Goal: Task Accomplishment & Management: Use online tool/utility

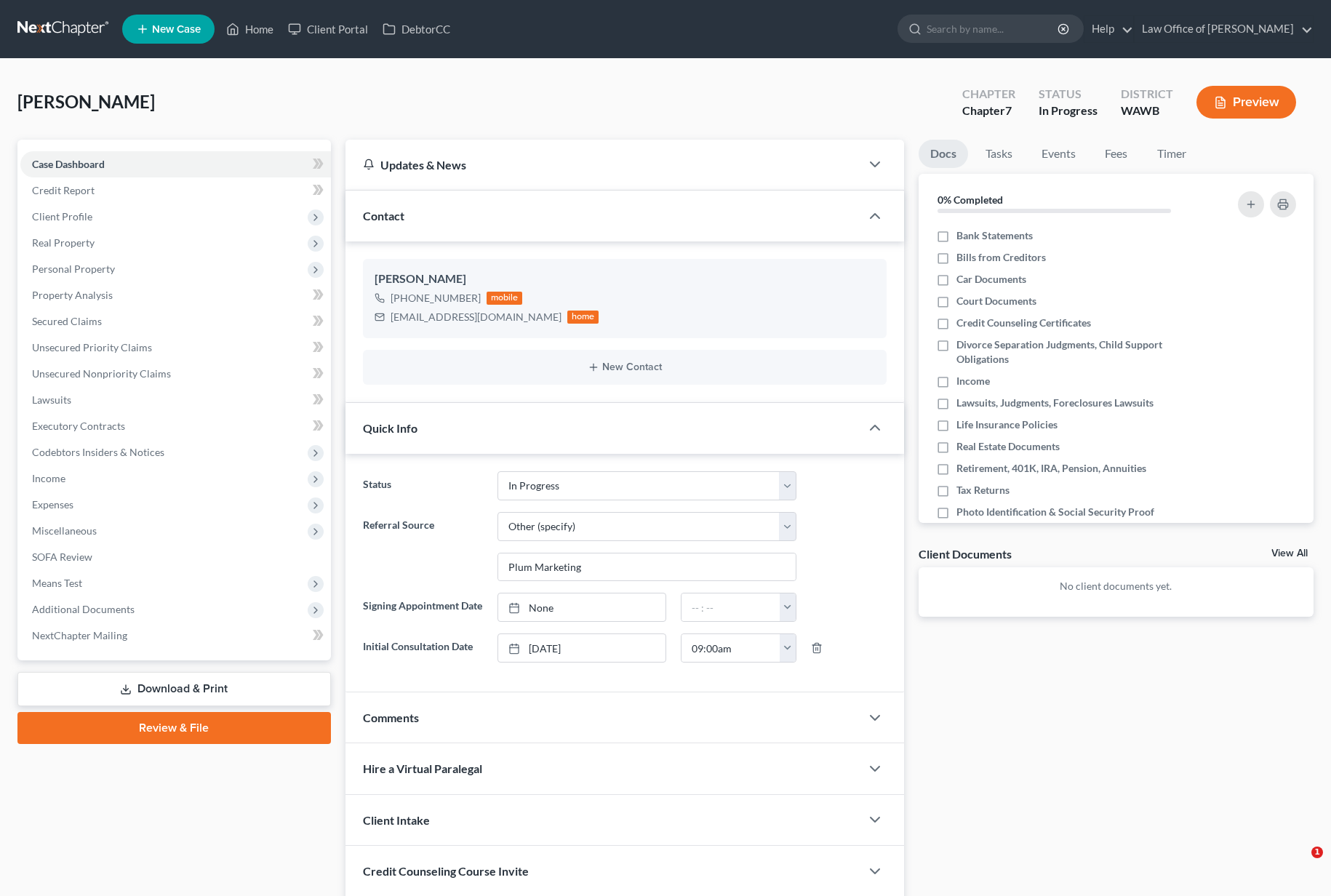
select select "4"
select select "6"
click at [1030, 35] on input "search" at bounding box center [993, 28] width 133 height 26
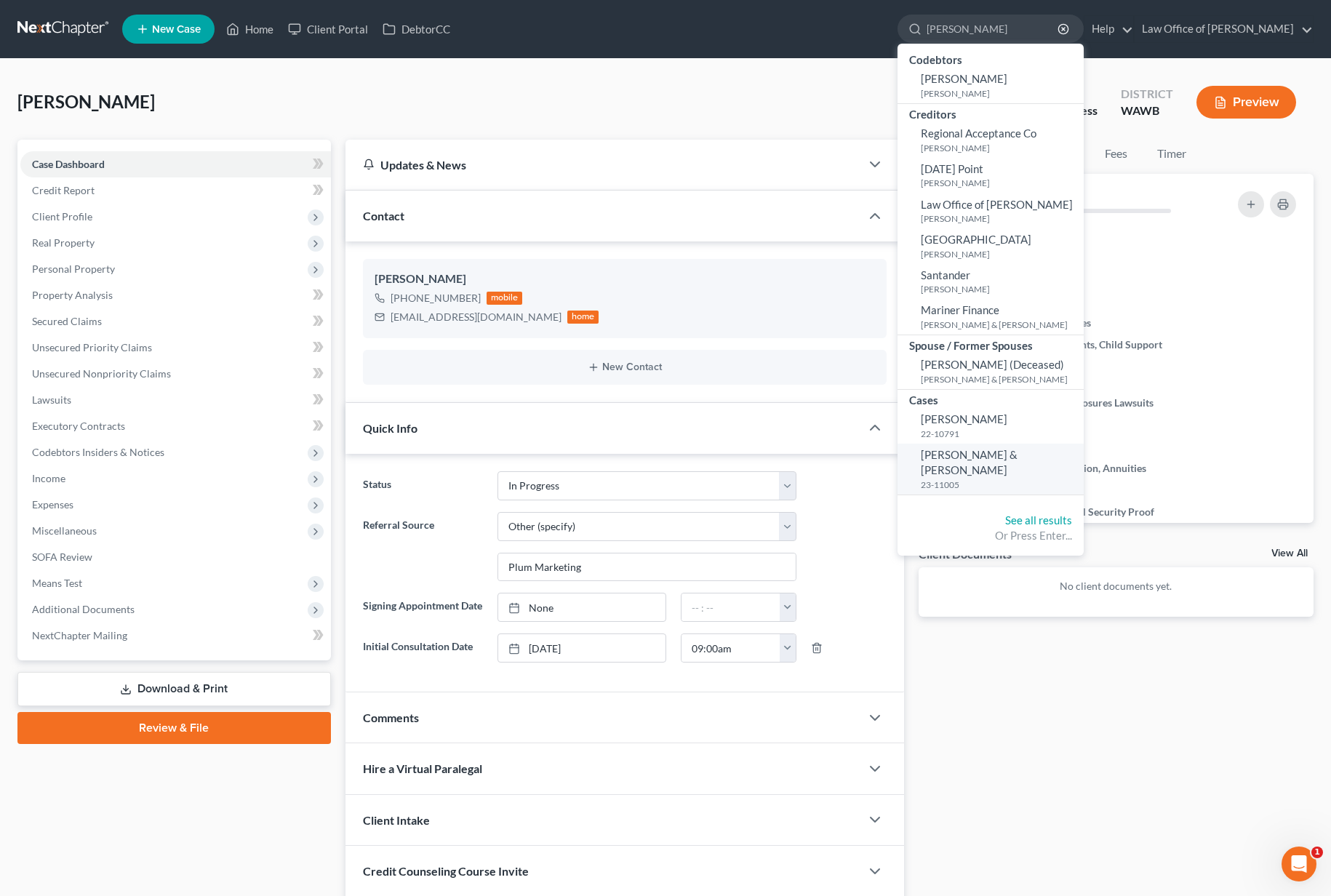
type input "kazen"
click at [1014, 454] on span "[PERSON_NAME] & [PERSON_NAME]" at bounding box center [969, 462] width 97 height 28
select select "6"
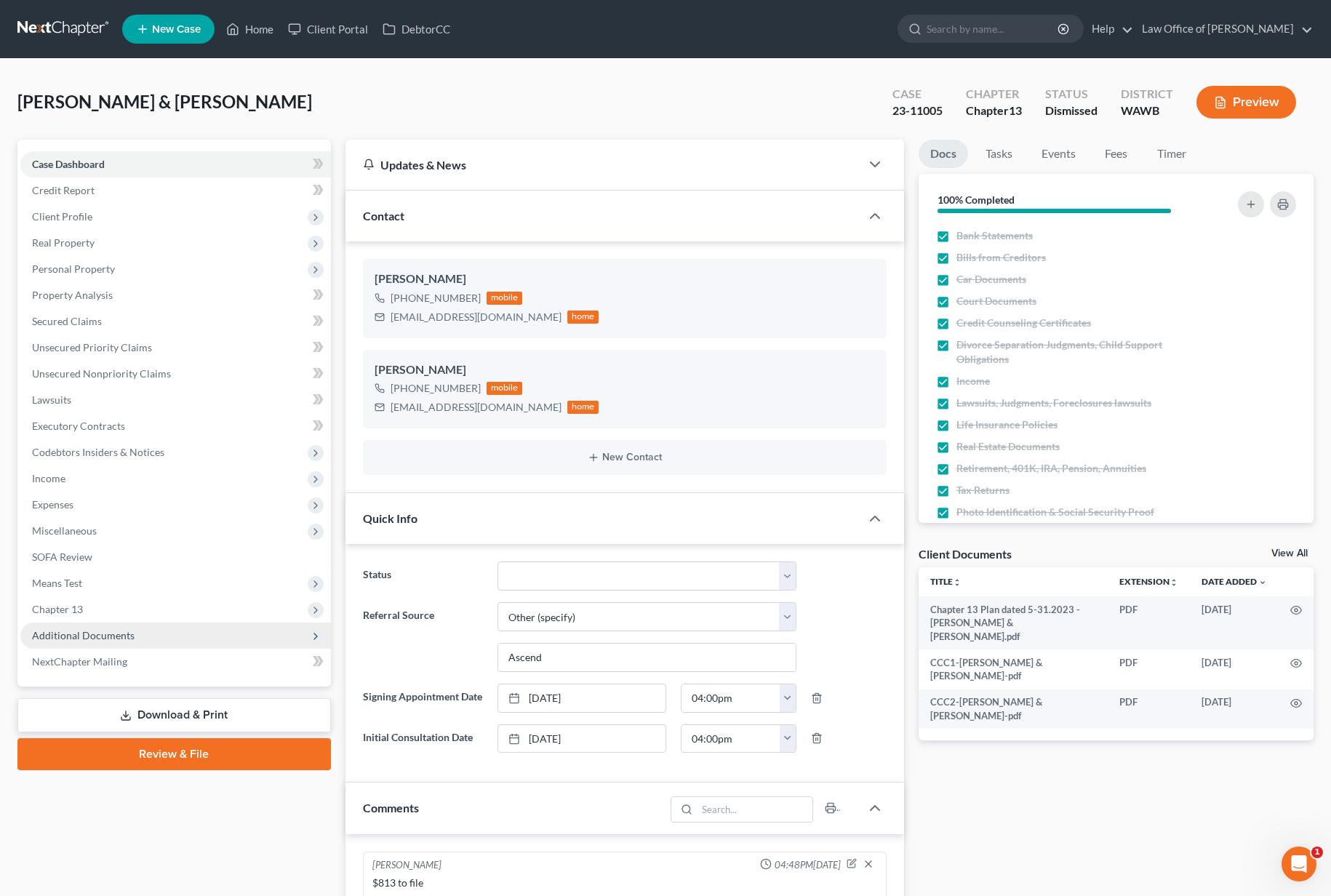
click at [175, 631] on span "Additional Documents" at bounding box center [176, 636] width 311 height 26
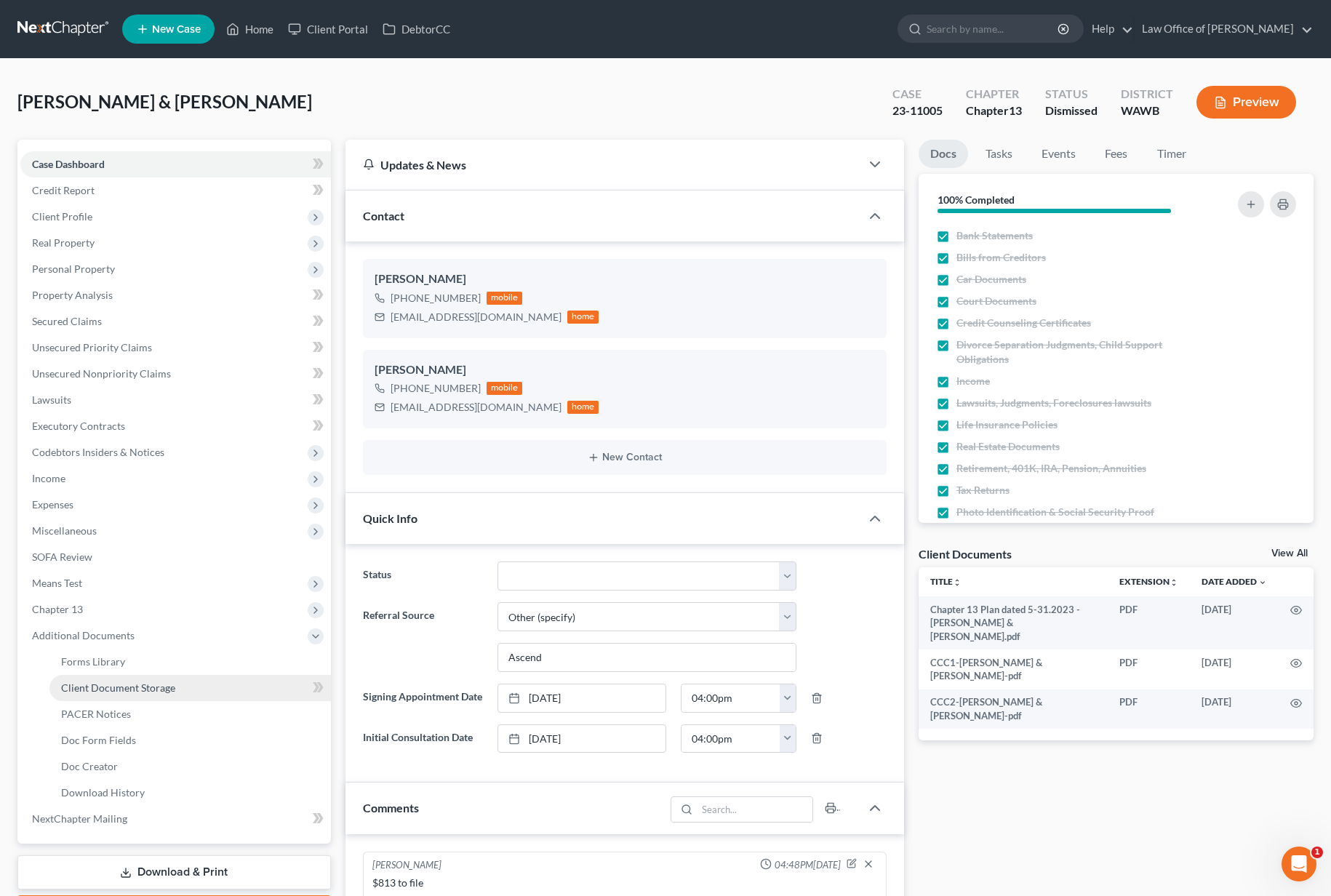
click at [164, 694] on link "Client Document Storage" at bounding box center [189, 688] width 282 height 26
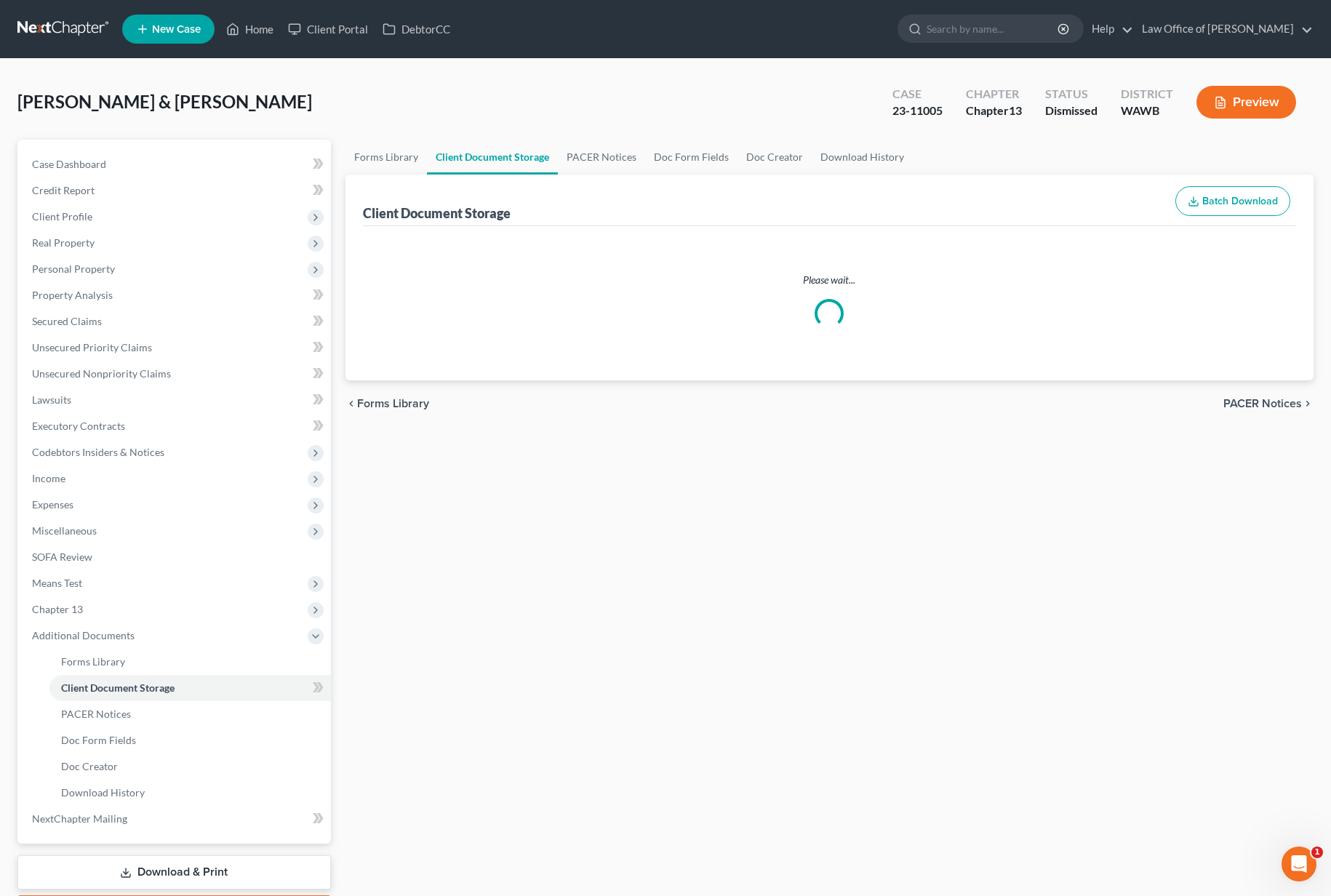
select select "1"
select select "0"
select select "3"
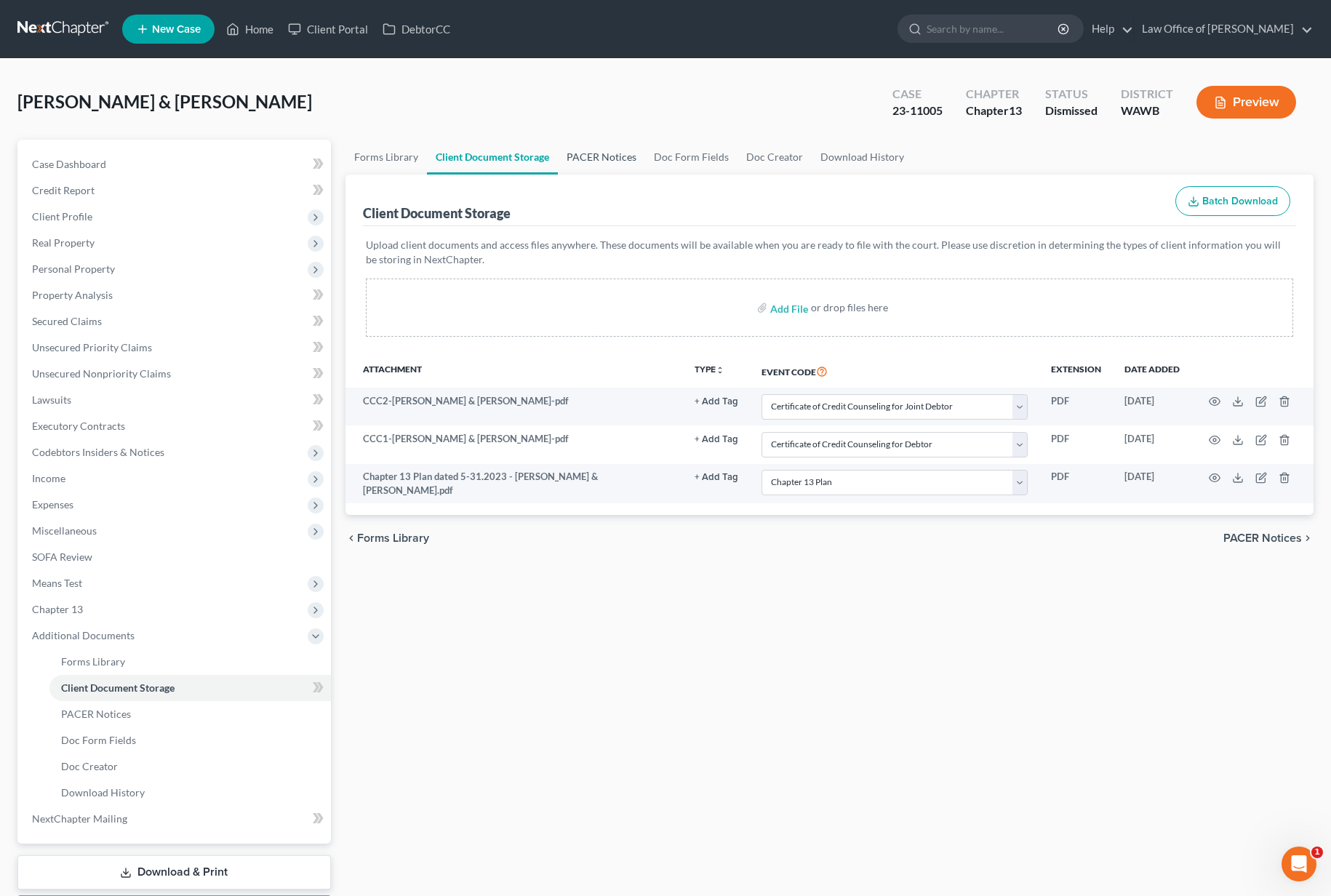
click at [604, 161] on link "PACER Notices" at bounding box center [602, 157] width 87 height 35
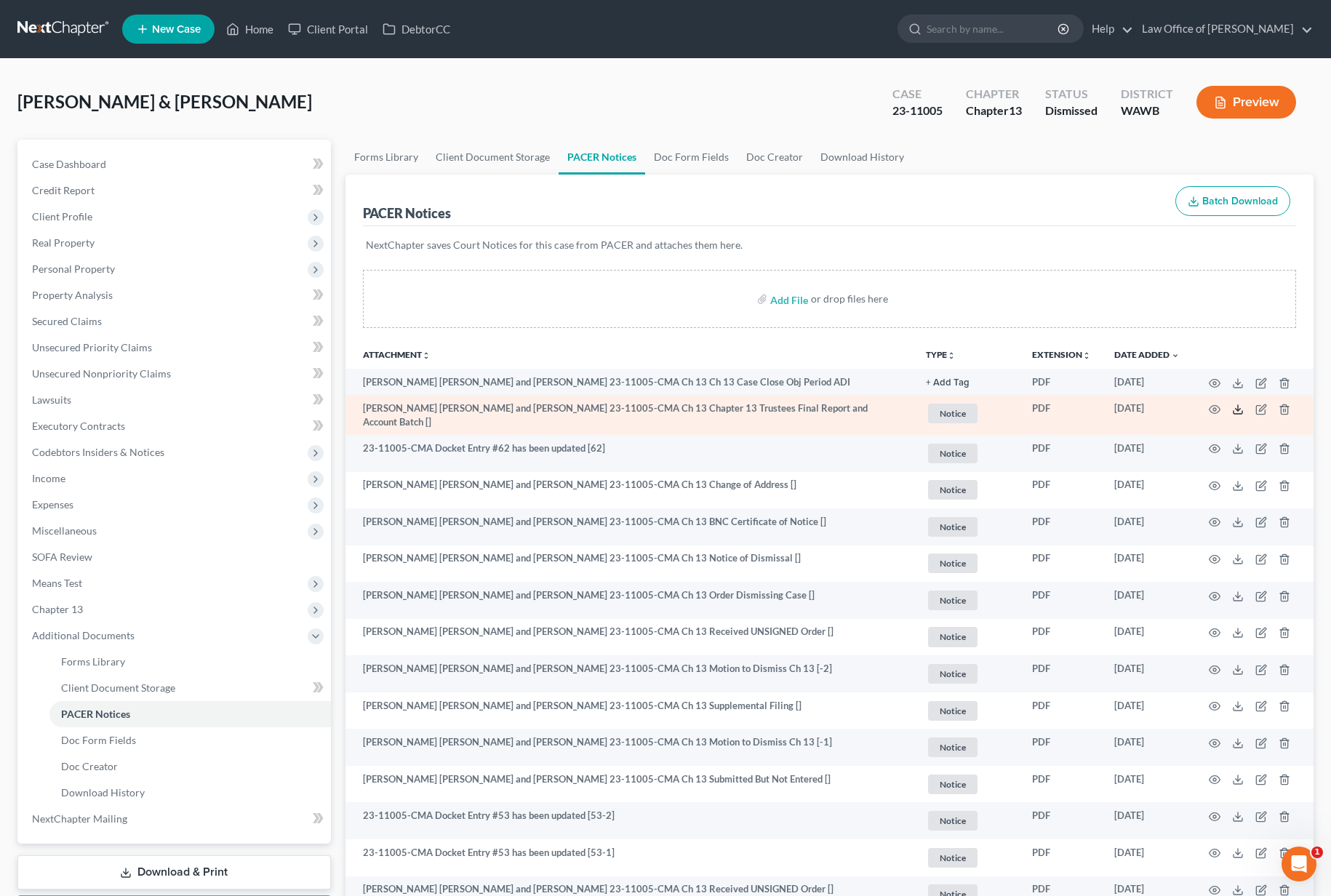
click at [1235, 409] on icon at bounding box center [1239, 409] width 12 height 12
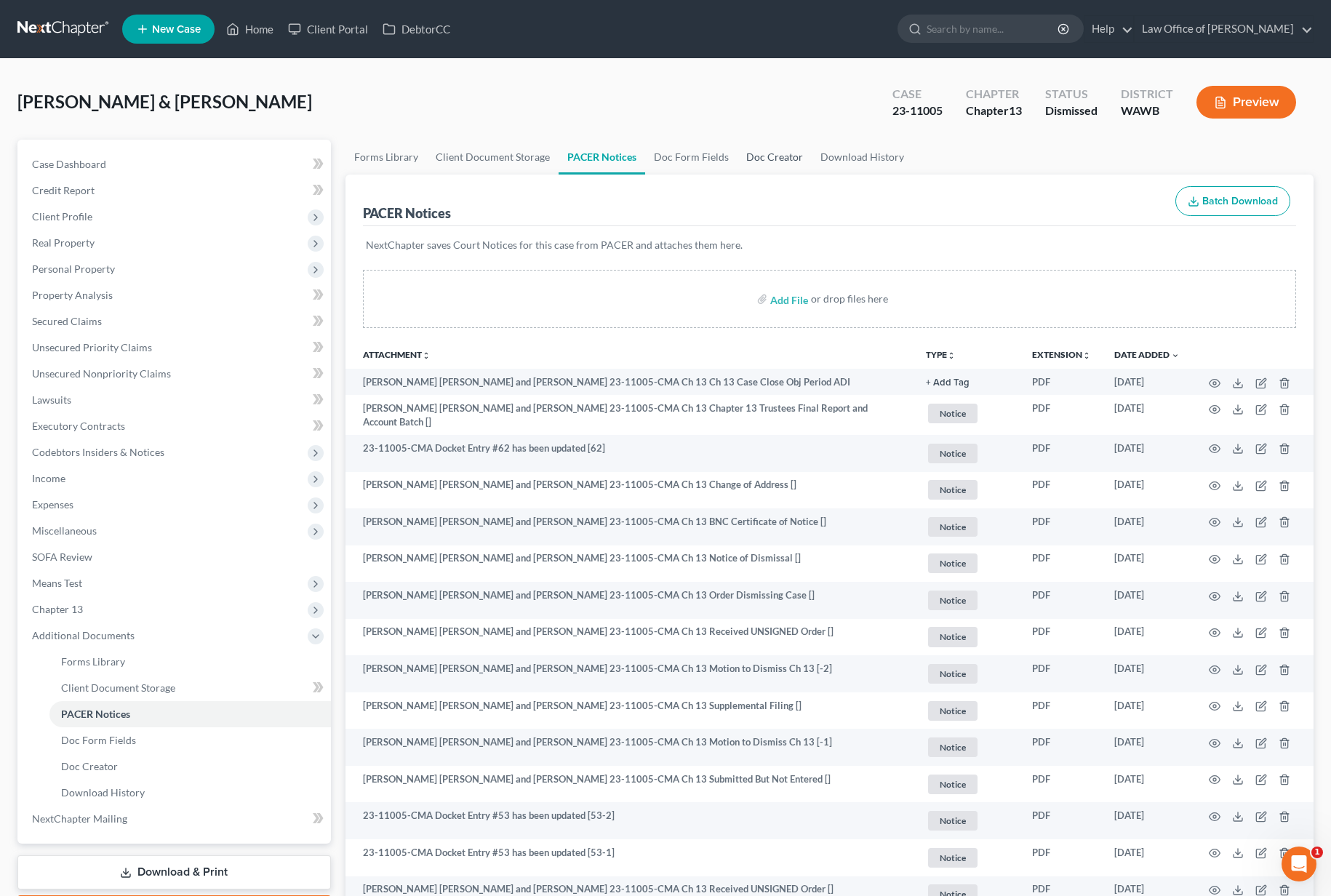
click at [767, 151] on link "Doc Creator" at bounding box center [775, 157] width 75 height 35
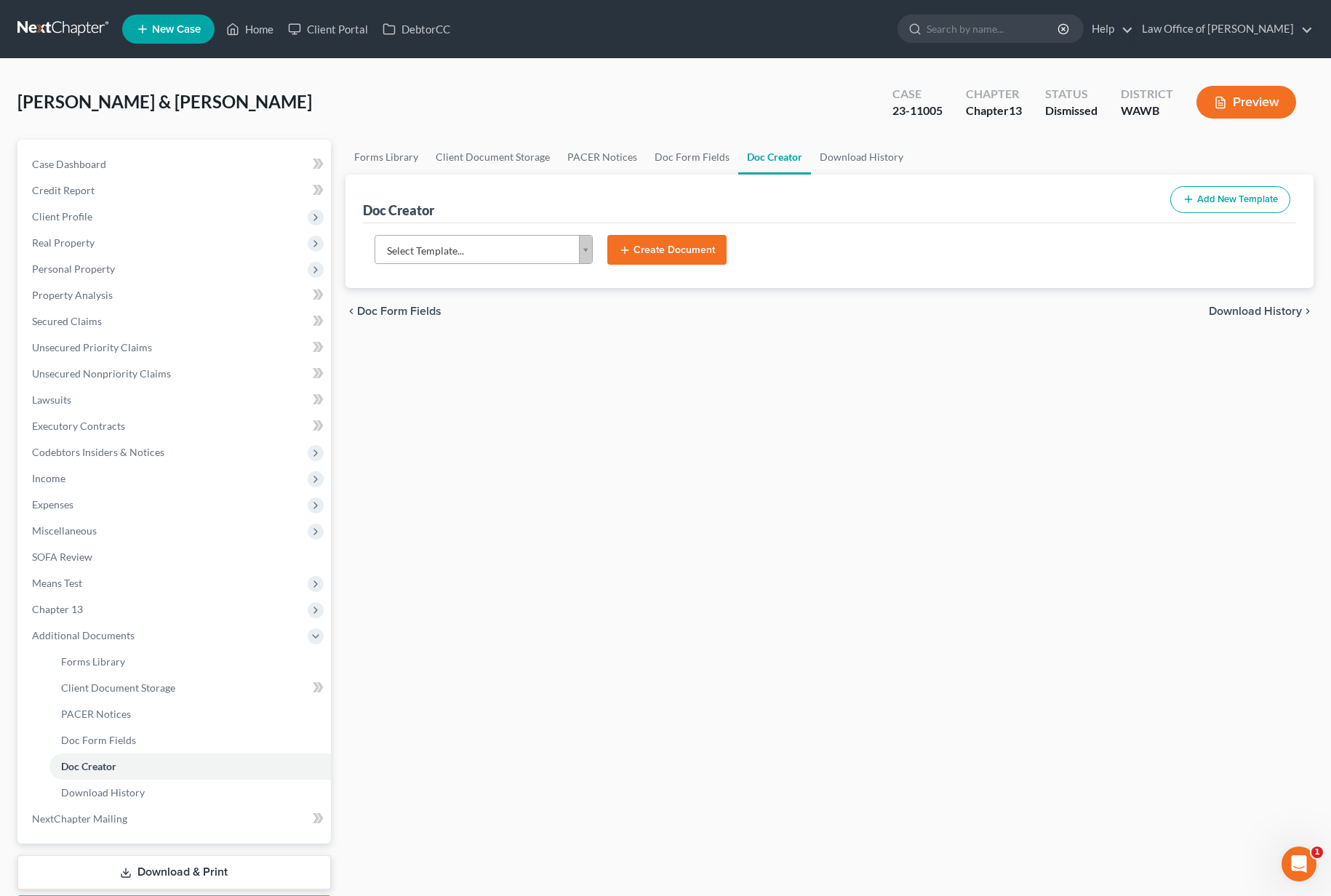
click at [510, 260] on body "Home New Case Client Portal DebtorCC Law Office of Lisa S. Tse lisa@lisatselaw.…" at bounding box center [666, 491] width 1331 height 982
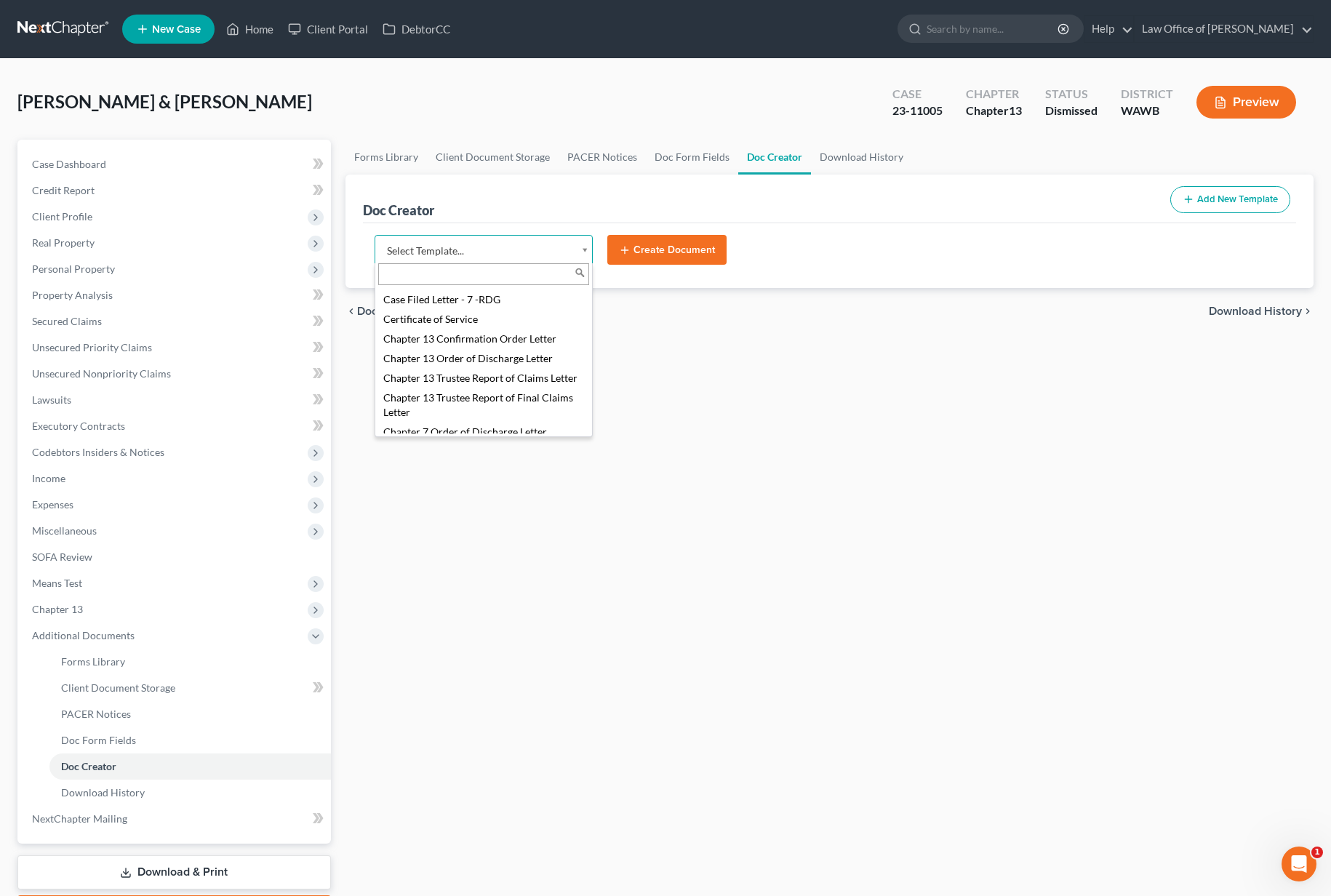
scroll to position [301, 0]
select select "104796"
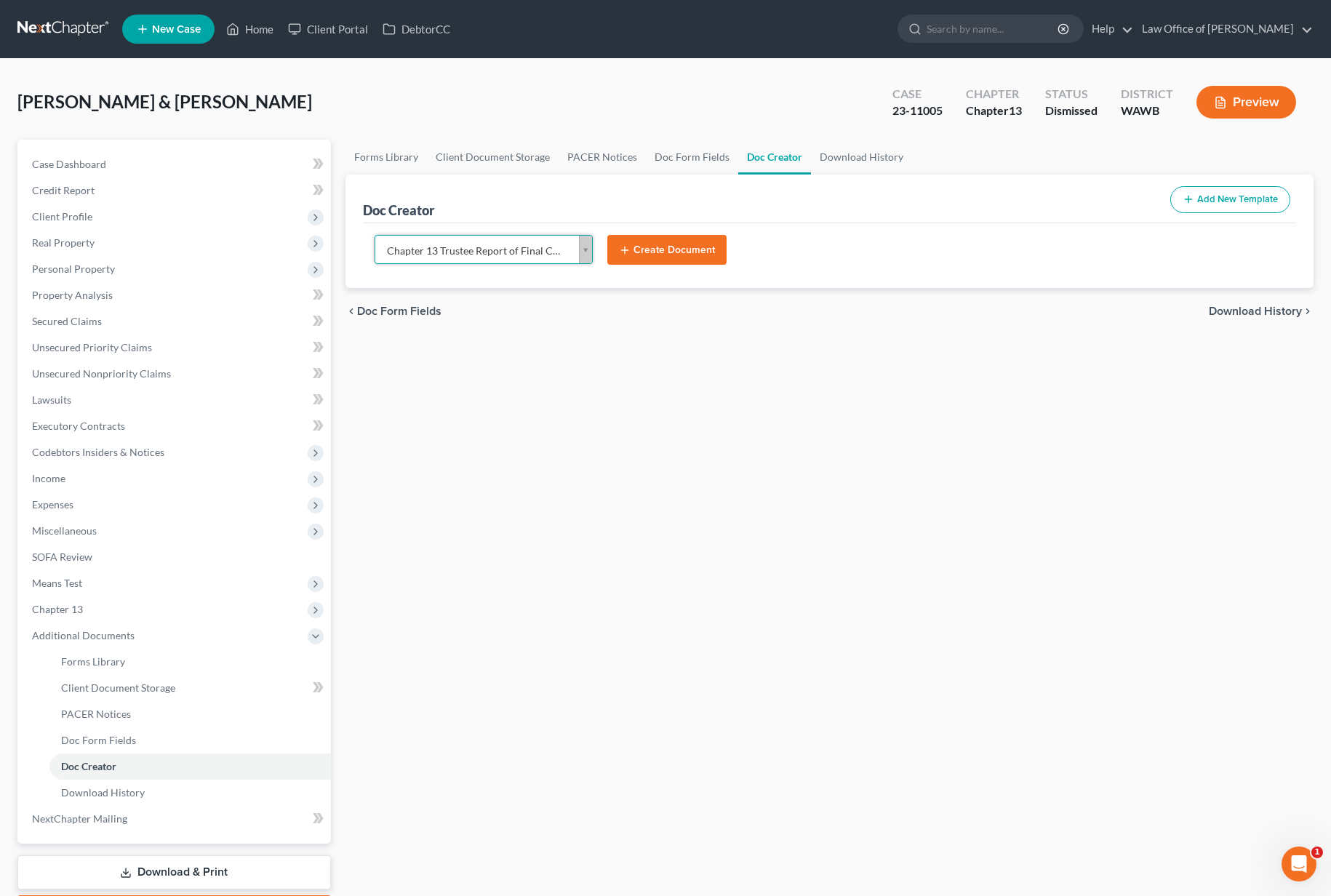
click at [654, 241] on button "Create Document" at bounding box center [667, 249] width 120 height 30
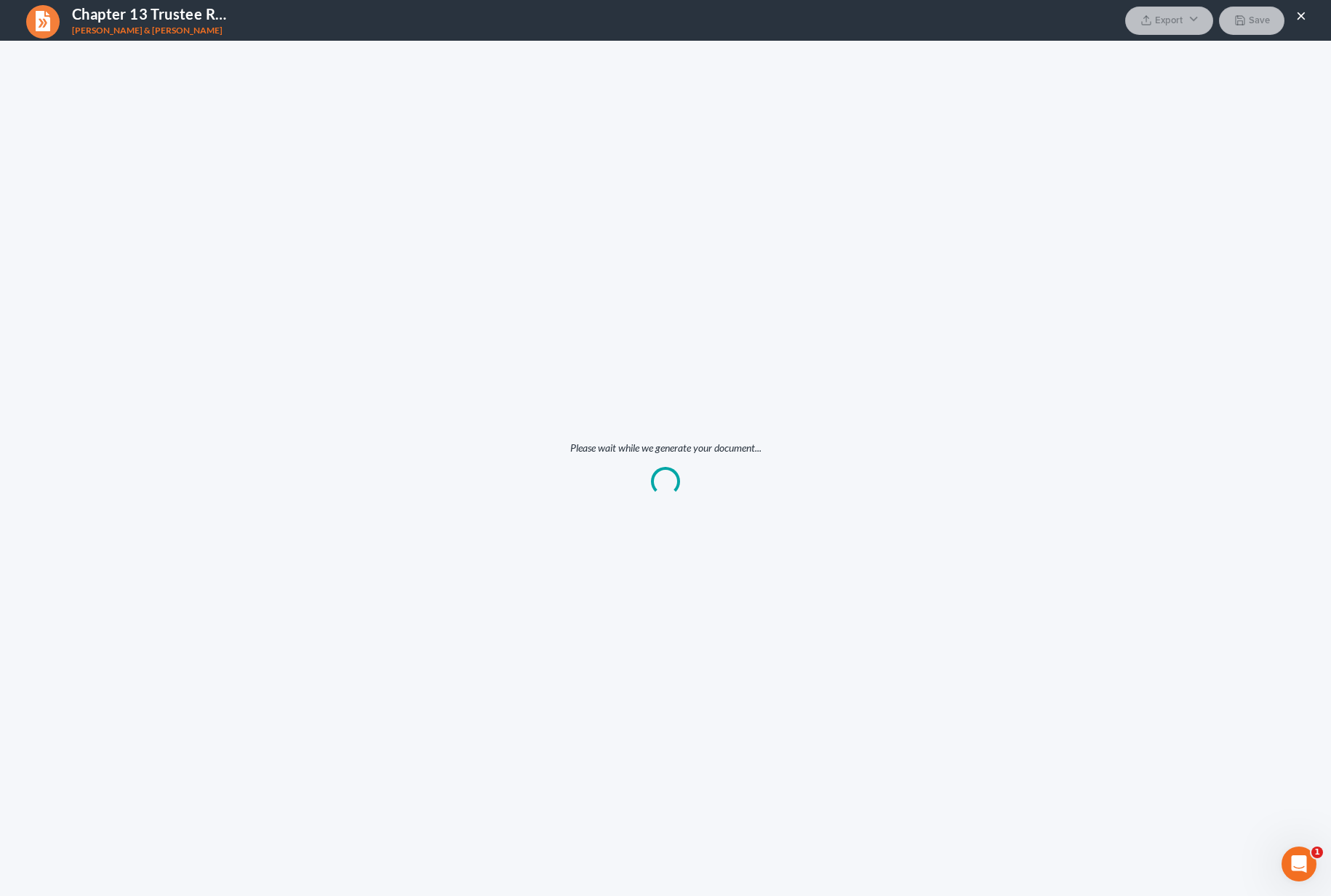
scroll to position [0, 0]
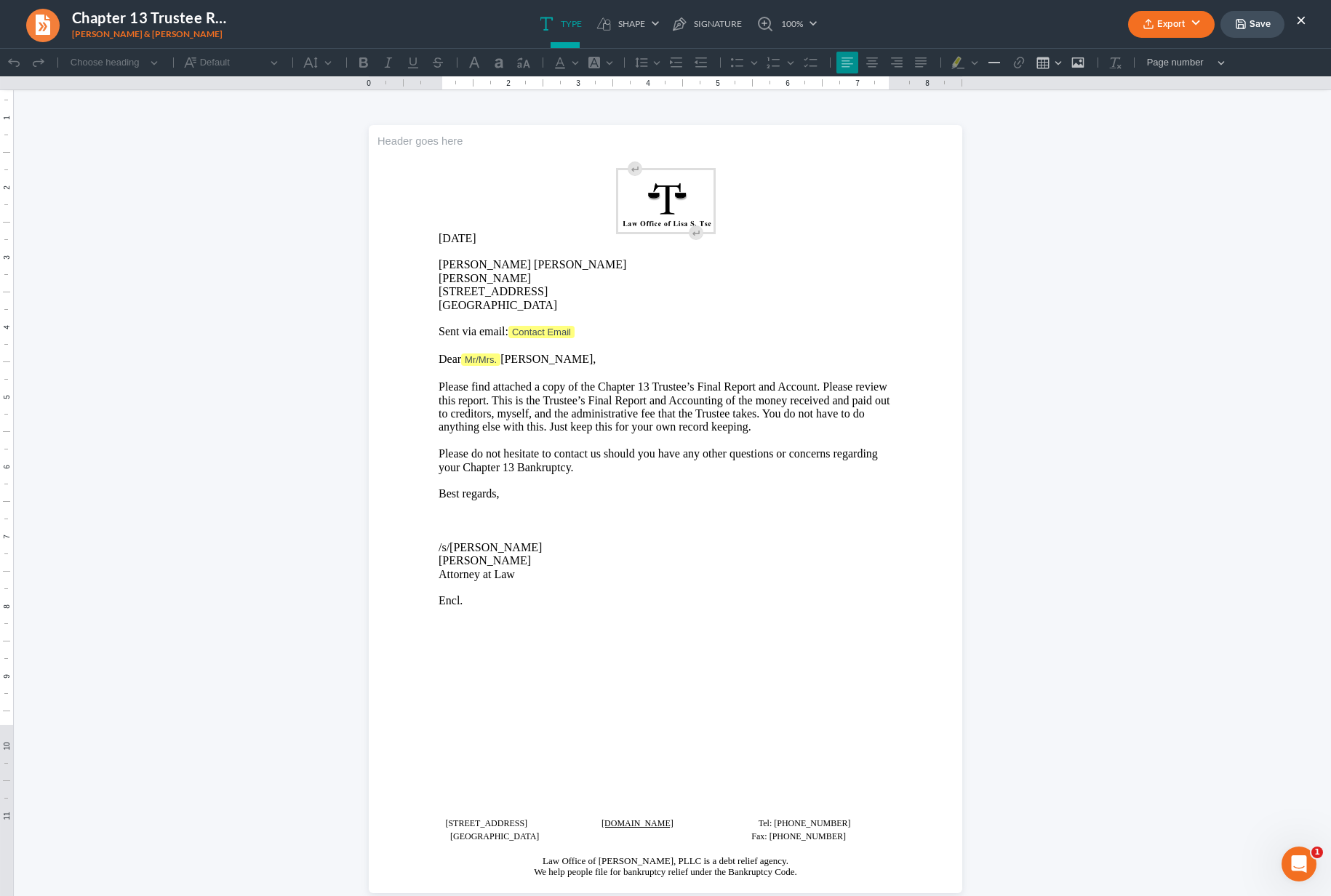
click at [1200, 23] on button "Export" at bounding box center [1172, 24] width 86 height 26
click at [1173, 78] on link "Word" at bounding box center [1170, 81] width 113 height 25
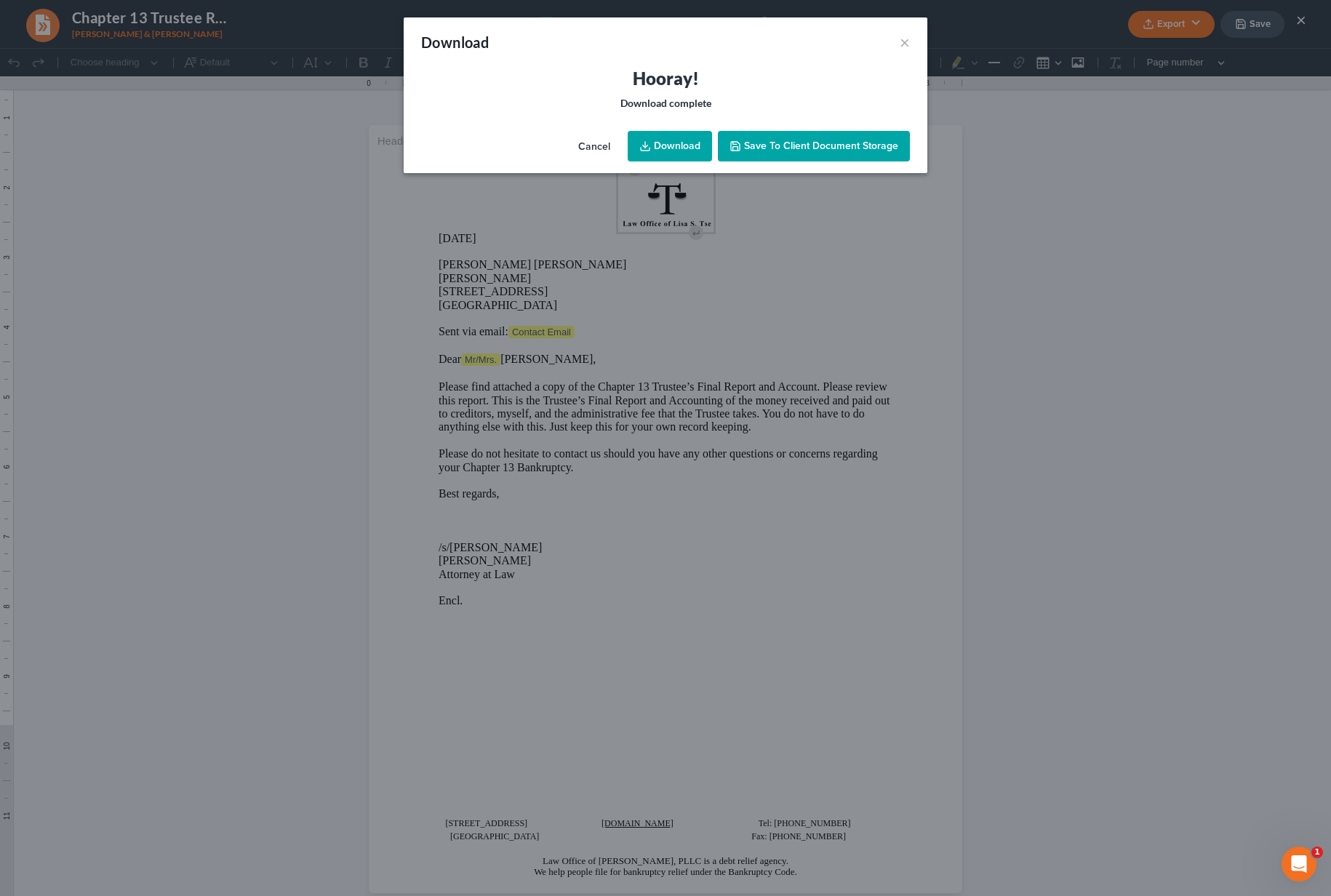
click at [680, 156] on link "Download" at bounding box center [670, 145] width 84 height 30
click at [901, 41] on button "×" at bounding box center [905, 42] width 10 height 18
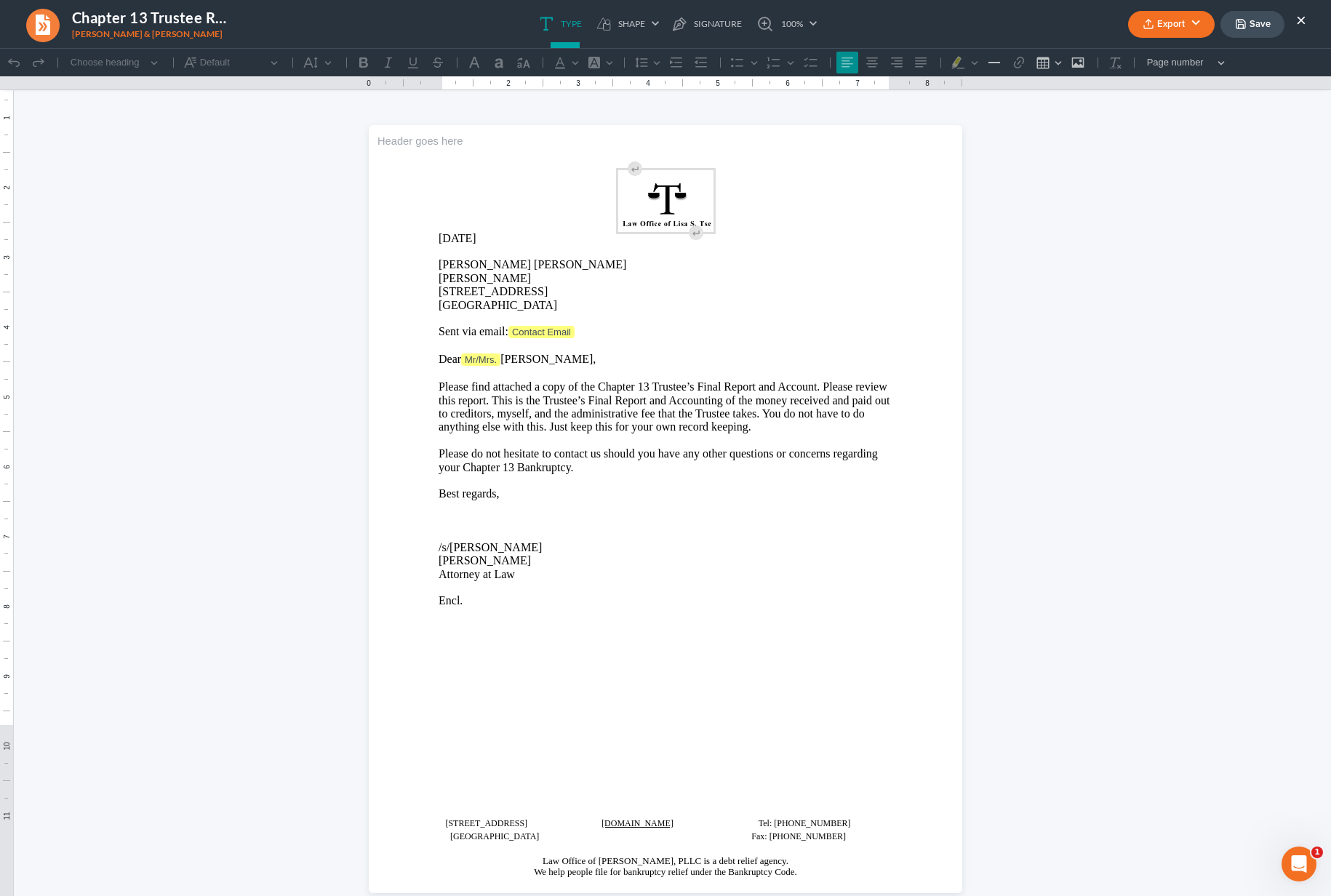
click at [1304, 21] on button "×" at bounding box center [1302, 20] width 10 height 18
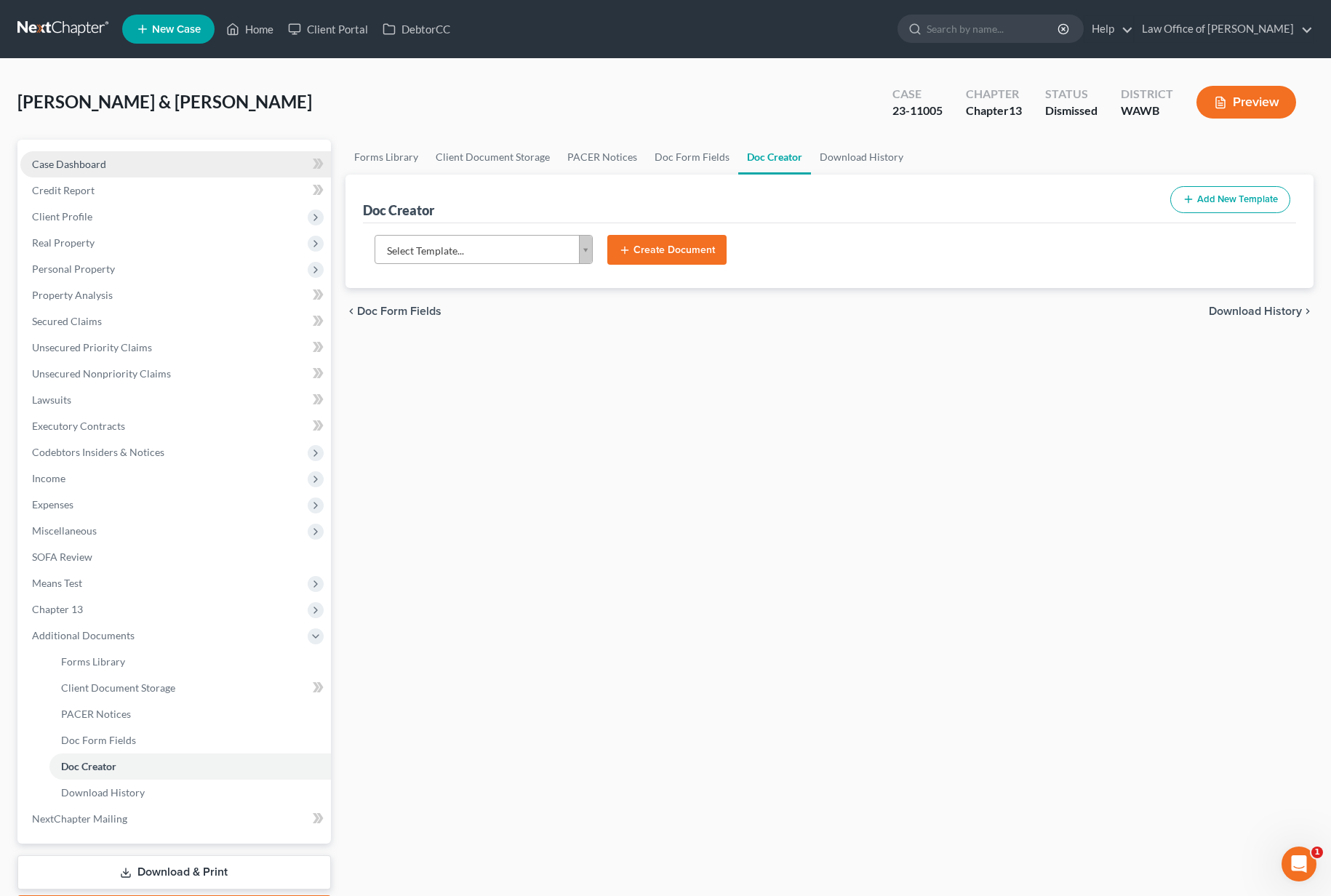
click at [119, 165] on link "Case Dashboard" at bounding box center [176, 164] width 311 height 26
select select "6"
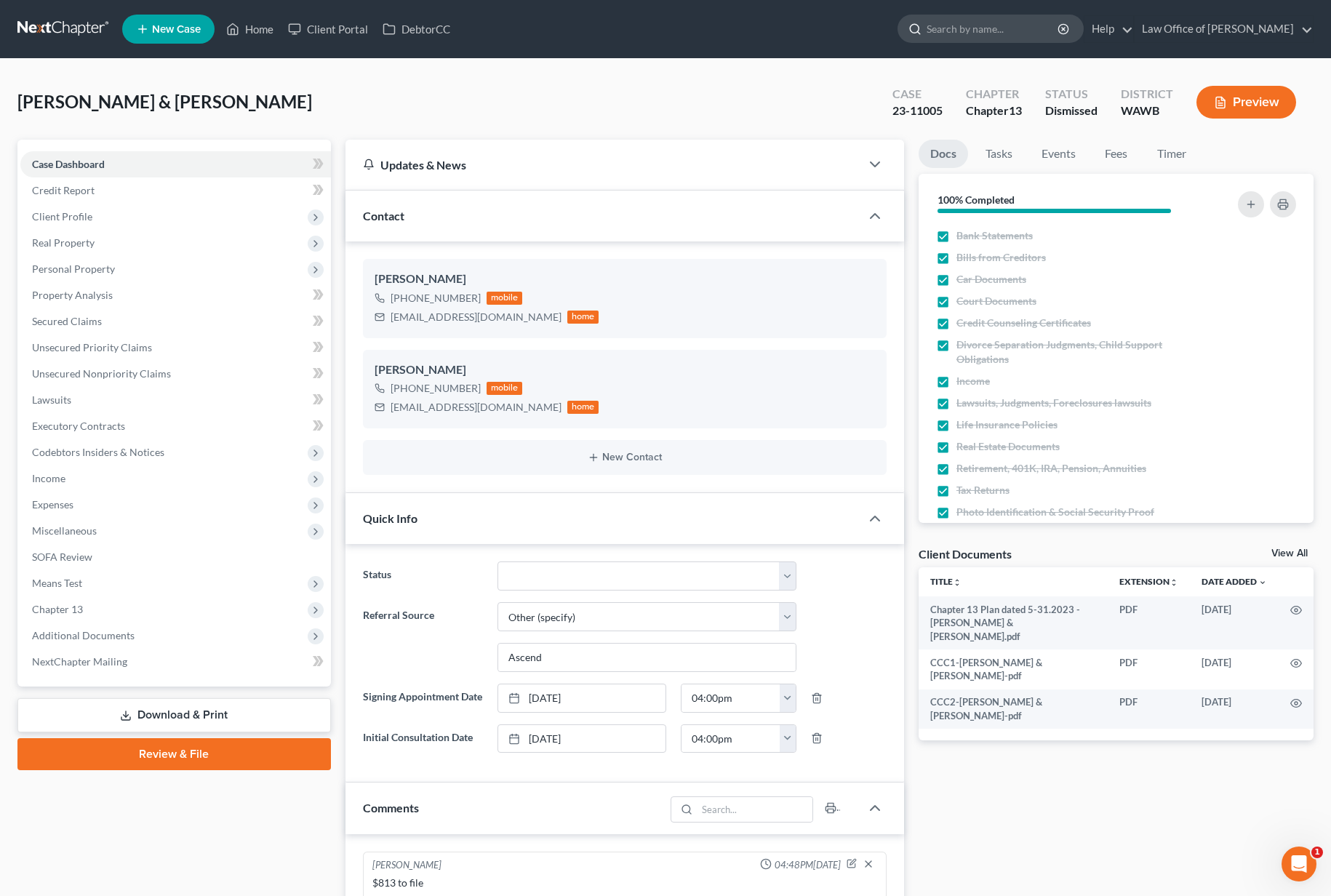
click at [1027, 23] on input "search" at bounding box center [993, 28] width 133 height 26
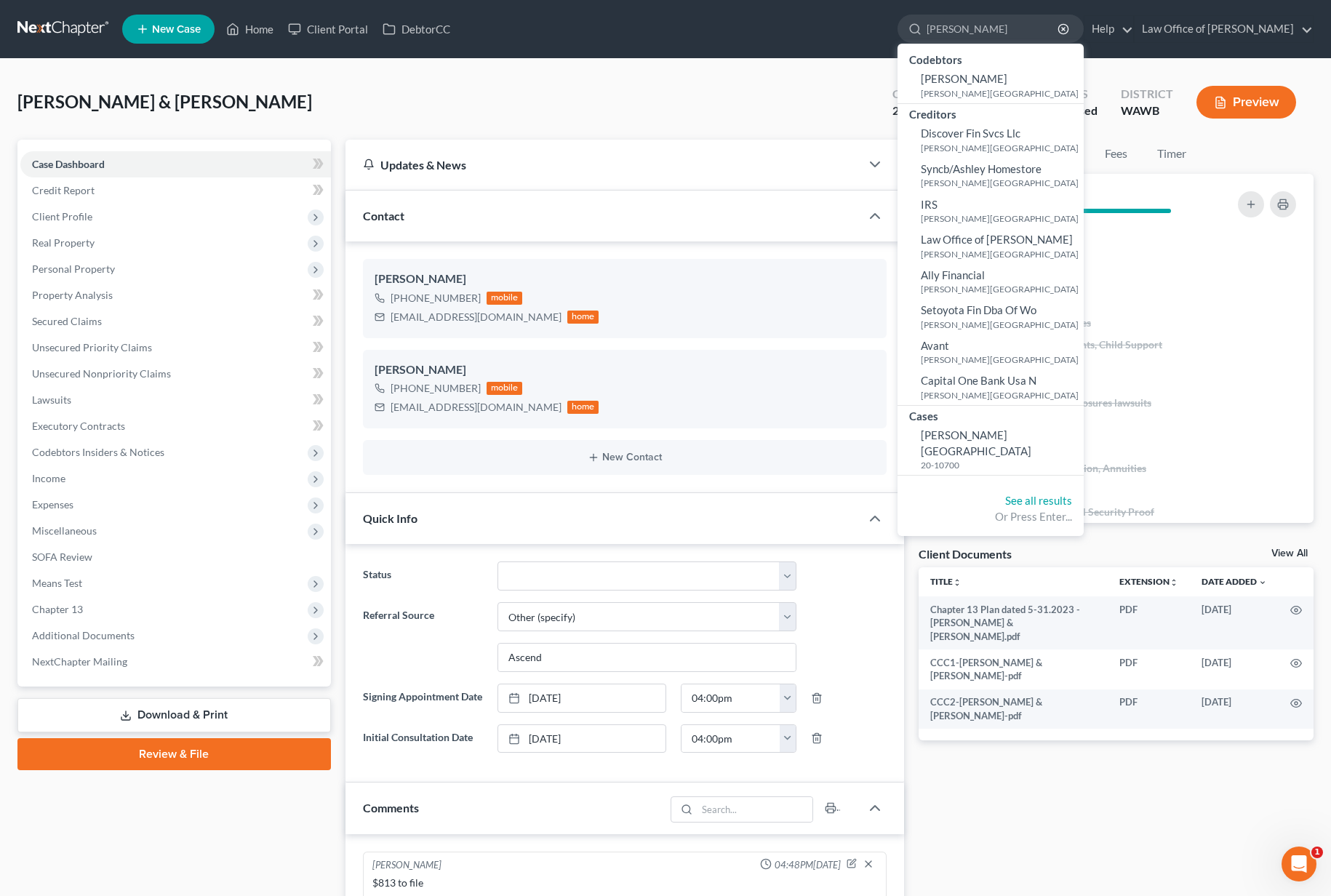
type input "shope"
click at [987, 461] on ul "Codebtors Dario Comuzzi Shope, Austin Creditors Discover Fin Svcs Llc Shope, Au…" at bounding box center [991, 262] width 186 height 438
click at [989, 459] on small "20-10700" at bounding box center [1000, 465] width 159 height 13
select select "6"
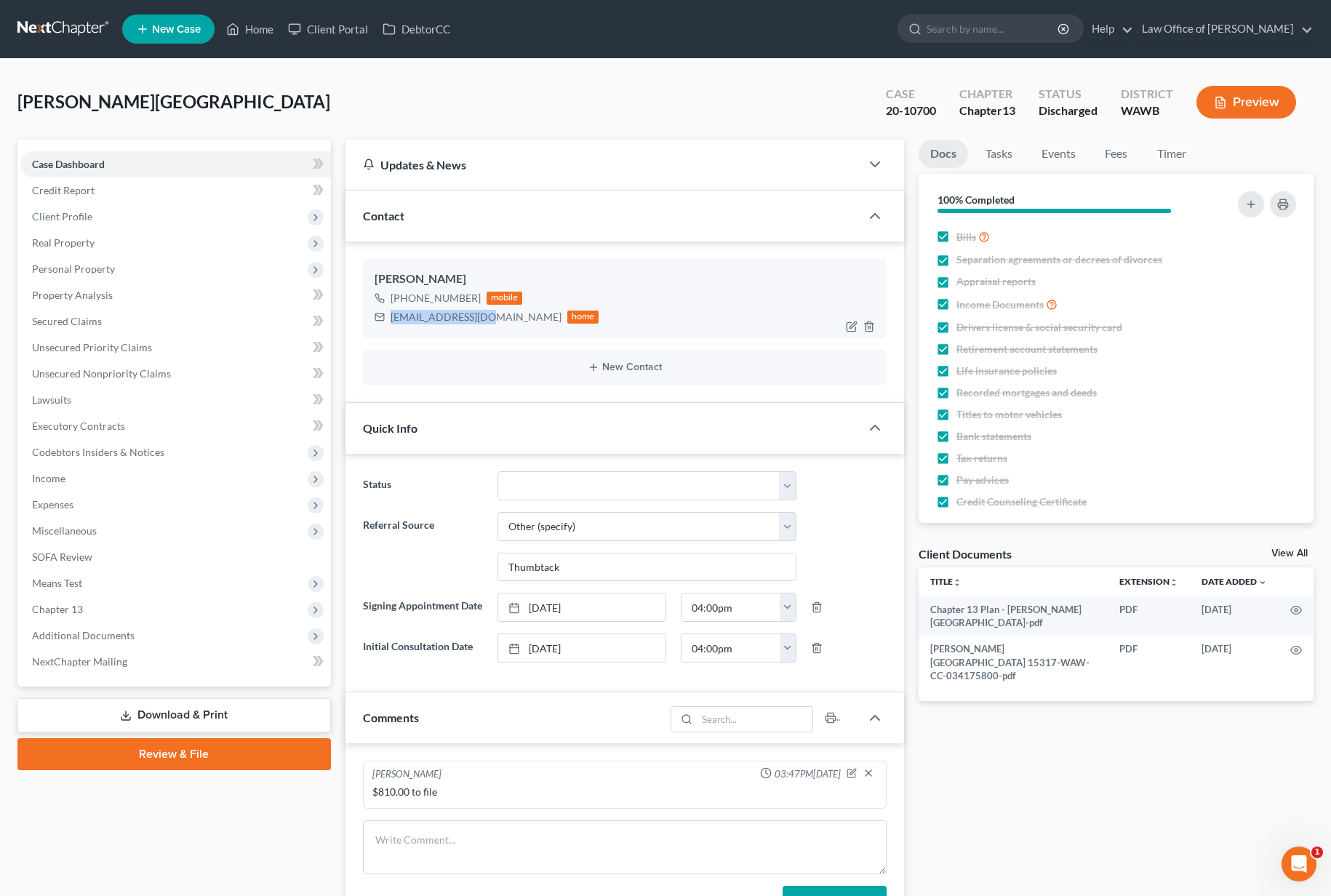
drag, startPoint x: 487, startPoint y: 319, endPoint x: 393, endPoint y: 319, distance: 94.0
click at [393, 319] on div "ashope84@gmail.com" at bounding box center [476, 317] width 171 height 15
copy div "ashope84@gmail.com"
click at [208, 633] on span "Additional Documents" at bounding box center [176, 636] width 311 height 26
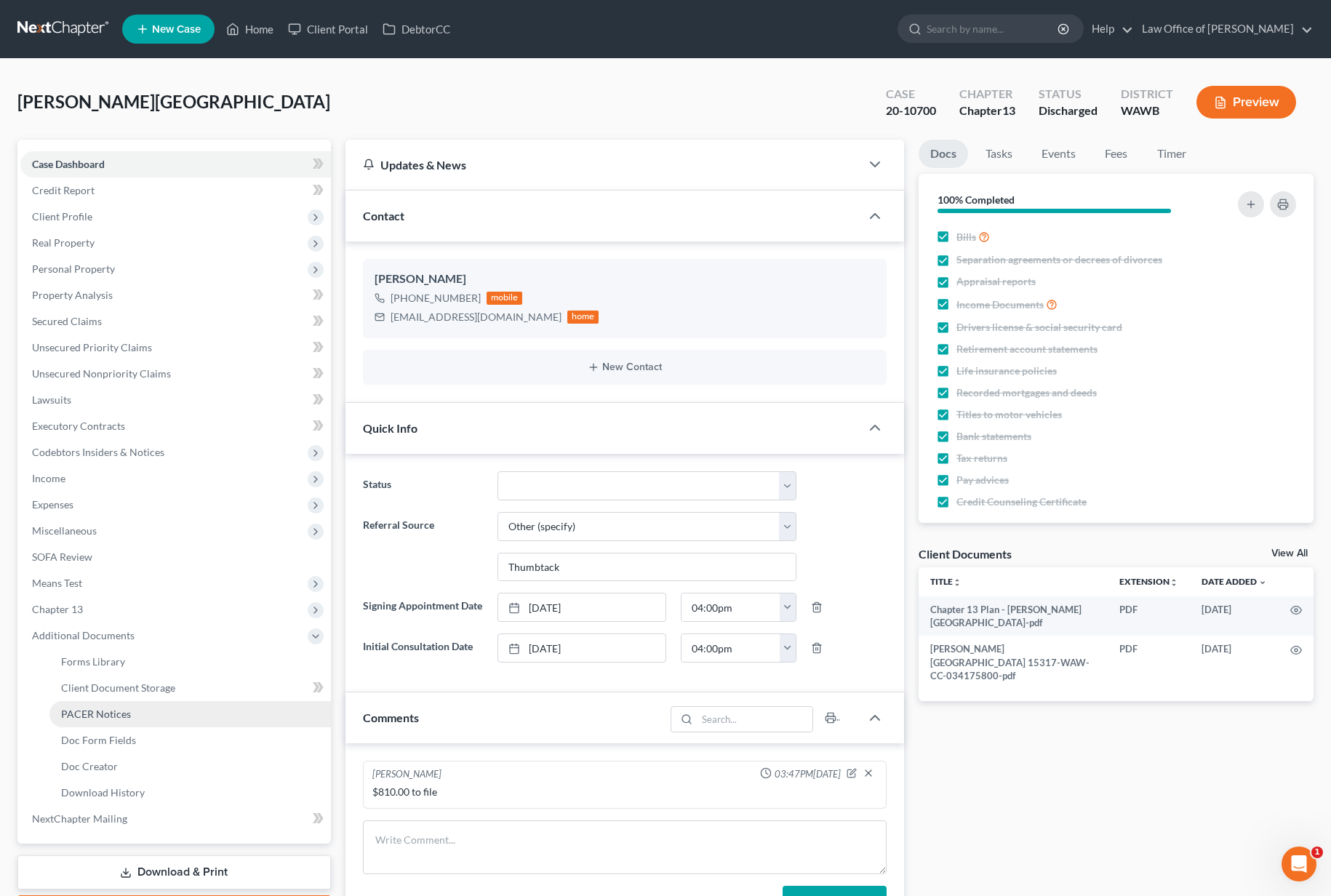
click at [192, 716] on link "PACER Notices" at bounding box center [189, 714] width 282 height 26
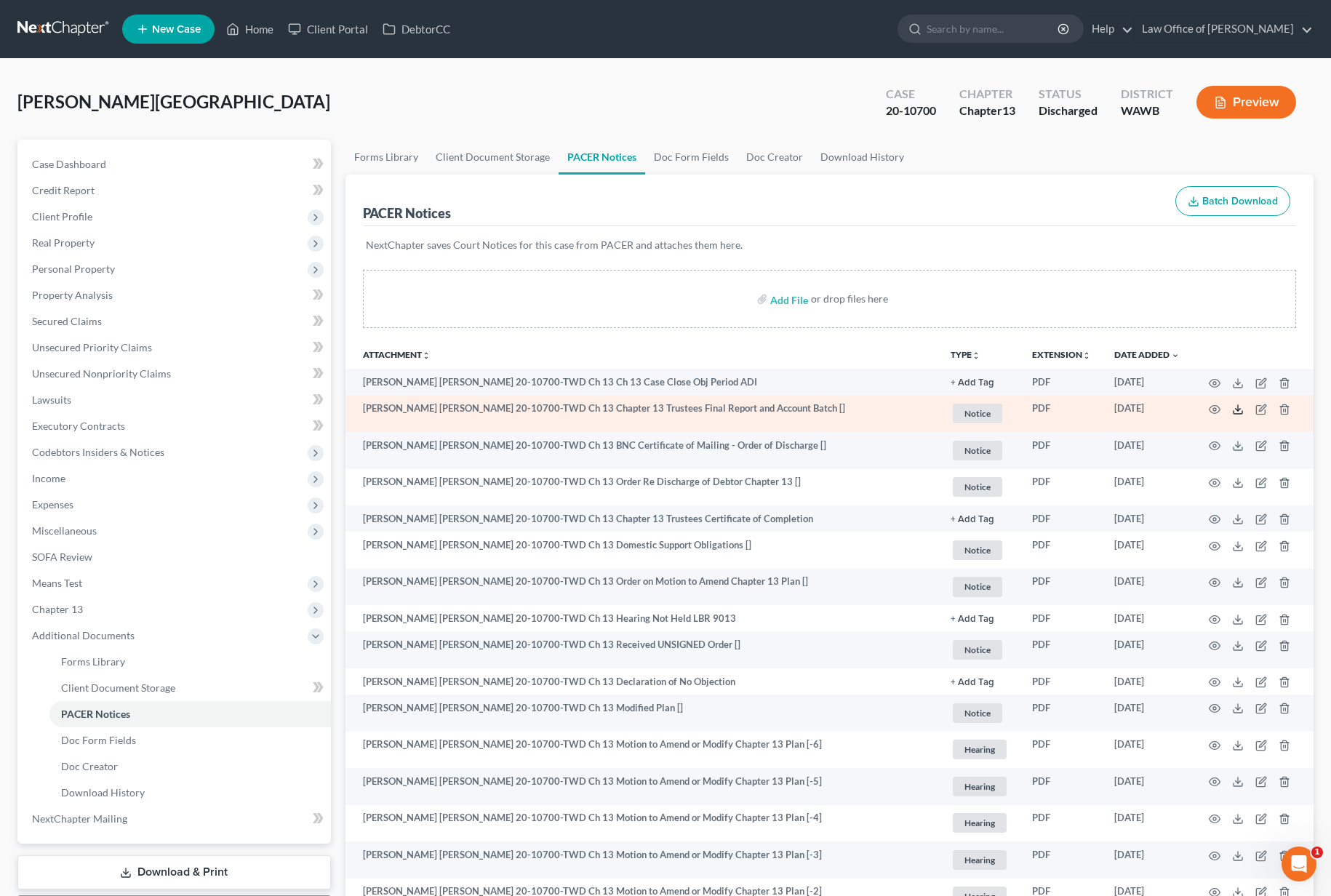
click at [1241, 407] on icon at bounding box center [1239, 409] width 12 height 12
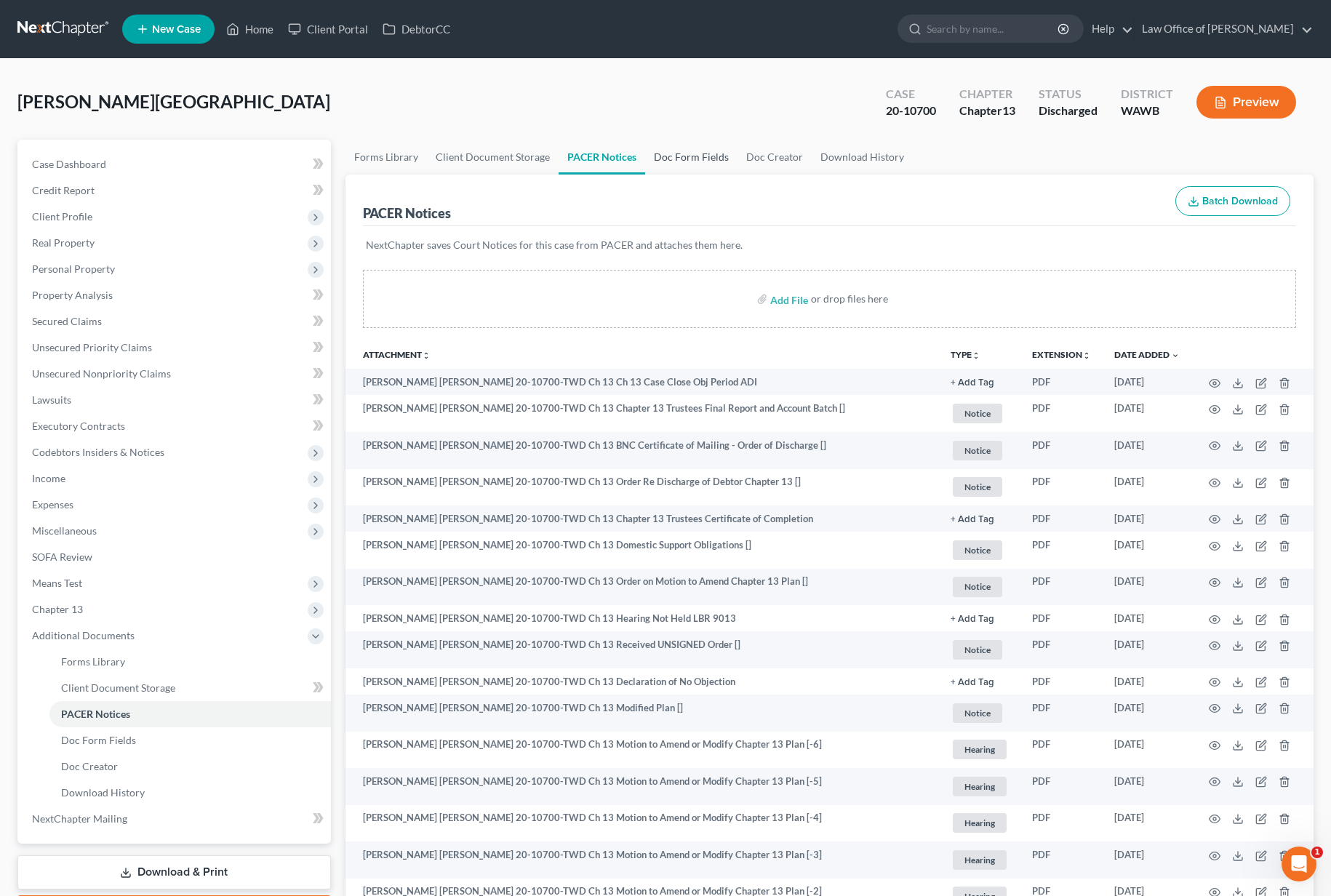
click at [704, 153] on link "Doc Form Fields" at bounding box center [691, 157] width 92 height 35
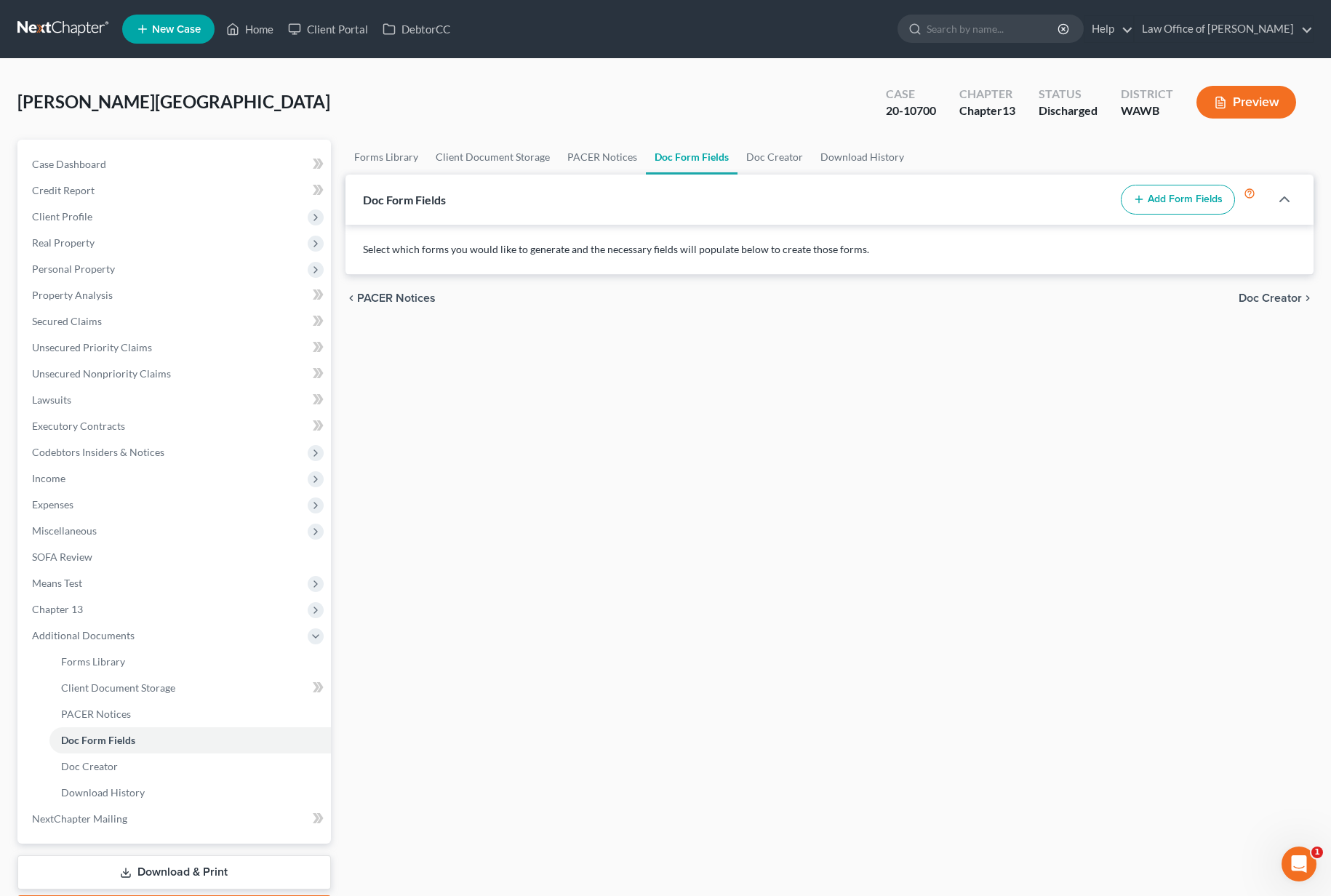
click at [1178, 193] on button "Add Form Fields" at bounding box center [1178, 199] width 114 height 30
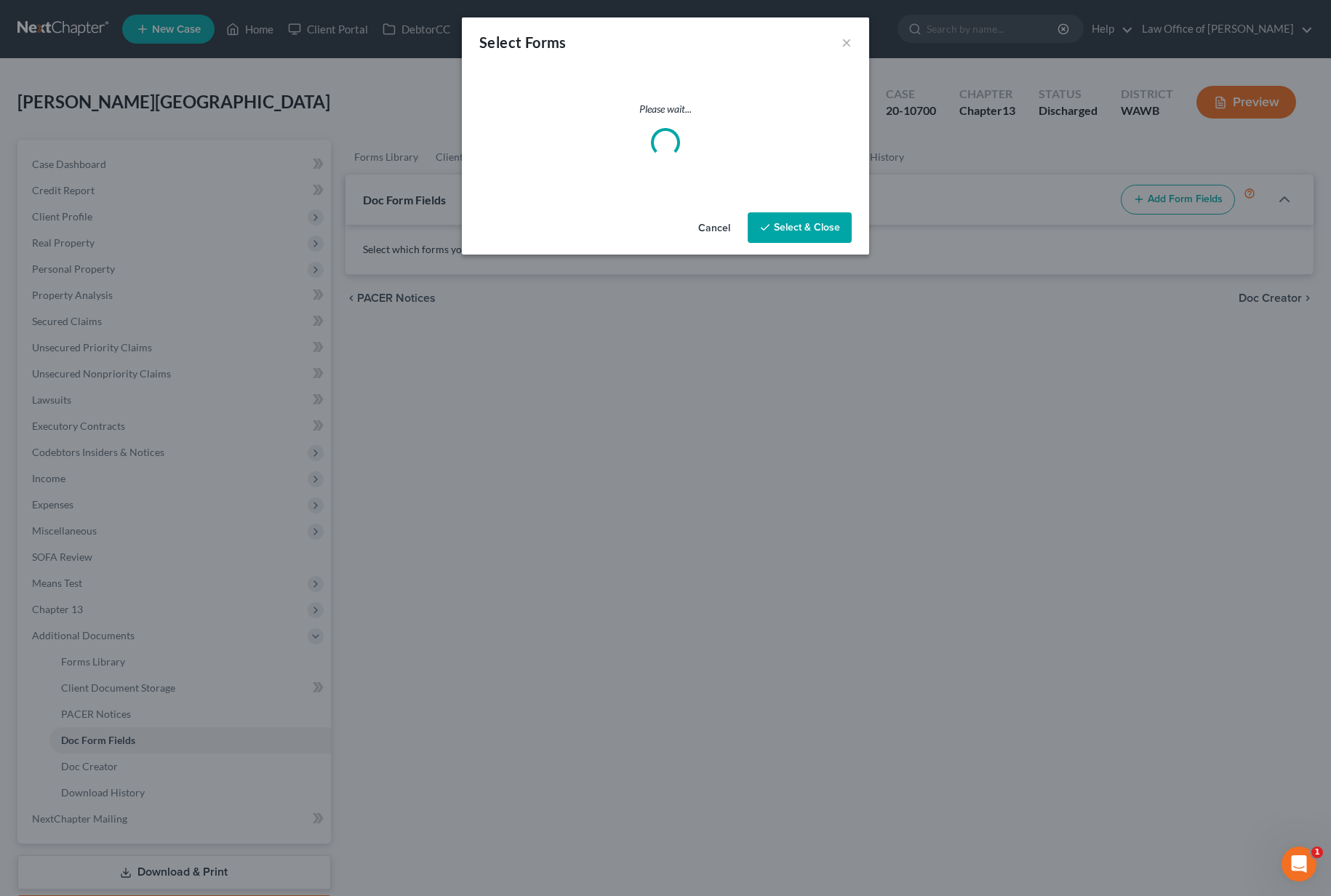
select select
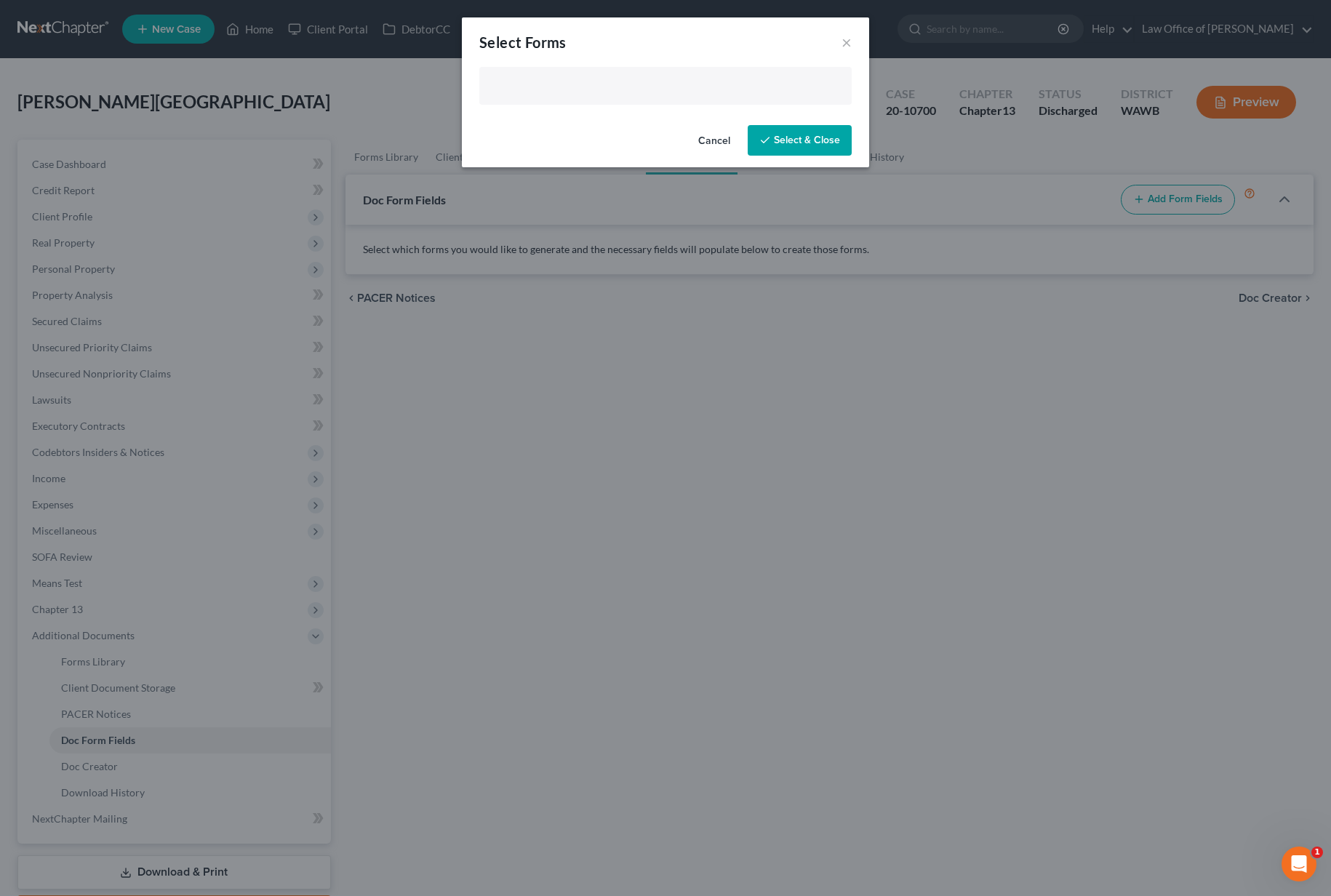
click at [591, 85] on input "text" at bounding box center [664, 87] width 352 height 22
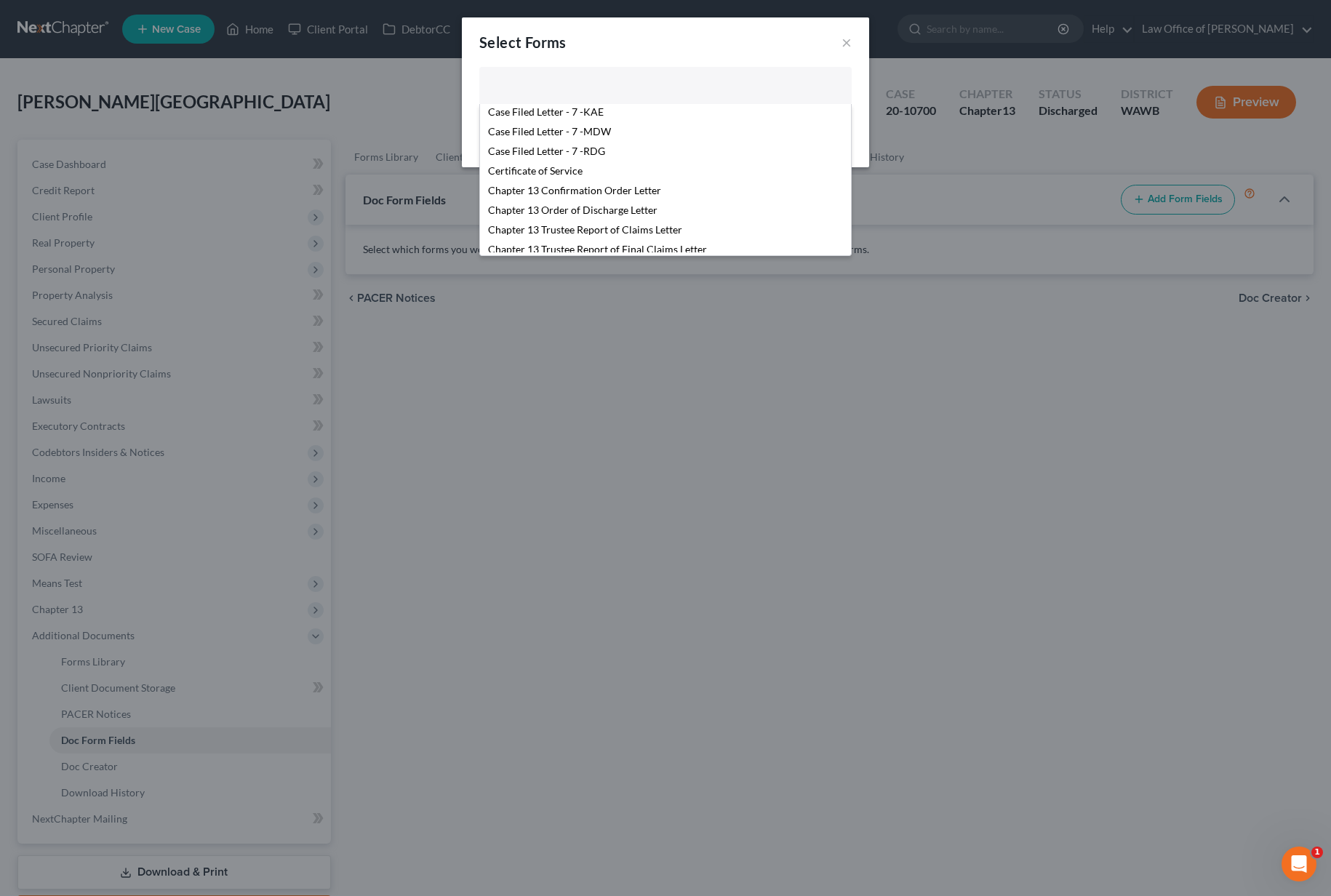
scroll to position [205, 0]
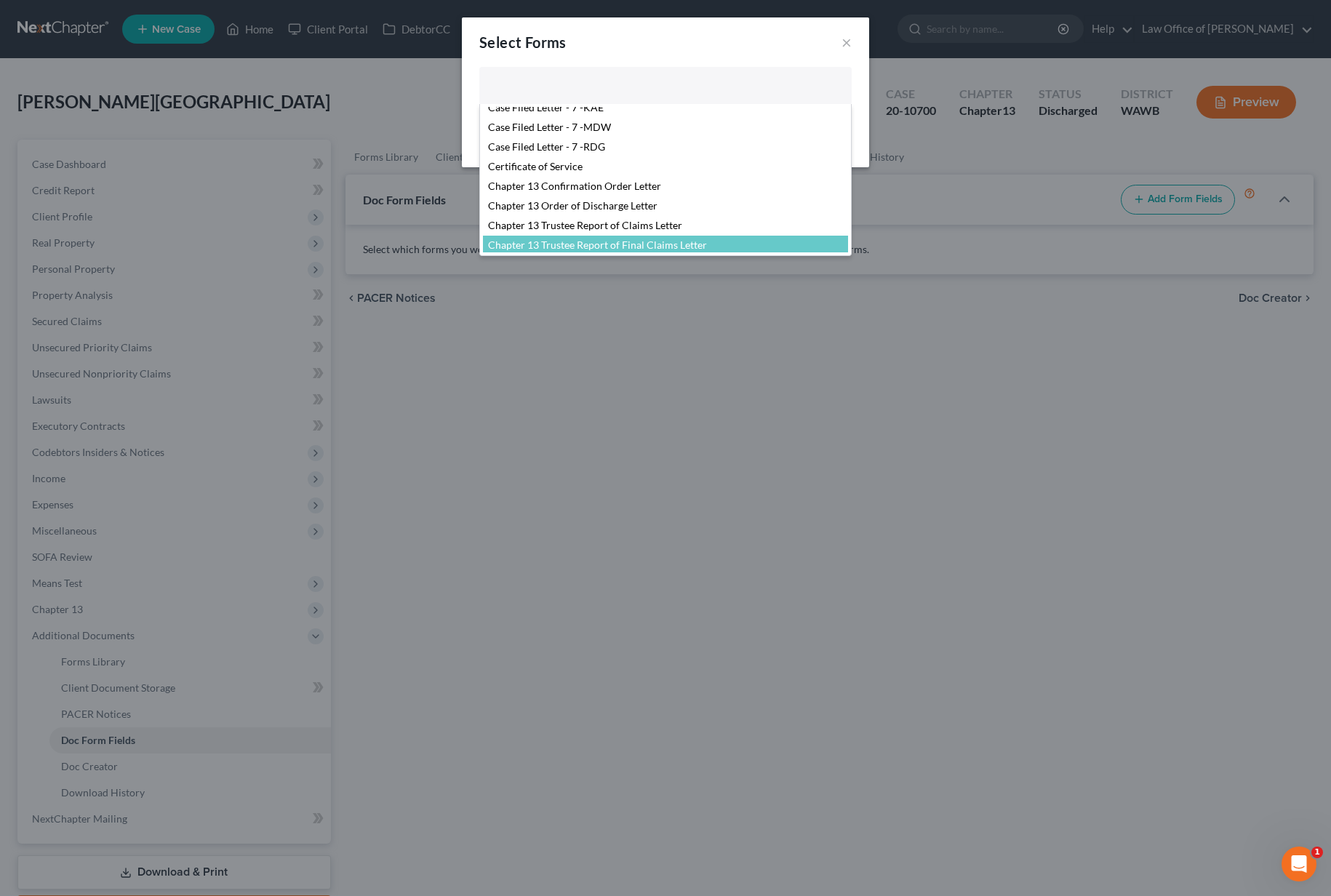
select select "104796"
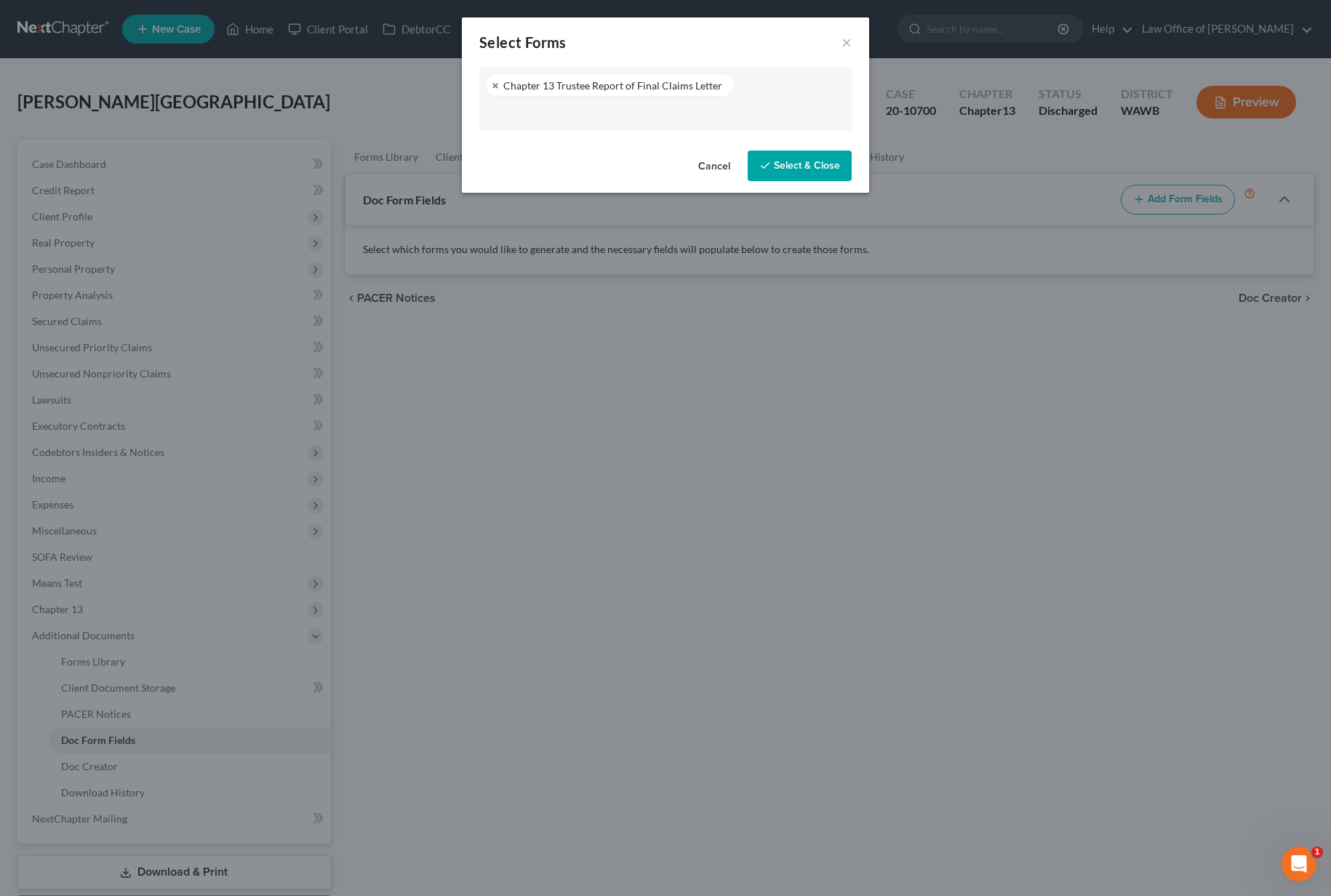
click at [818, 167] on button "Select & Close" at bounding box center [800, 165] width 104 height 30
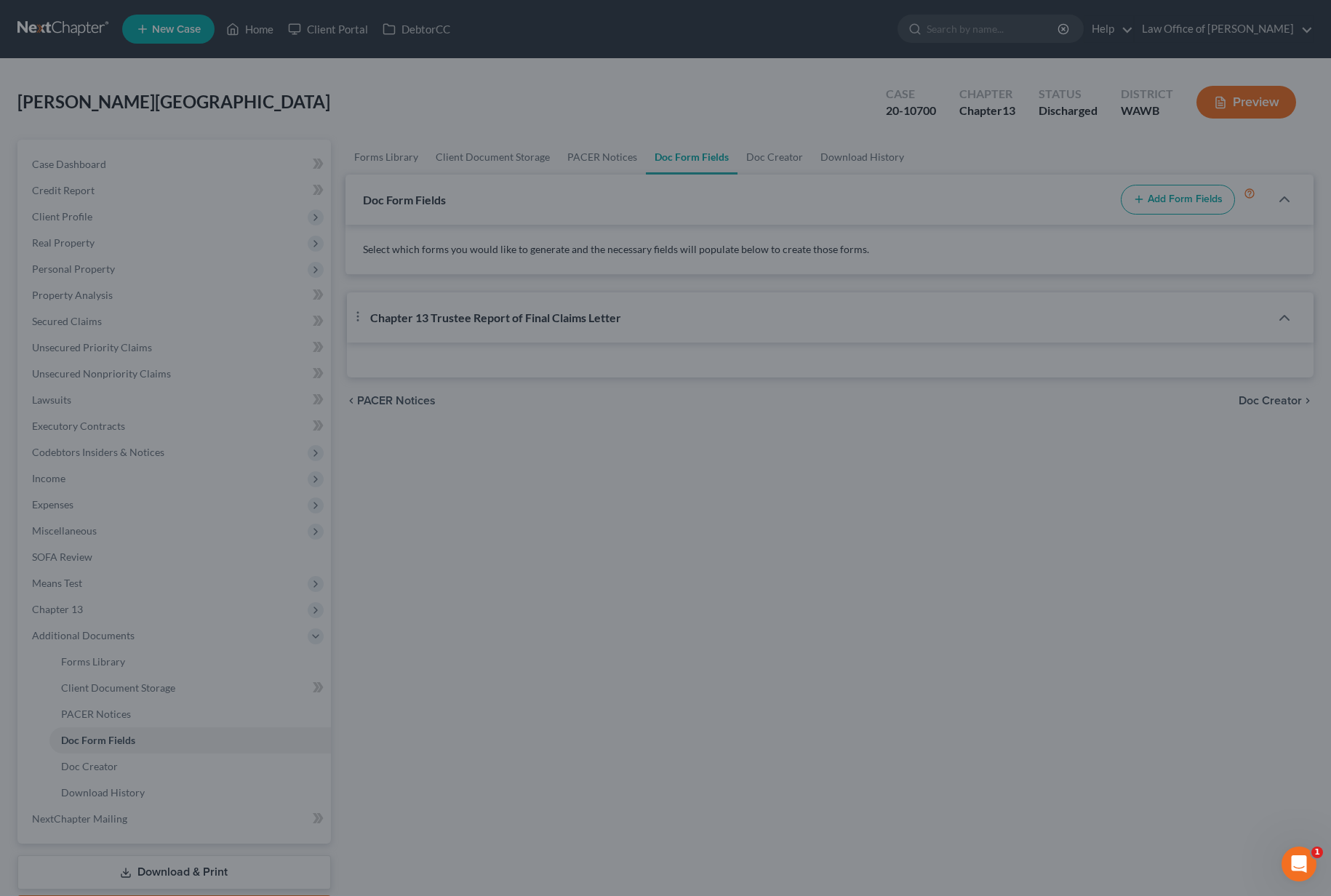
select select "0"
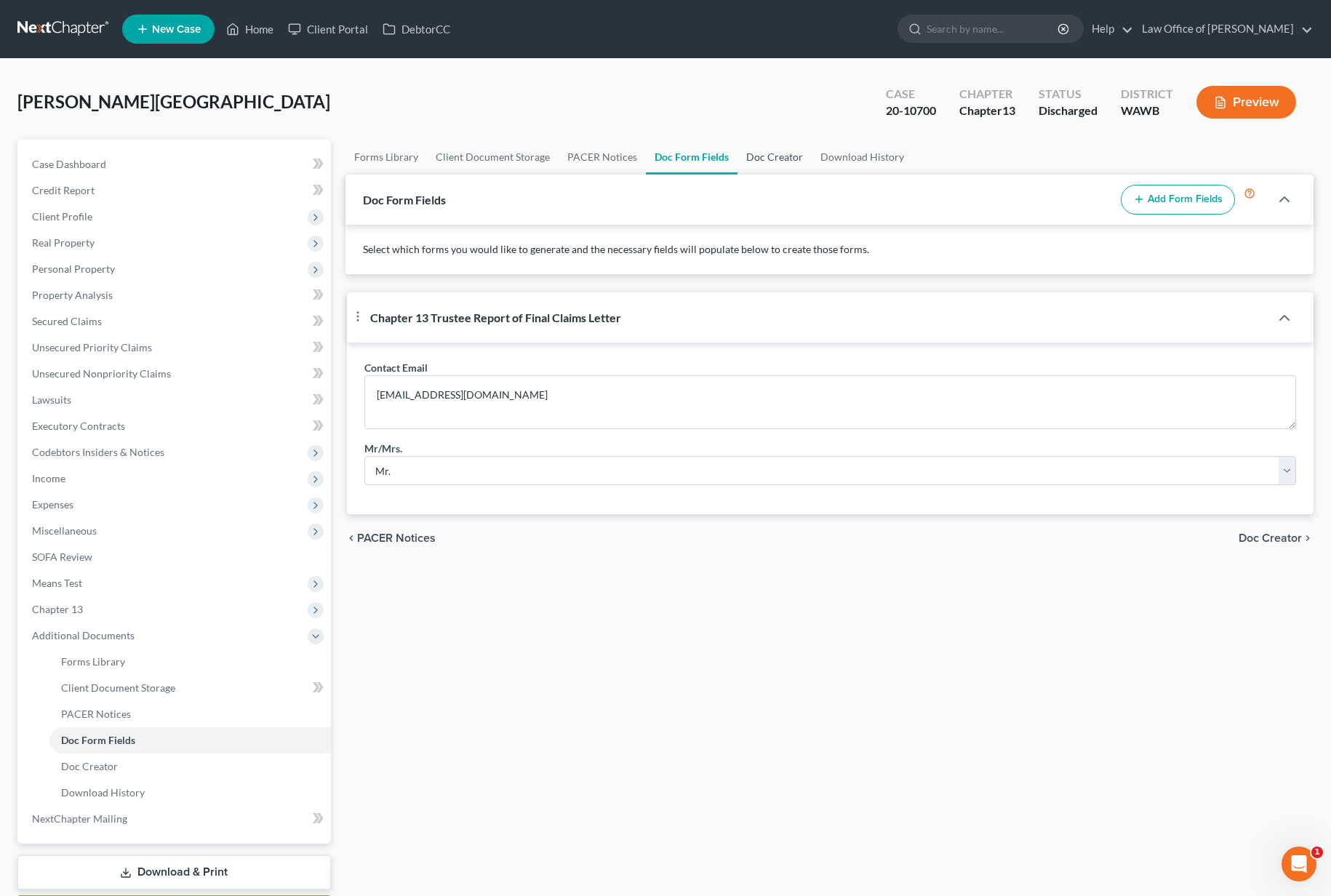
click at [773, 159] on link "Doc Creator" at bounding box center [775, 157] width 75 height 35
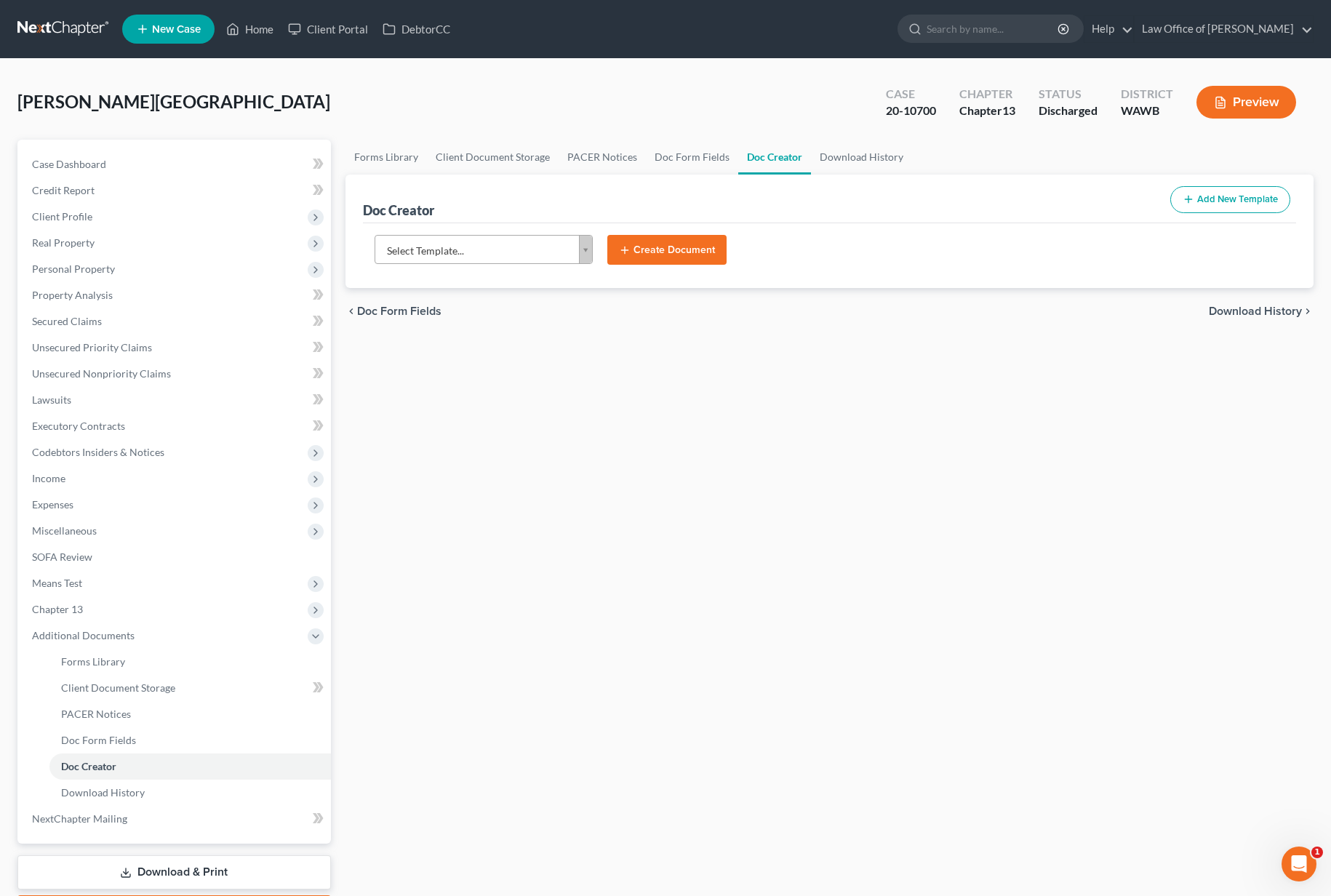
click at [502, 262] on body "Home New Case Client Portal DebtorCC Law Office of Lisa S. Tse lisa@lisatselaw.…" at bounding box center [666, 491] width 1331 height 982
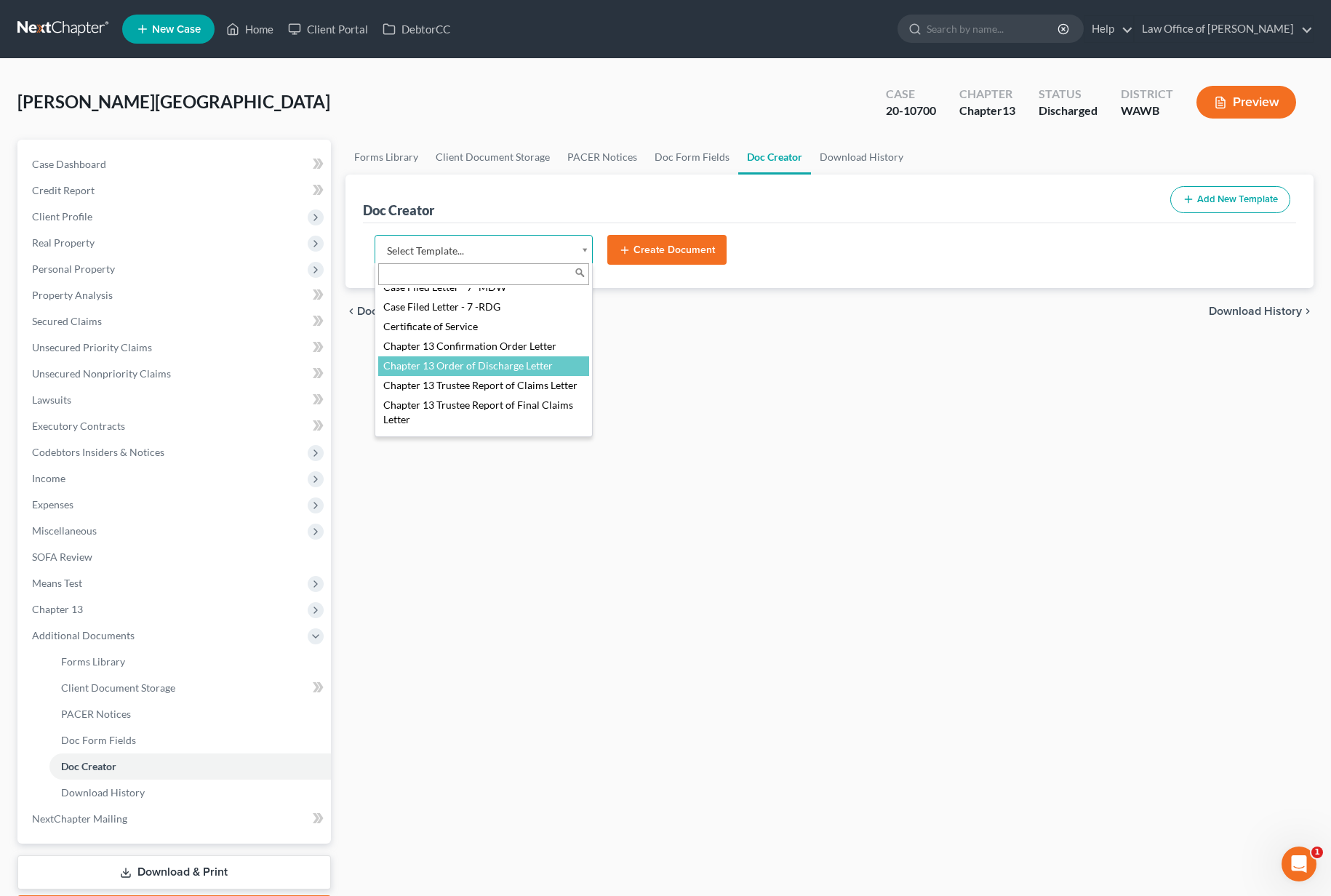
scroll to position [292, 0]
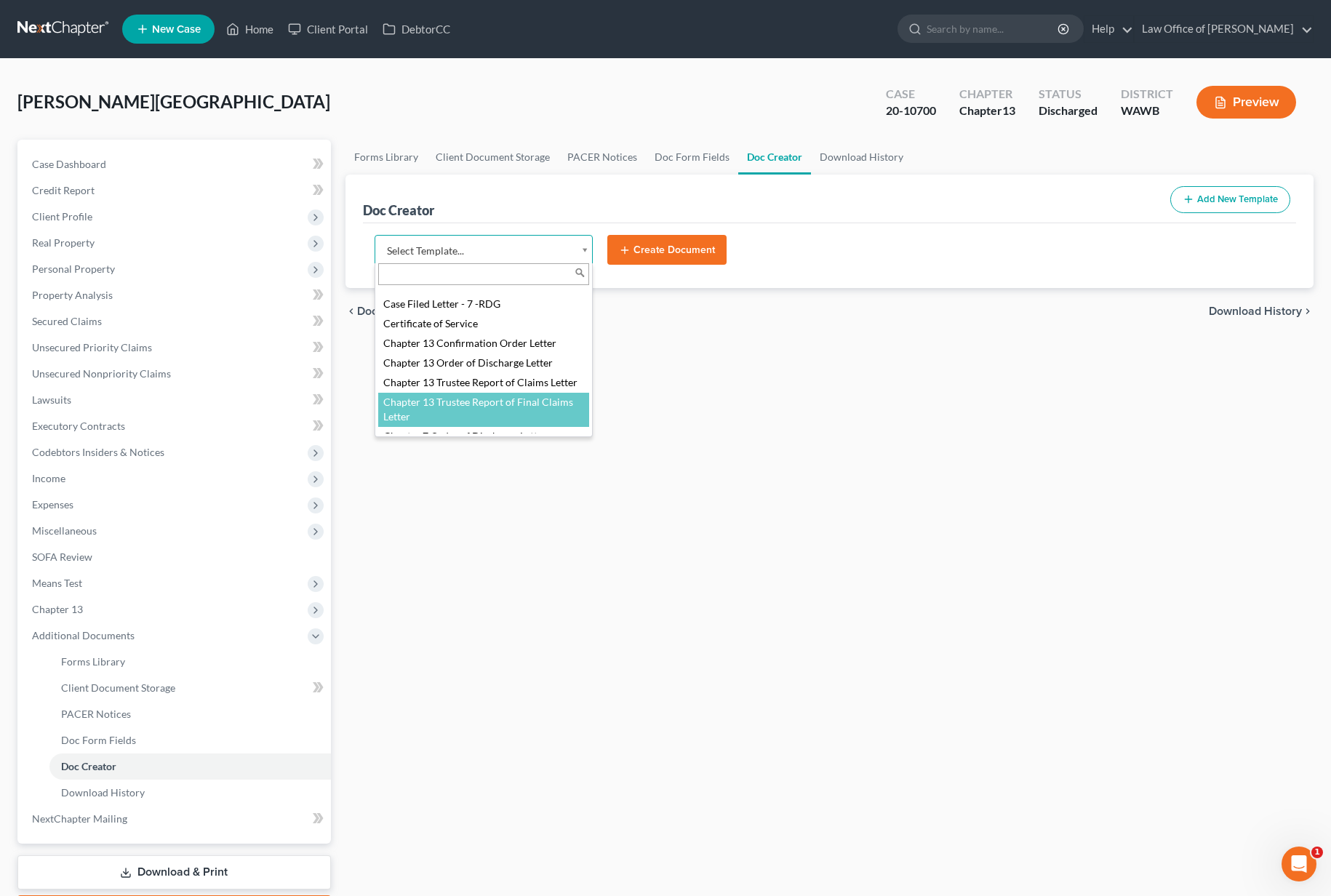
select select "104796"
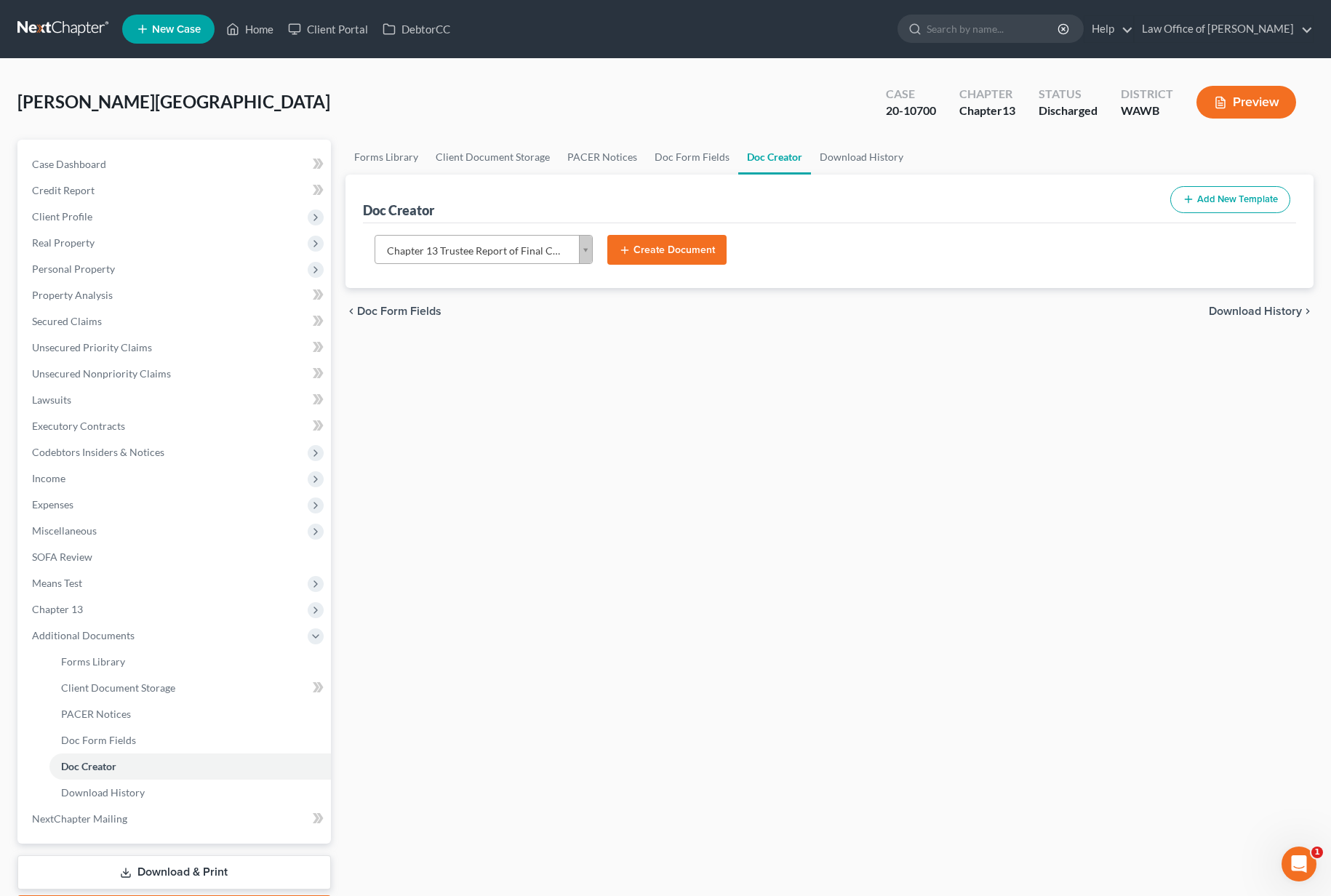
click at [660, 252] on button "Create Document" at bounding box center [667, 249] width 120 height 30
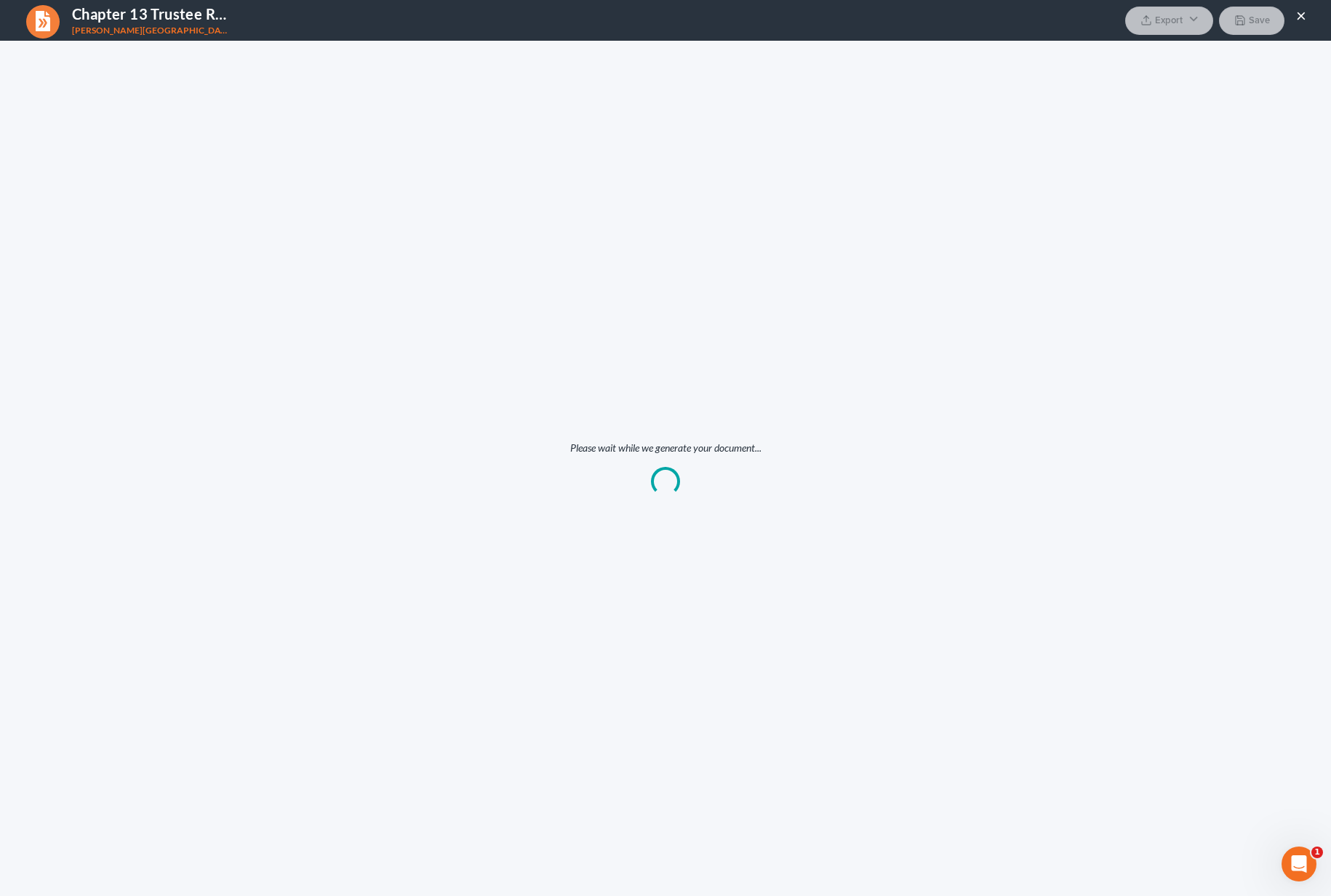
scroll to position [0, 0]
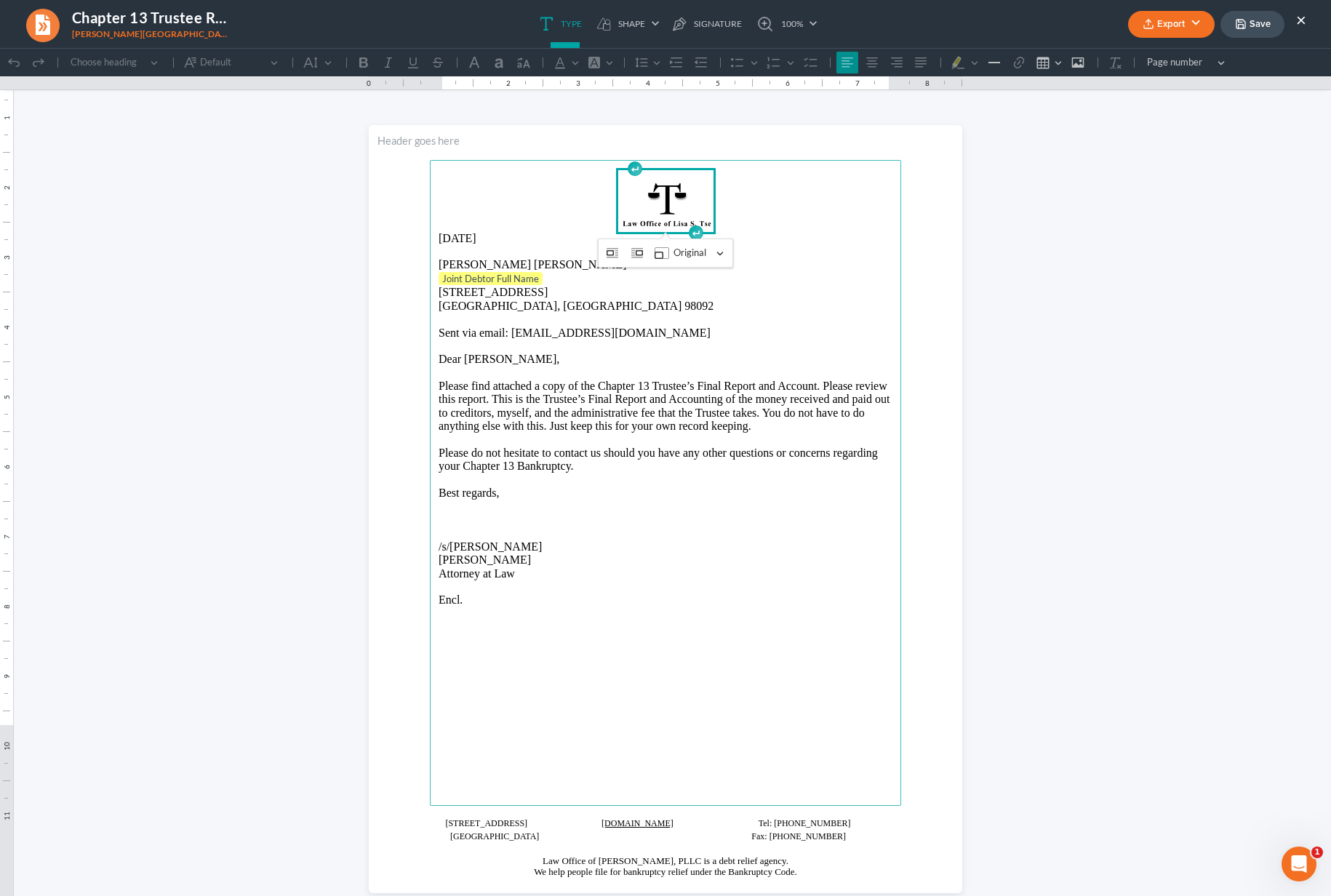
click at [544, 277] on p "Joint Debtor Full Name" at bounding box center [666, 279] width 454 height 15
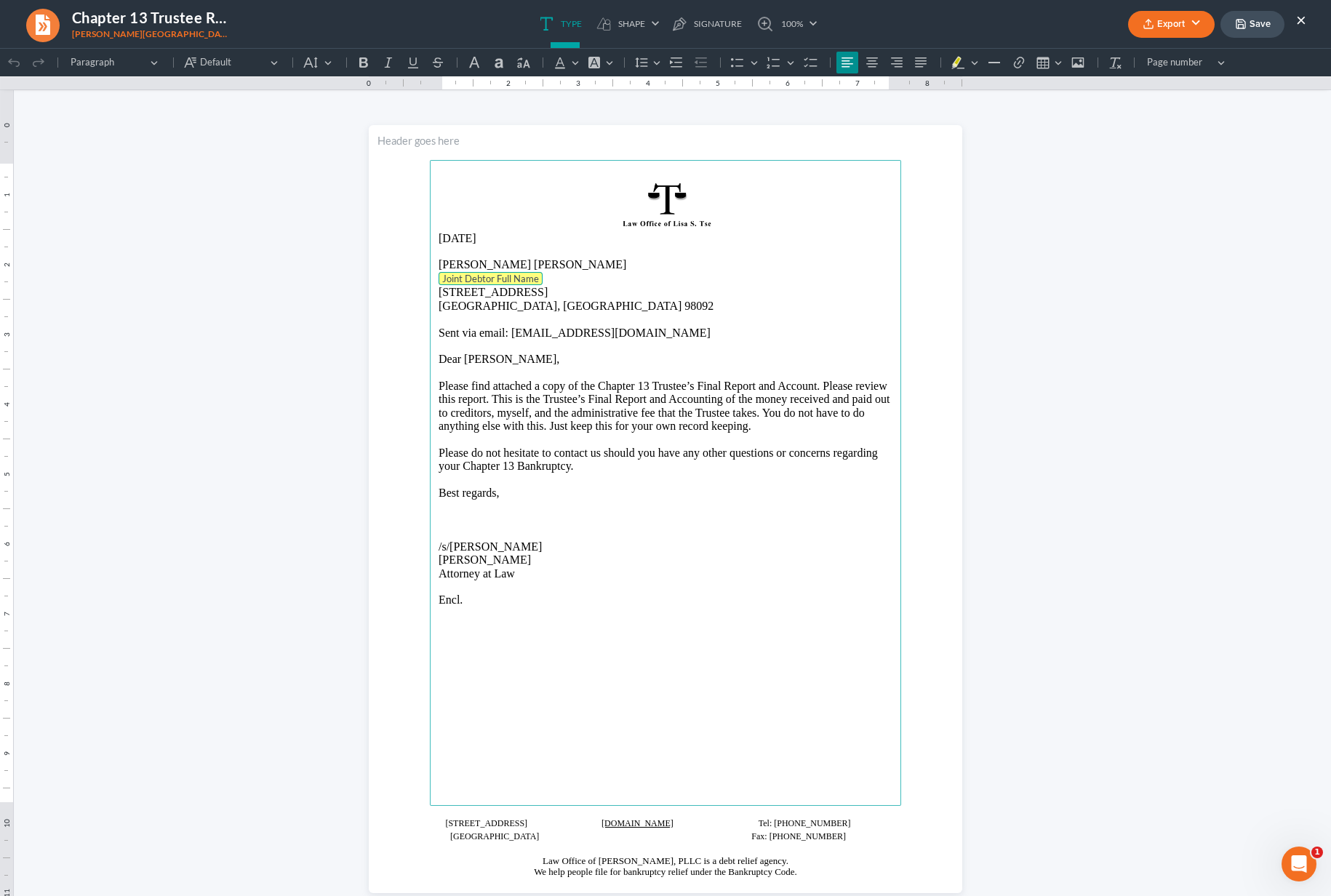
drag, startPoint x: 547, startPoint y: 279, endPoint x: 435, endPoint y: 279, distance: 112.0
click at [435, 279] on main "08/13/2025 Austin Ryan Shope Joint Debtor Full Name ⁠⁠⁠⁠⁠⁠⁠ 5208 Quincy Ave SE …" at bounding box center [666, 483] width 471 height 646
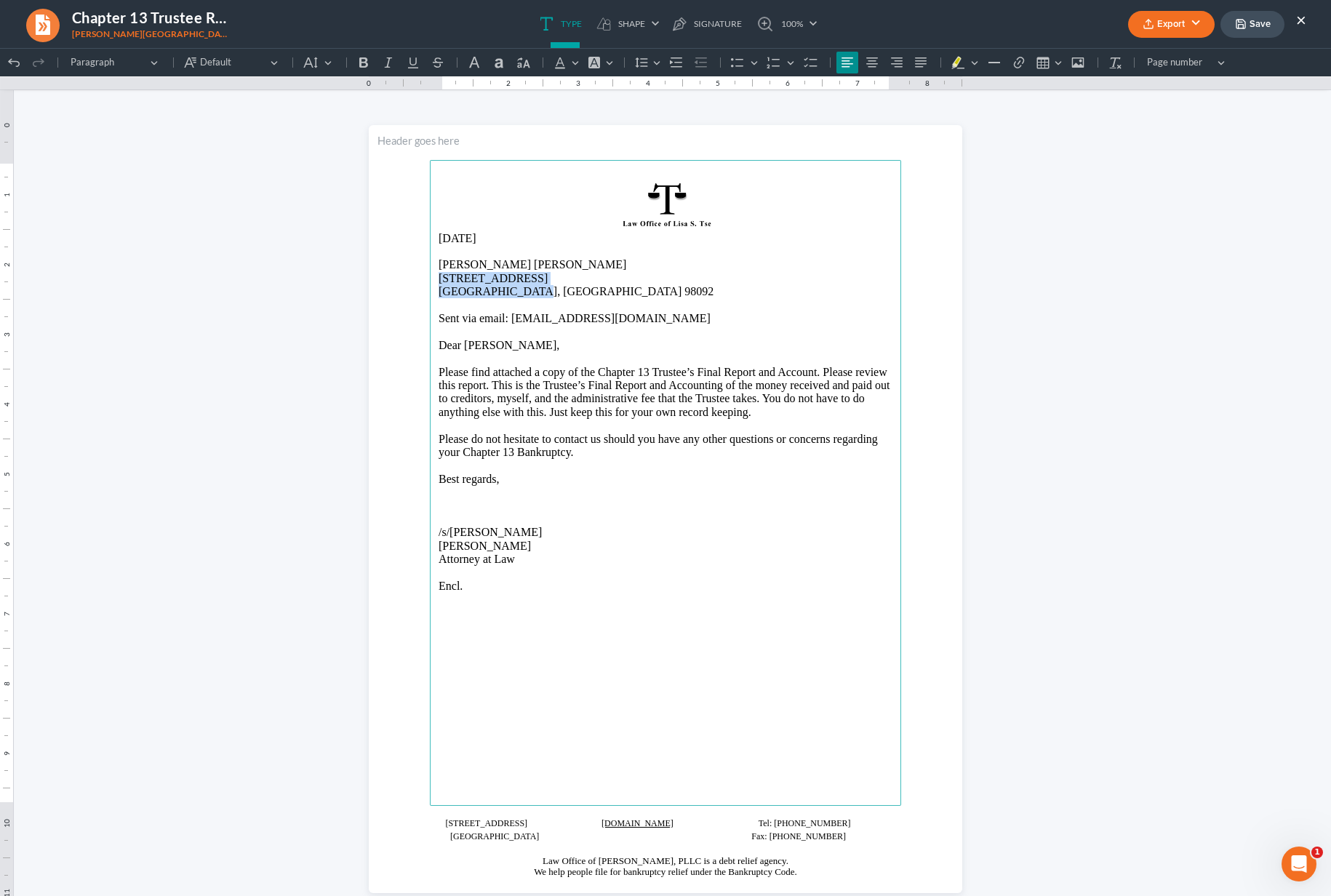
drag, startPoint x: 553, startPoint y: 296, endPoint x: 435, endPoint y: 274, distance: 120.0
click at [435, 274] on main "08/13/2025 Austin Ryan Shope 5208 Quincy Ave SE Auburn, WA 98092 Sent via email…" at bounding box center [666, 483] width 471 height 646
drag, startPoint x: 495, startPoint y: 235, endPoint x: 399, endPoint y: 235, distance: 96.0
click at [399, 235] on section "08/13/2025 Austin Ryan Shope 21201 120th Street East Sumner, WA 98391 Sent via …" at bounding box center [666, 508] width 594 height 768
click at [440, 241] on p "August 14, 2025" at bounding box center [666, 237] width 454 height 13
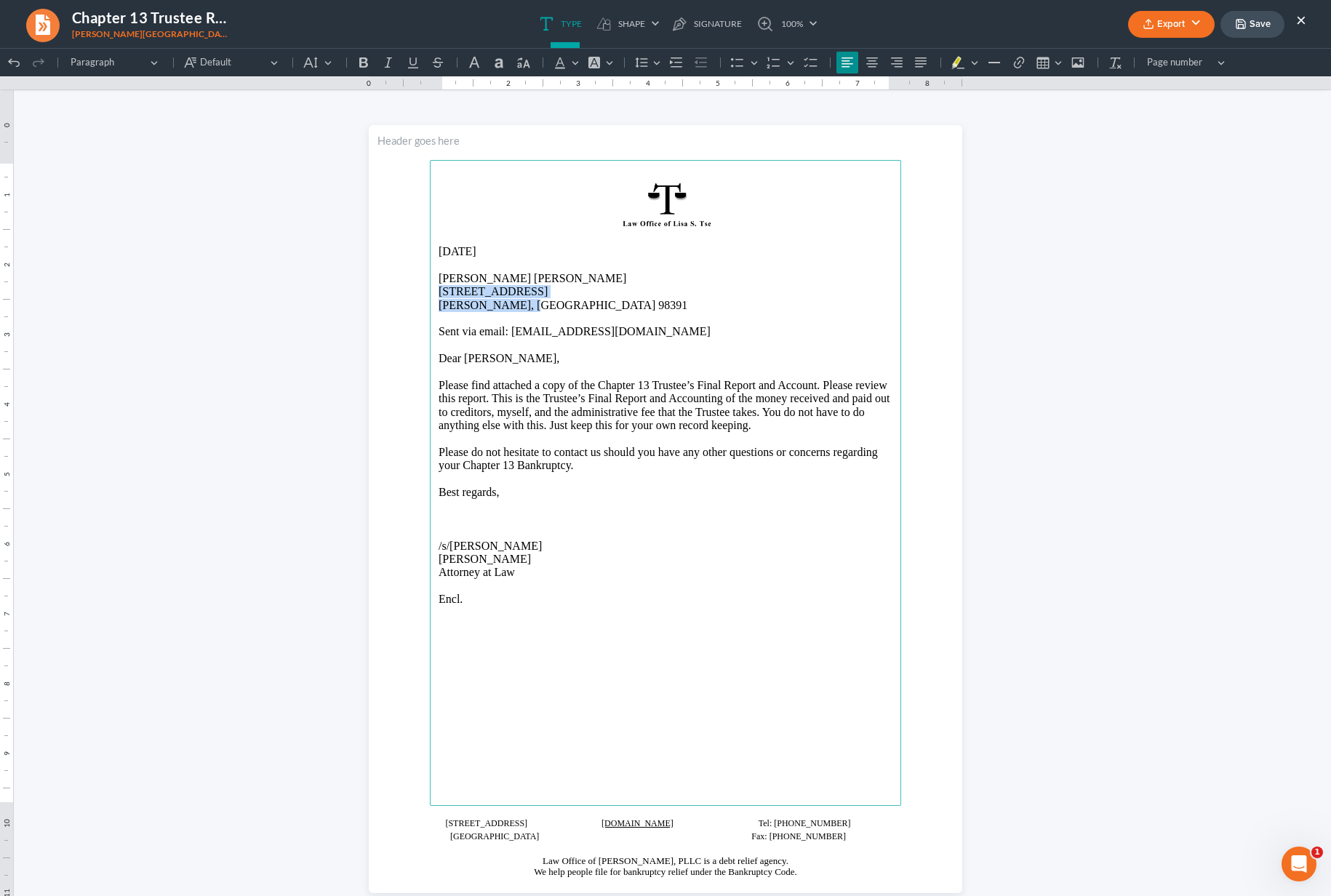
drag, startPoint x: 521, startPoint y: 307, endPoint x: 429, endPoint y: 297, distance: 92.5
click at [430, 297] on main "August 14, 2025 Austin Ryan Shope 21201 120th Street East Sumner, WA 98391 Sent…" at bounding box center [666, 483] width 471 height 646
click at [1160, 34] on button "Export" at bounding box center [1172, 24] width 86 height 26
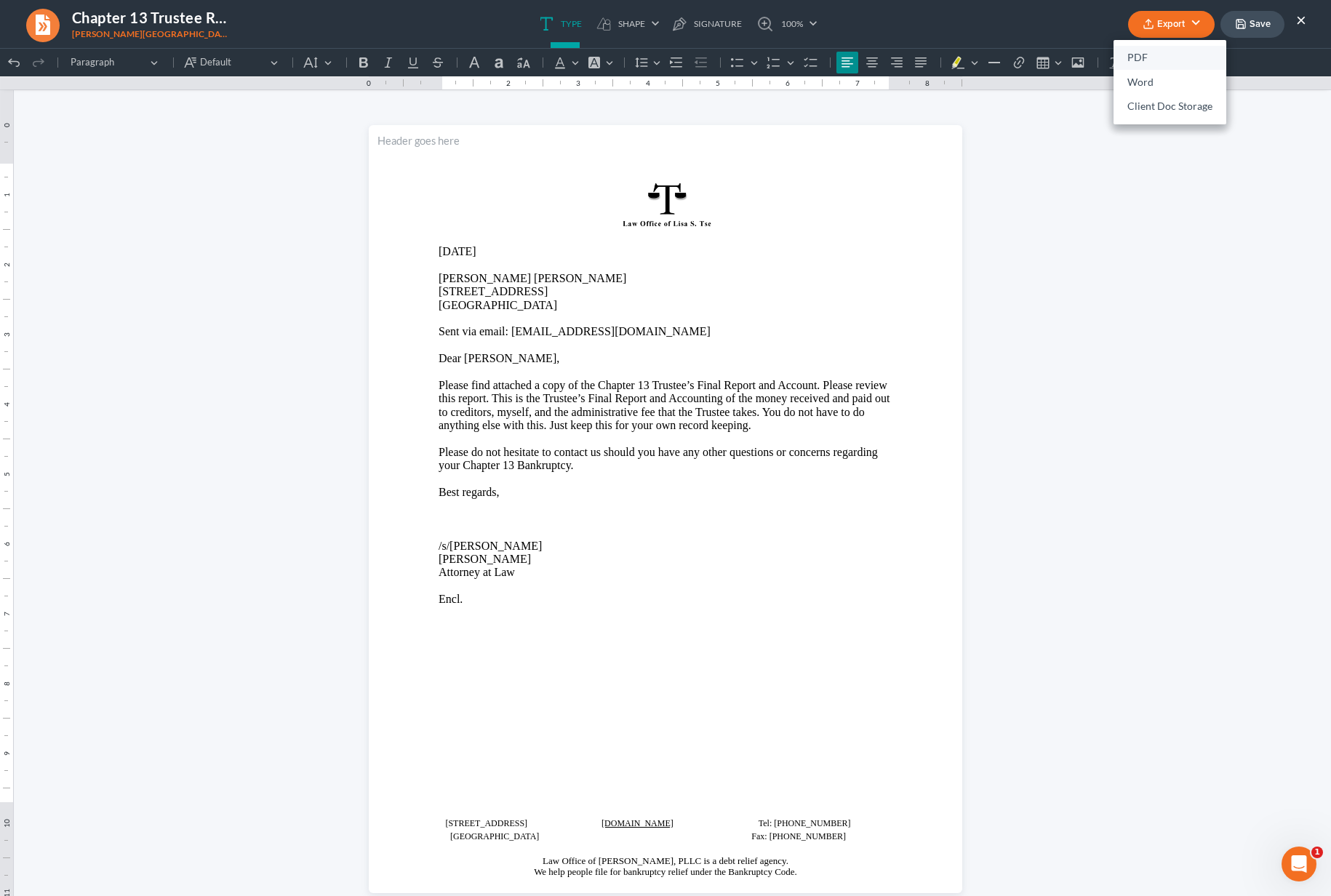
click at [1137, 57] on link "PDF" at bounding box center [1170, 58] width 113 height 25
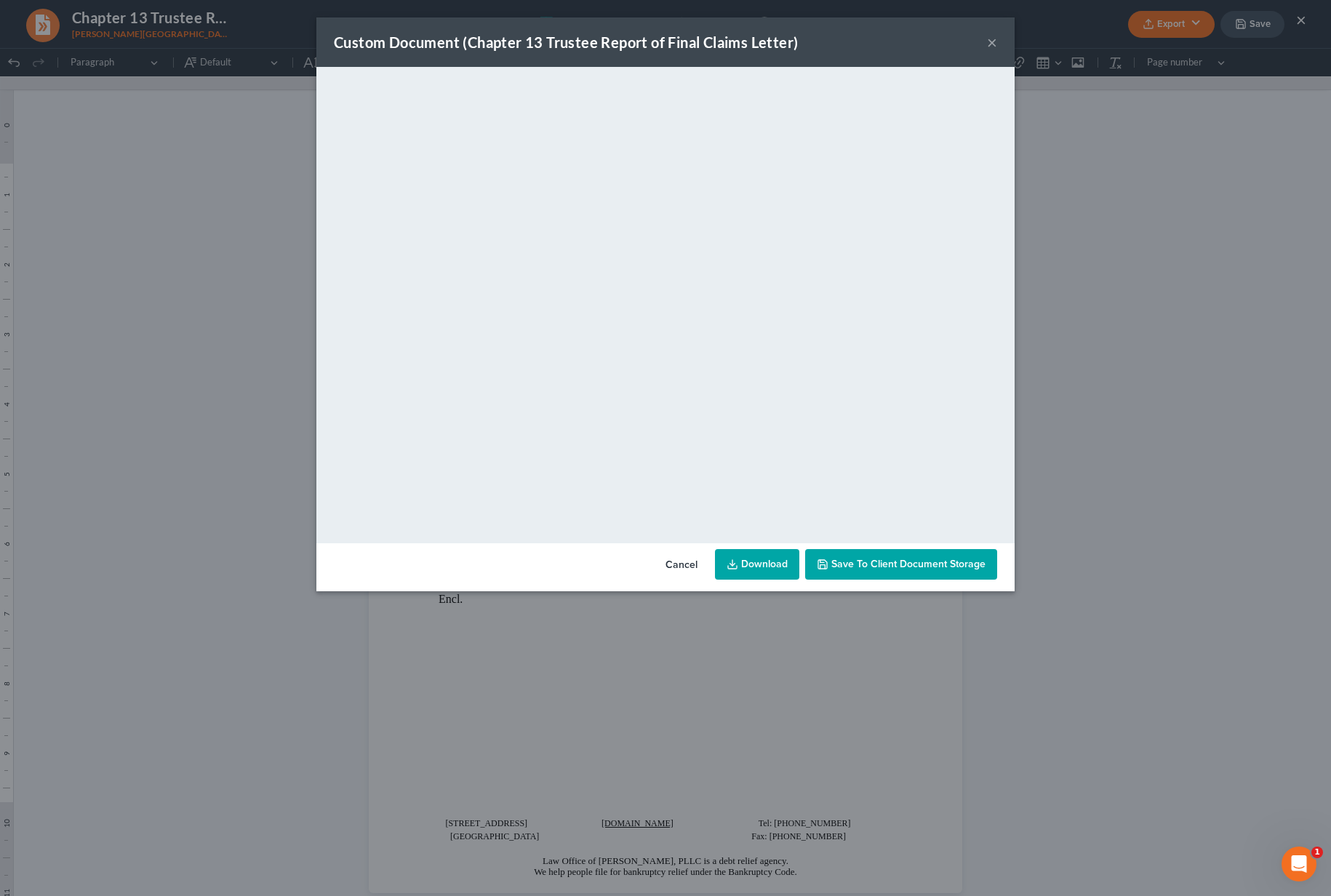
click at [875, 31] on div "Custom Document (Chapter 13 Trustee Report of Final Claims Letter) ×" at bounding box center [666, 42] width 699 height 49
click at [903, 558] on span "Save to Client Document Storage" at bounding box center [908, 564] width 154 height 13
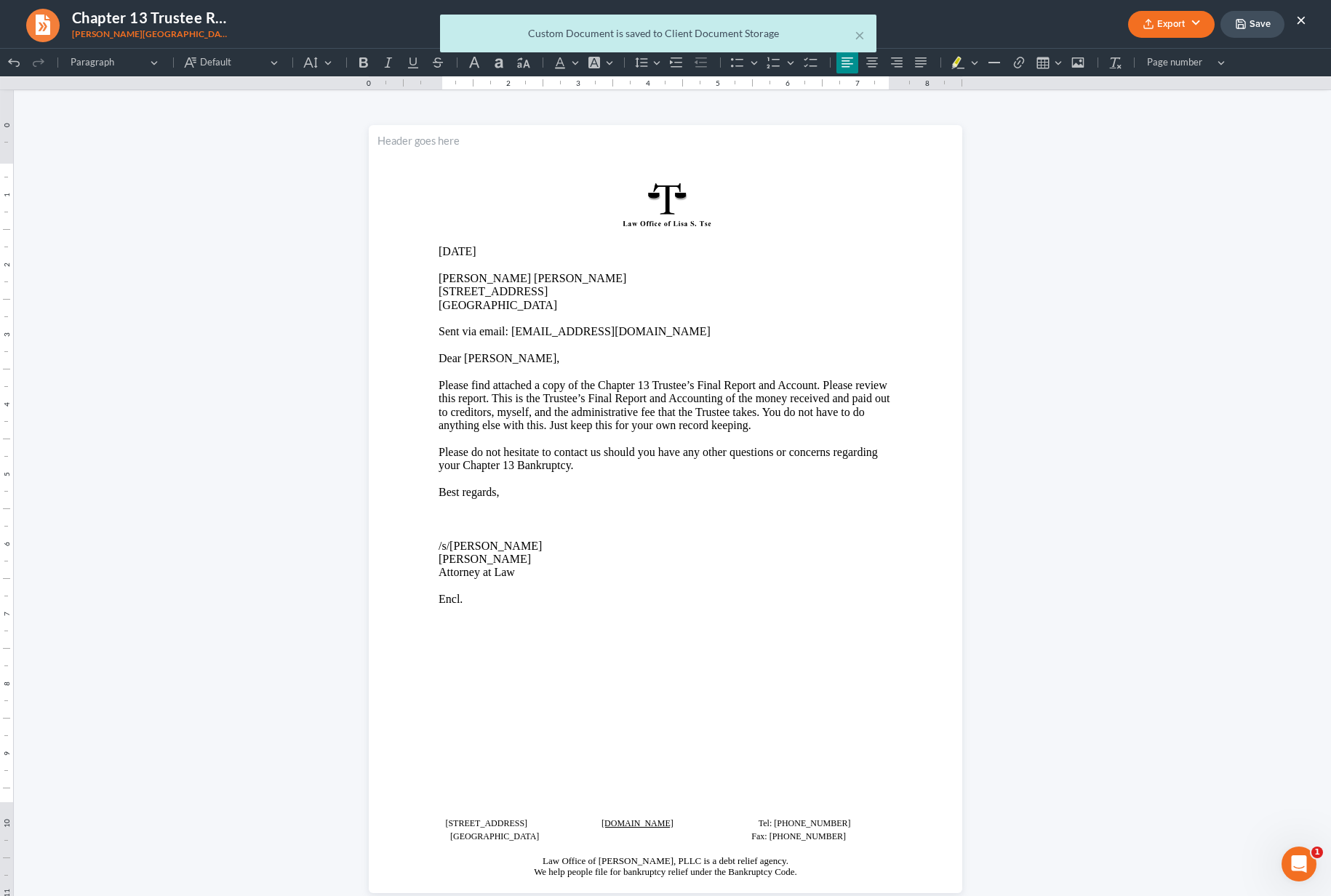
click at [1266, 25] on div "× Custom Document is saved to Client Document Storage" at bounding box center [659, 37] width 1331 height 45
click at [1308, 26] on div "× Custom Document is saved to Client Document Storage" at bounding box center [659, 37] width 1331 height 45
click at [862, 34] on button "×" at bounding box center [860, 35] width 10 height 18
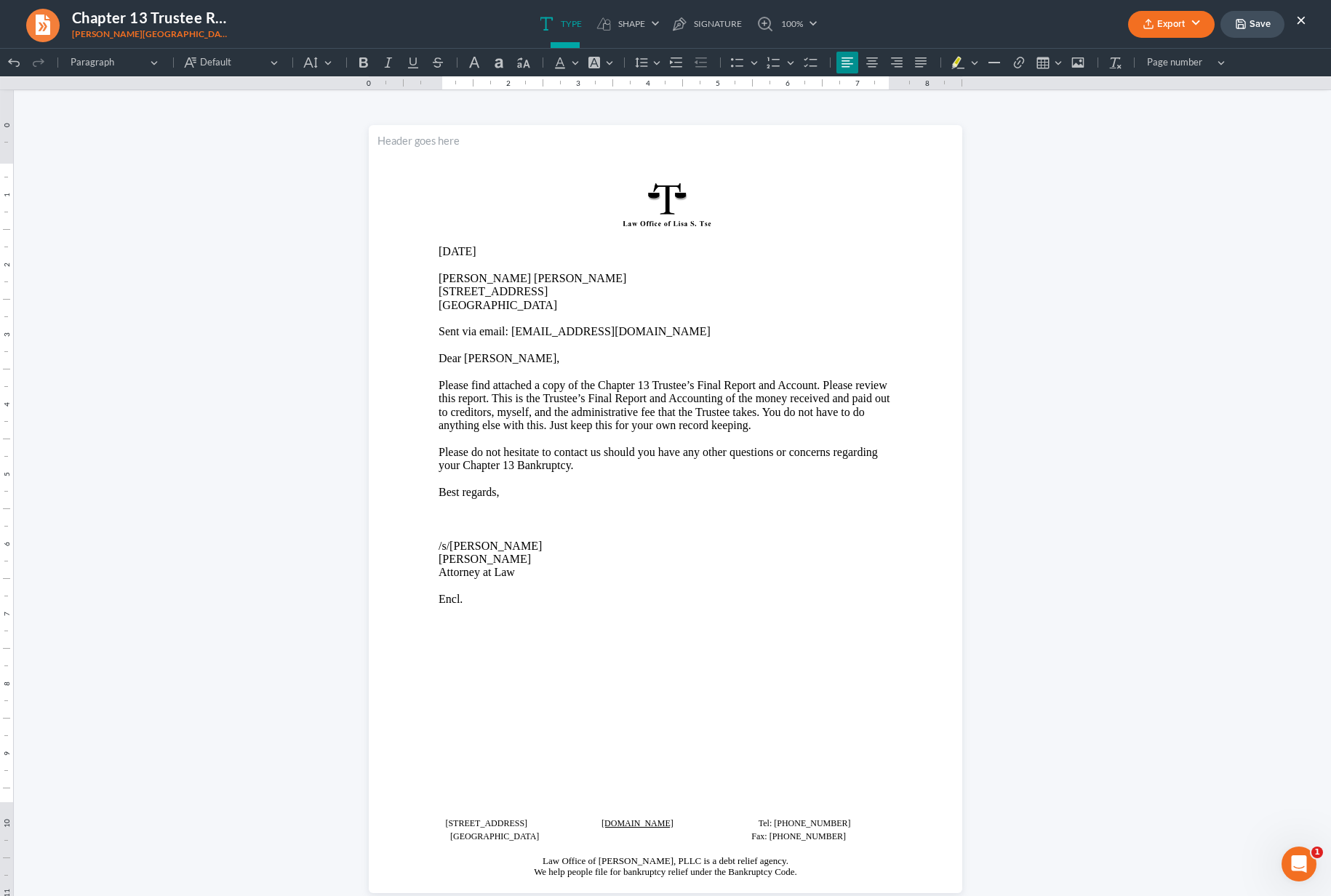
click at [1248, 32] on button "Save" at bounding box center [1252, 24] width 64 height 26
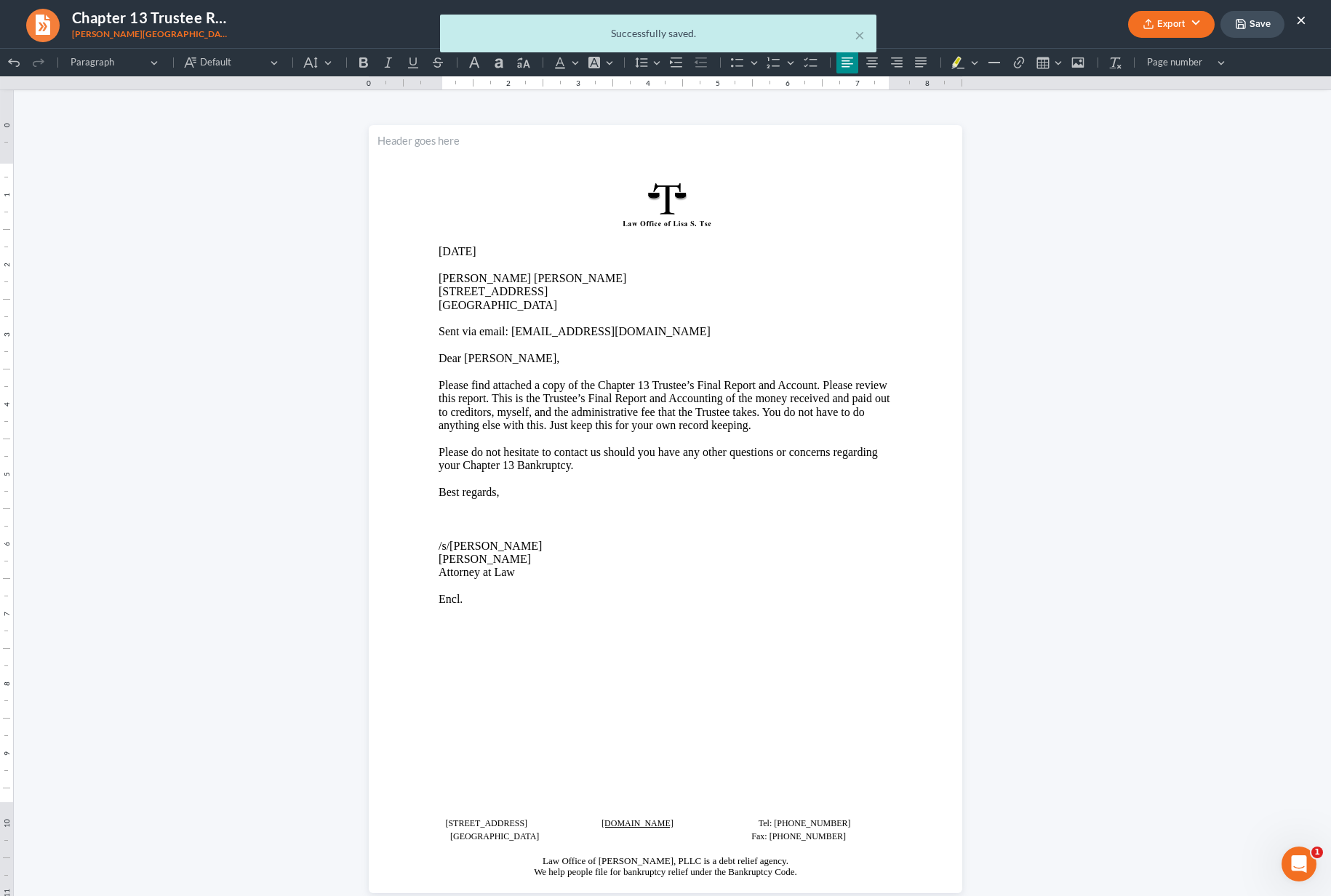
click at [1314, 20] on div "× Successfully saved." at bounding box center [659, 37] width 1331 height 45
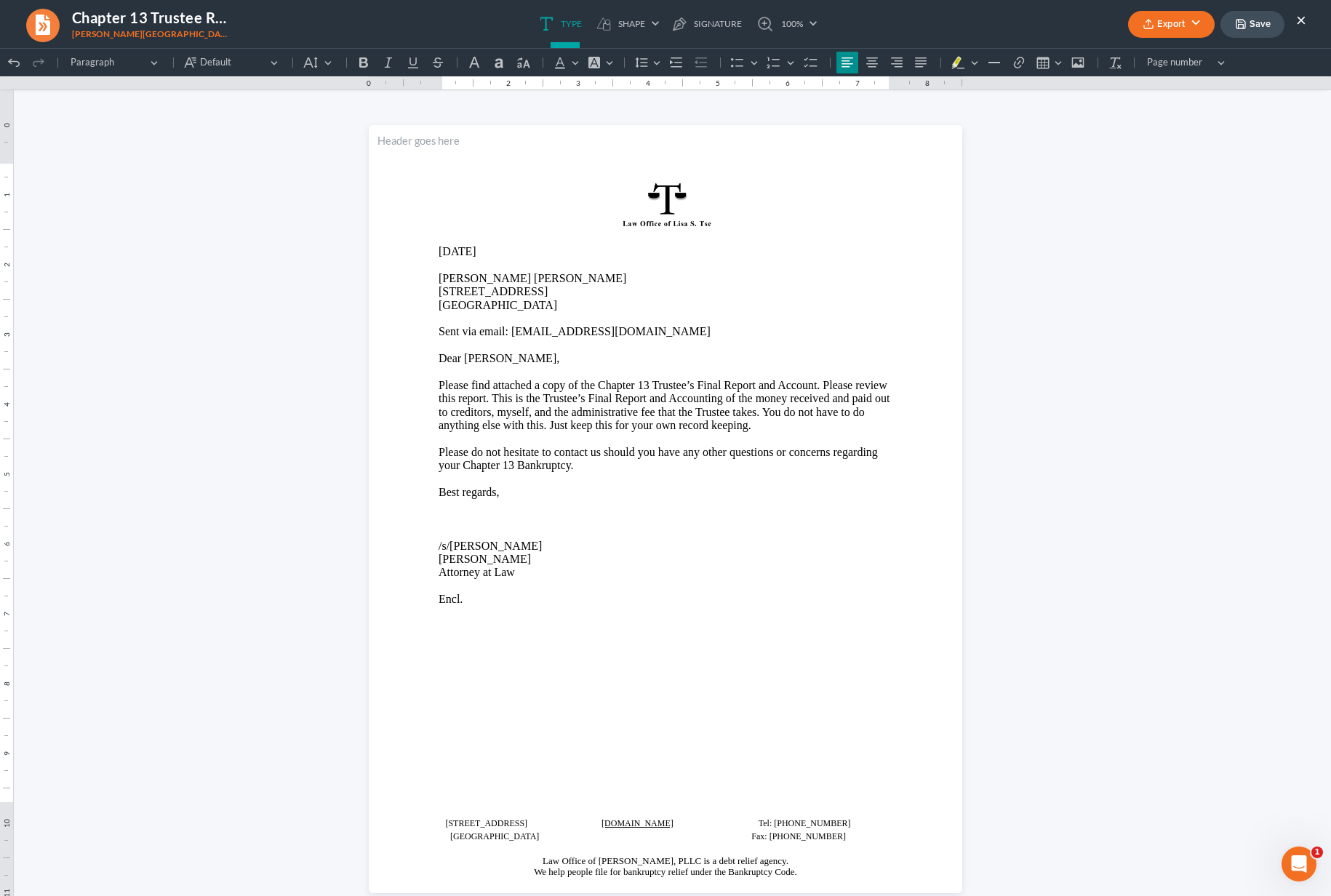
click at [1304, 21] on button "×" at bounding box center [1302, 20] width 10 height 18
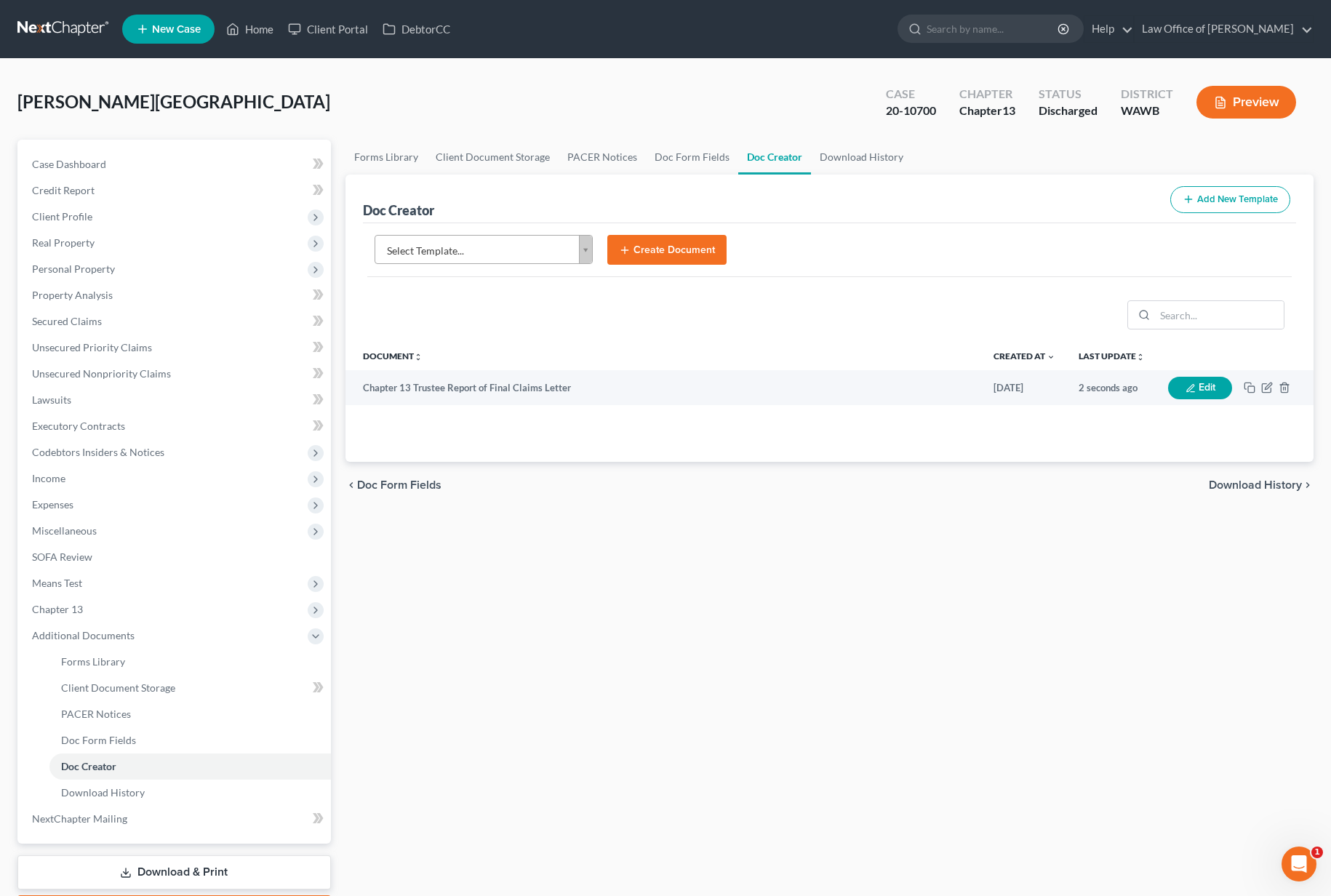
click at [85, 29] on link at bounding box center [64, 28] width 93 height 26
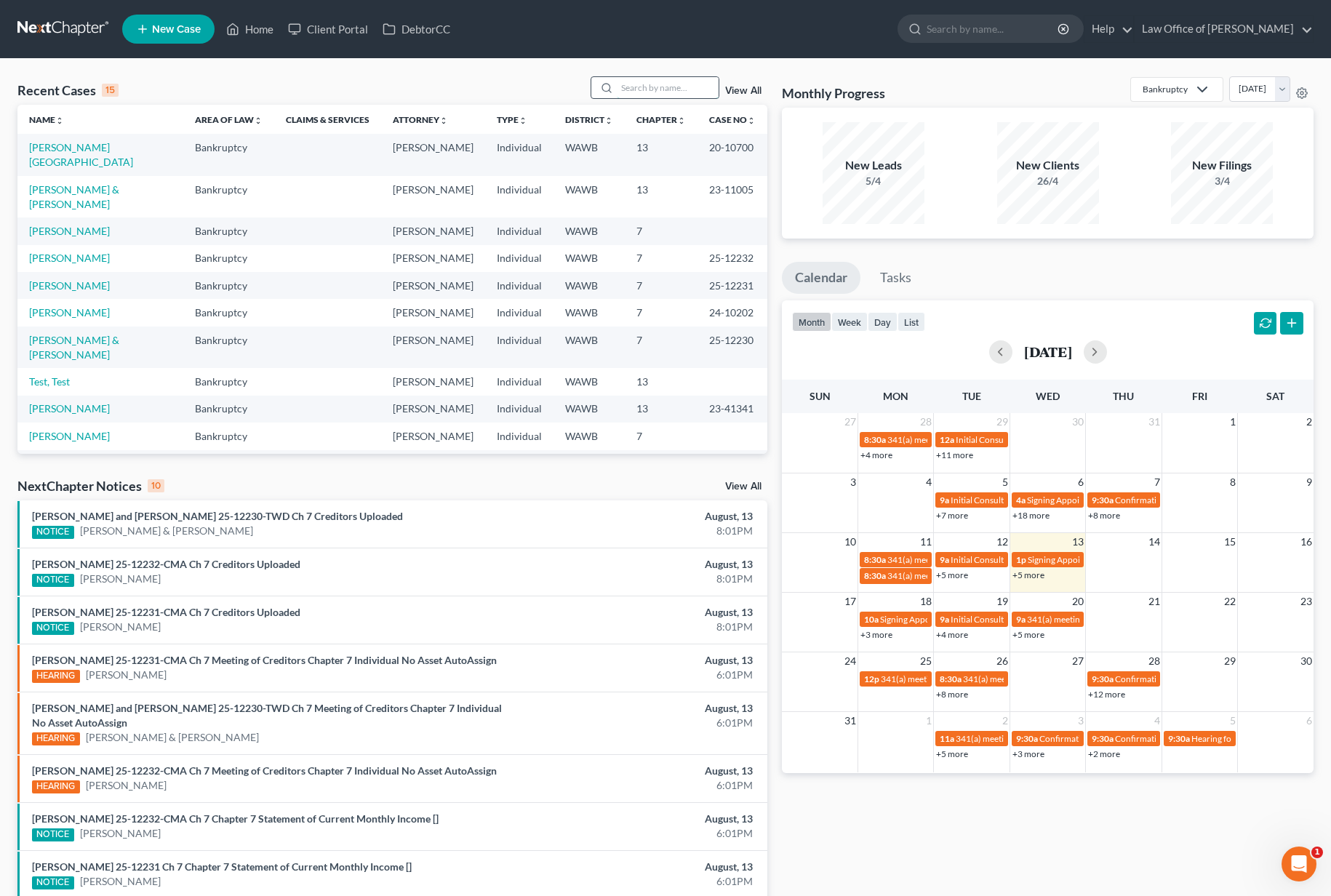
click at [645, 83] on input "search" at bounding box center [668, 87] width 102 height 21
type input "b"
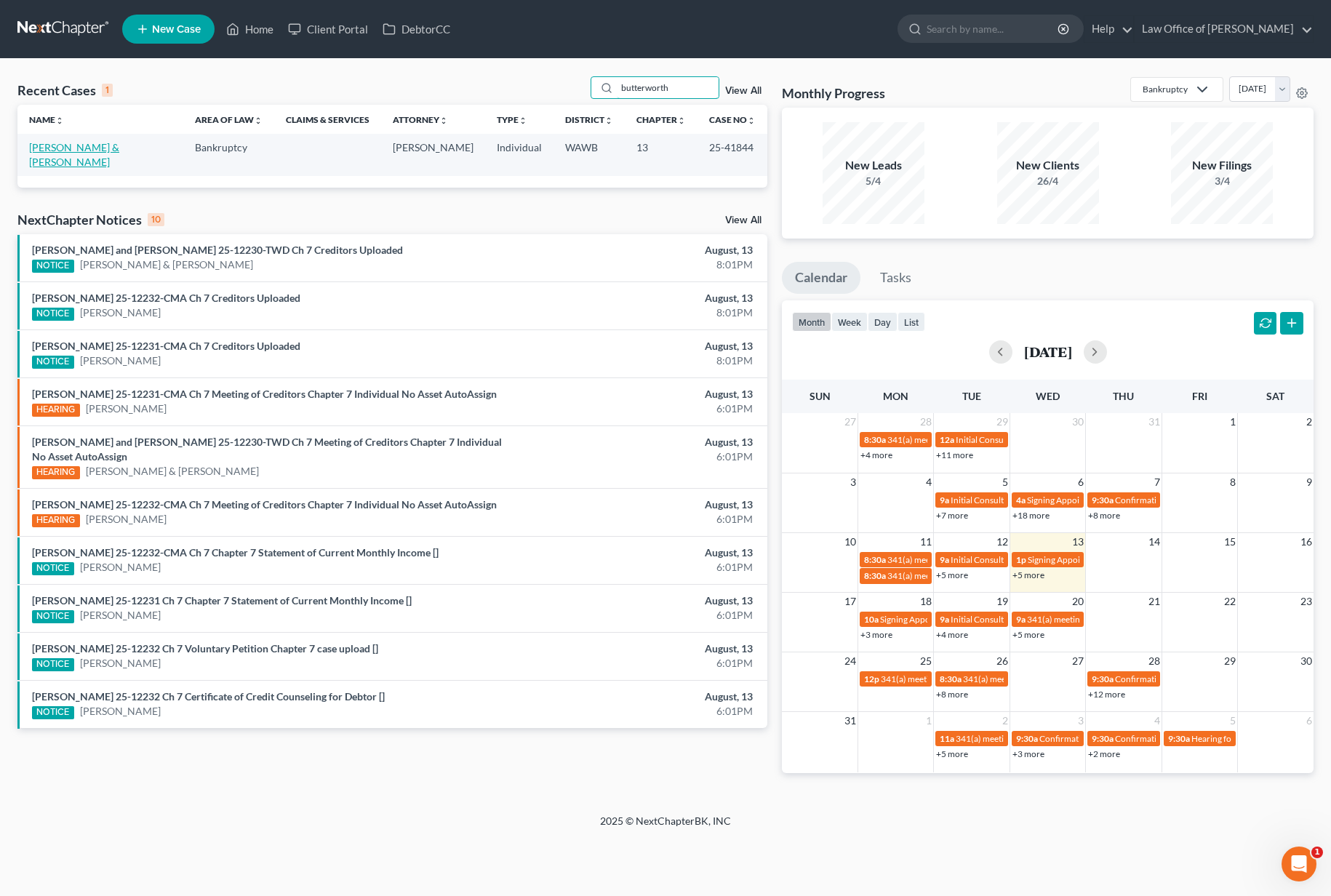
type input "butterworth"
click at [105, 150] on link "[PERSON_NAME] & [PERSON_NAME]" at bounding box center [75, 154] width 90 height 26
select select "6"
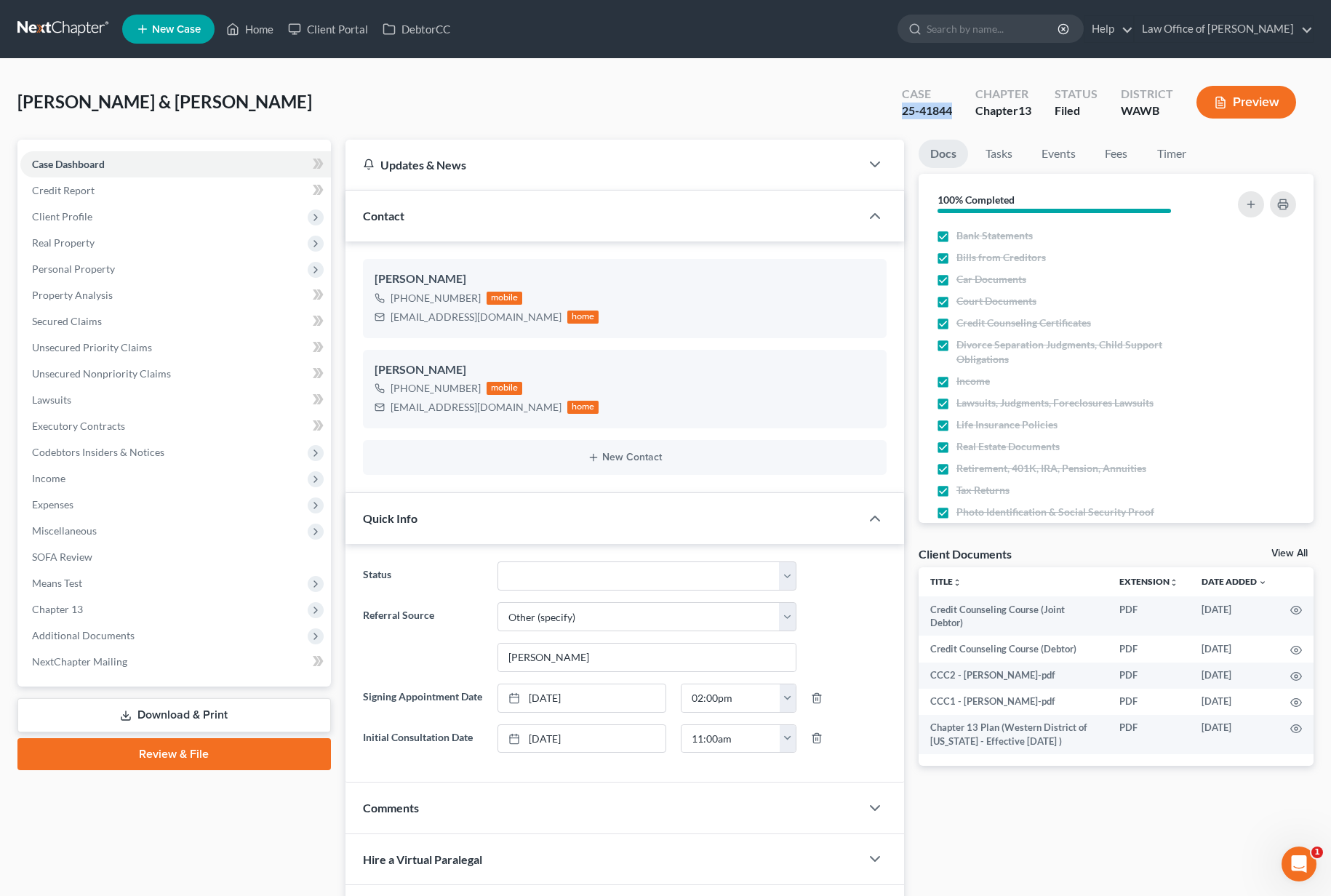
drag, startPoint x: 963, startPoint y: 111, endPoint x: 882, endPoint y: 111, distance: 81.0
click at [882, 111] on div "[PERSON_NAME] & [PERSON_NAME] Upgraded Case 25-41844 Chapter Chapter 13 Status …" at bounding box center [666, 108] width 1297 height 63
copy div "25-41844"
click at [72, 635] on span "Additional Documents" at bounding box center [83, 635] width 103 height 13
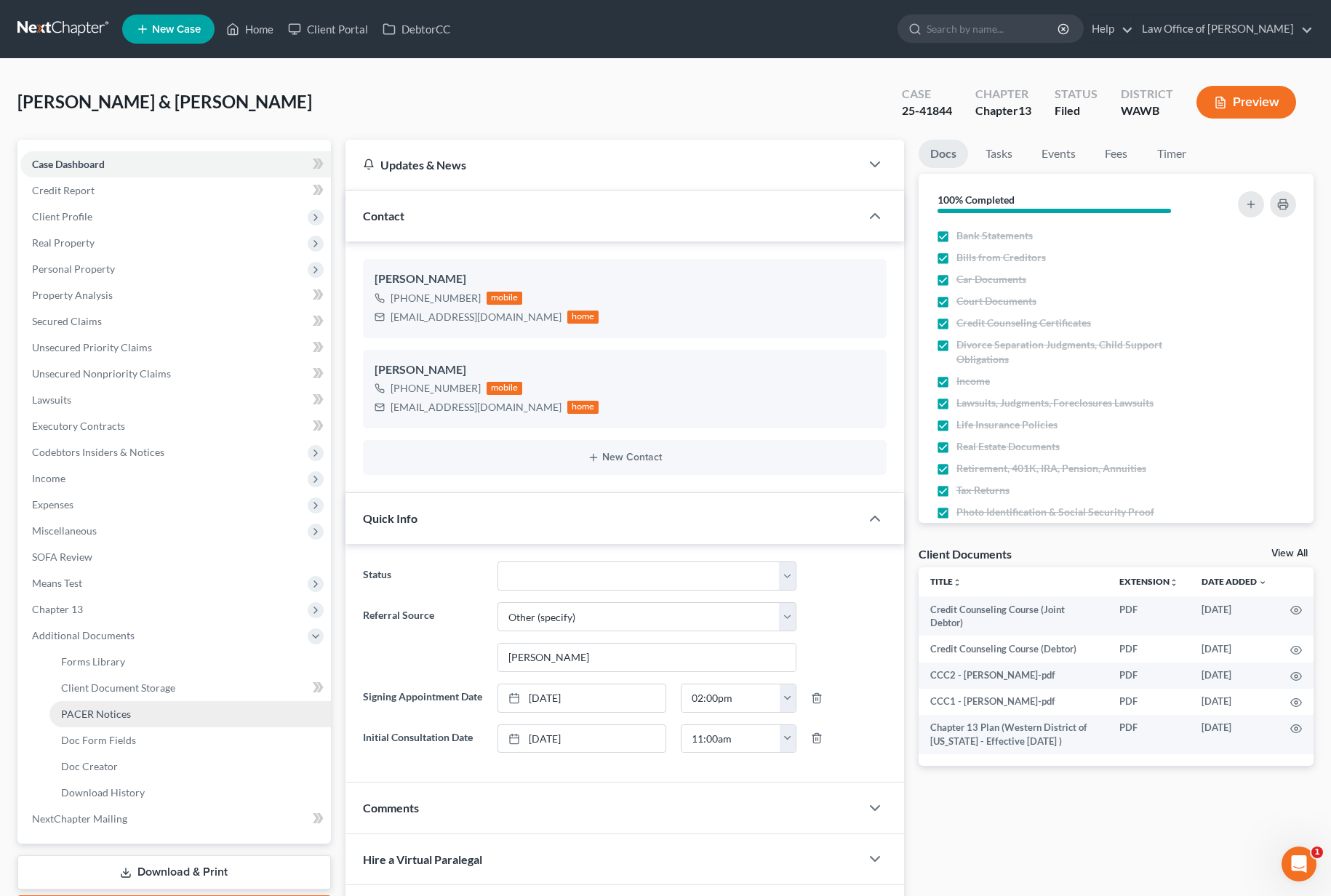
click at [122, 724] on link "PACER Notices" at bounding box center [189, 714] width 282 height 26
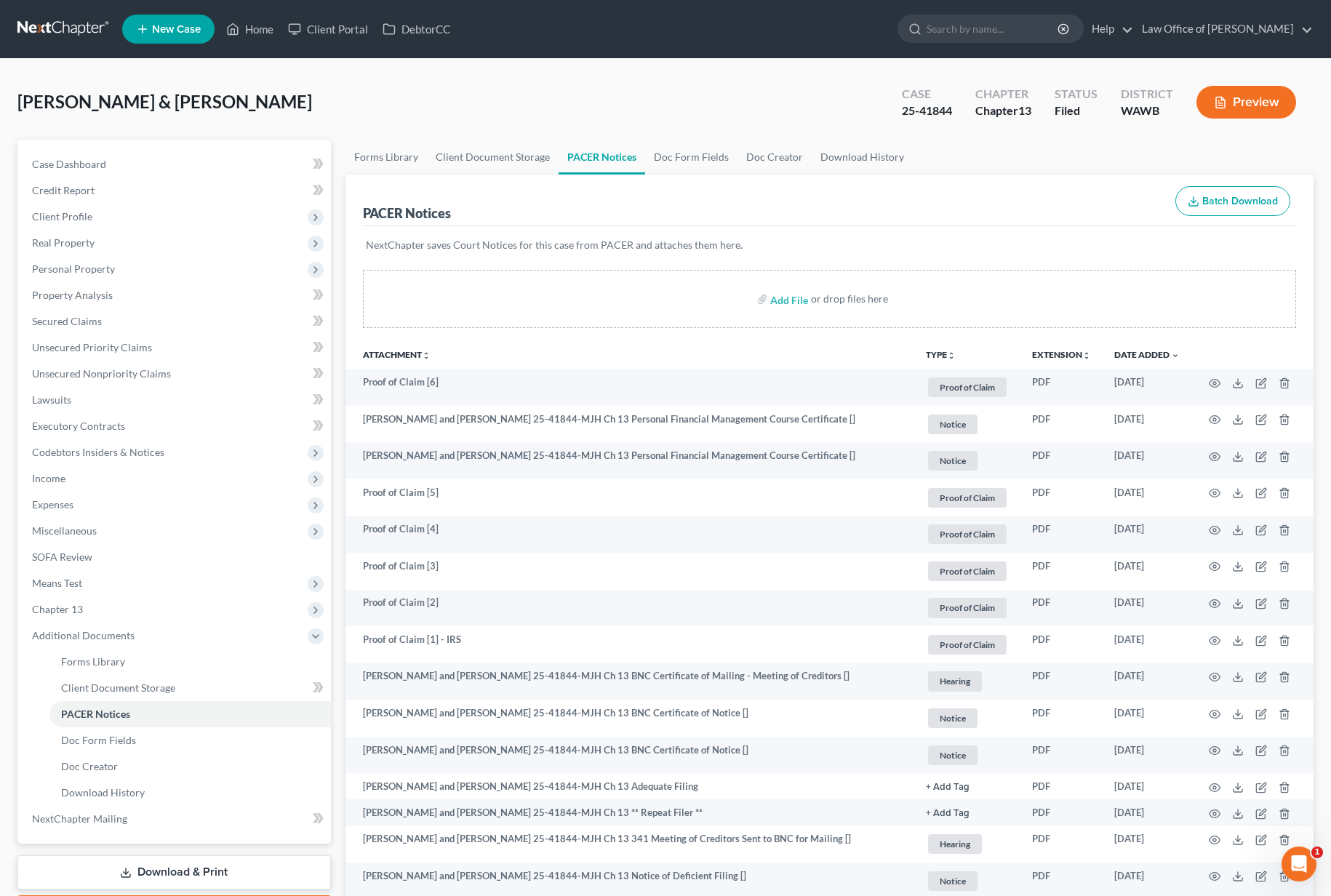
click at [35, 29] on link at bounding box center [64, 28] width 93 height 26
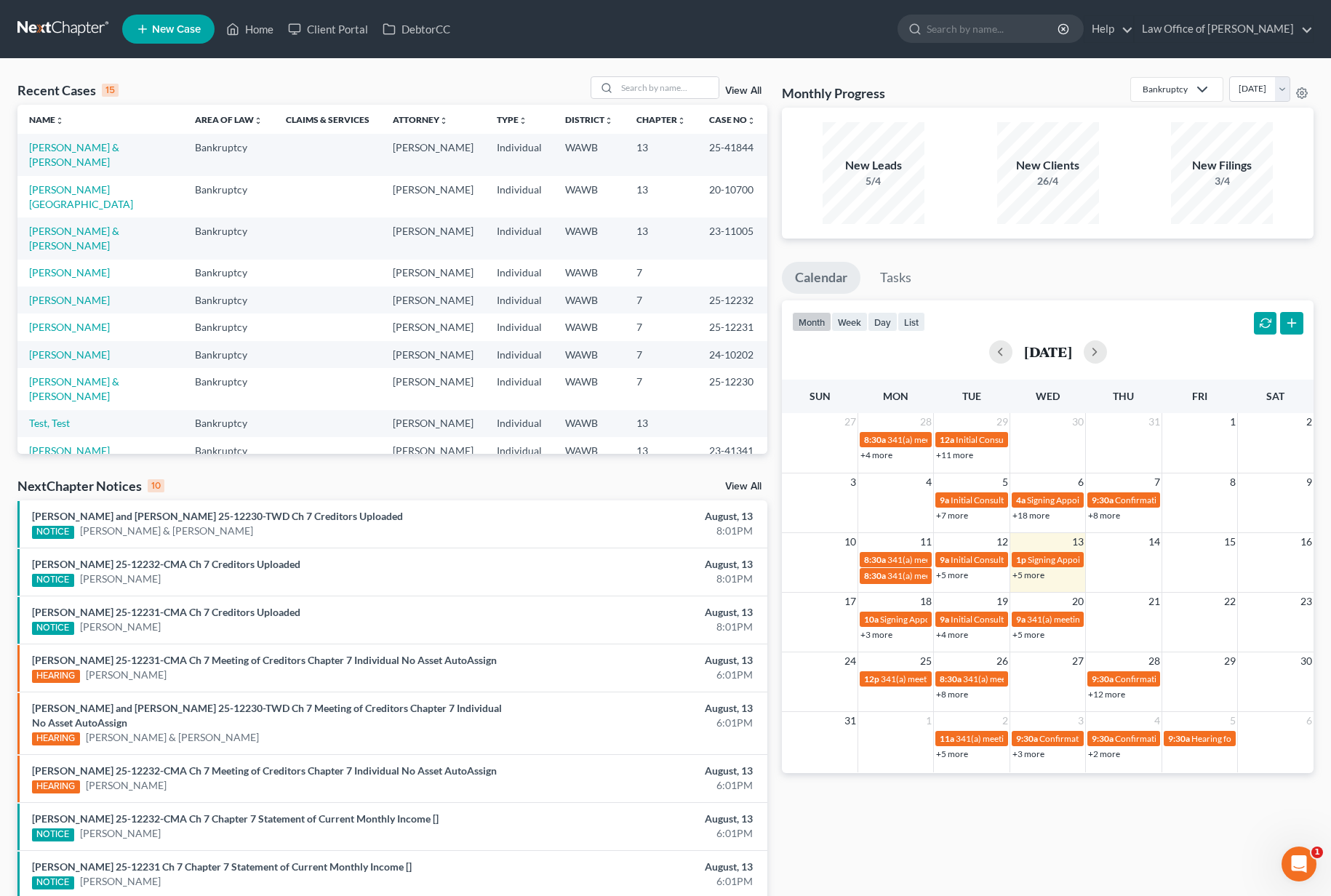
click at [739, 484] on link "View All" at bounding box center [743, 487] width 36 height 10
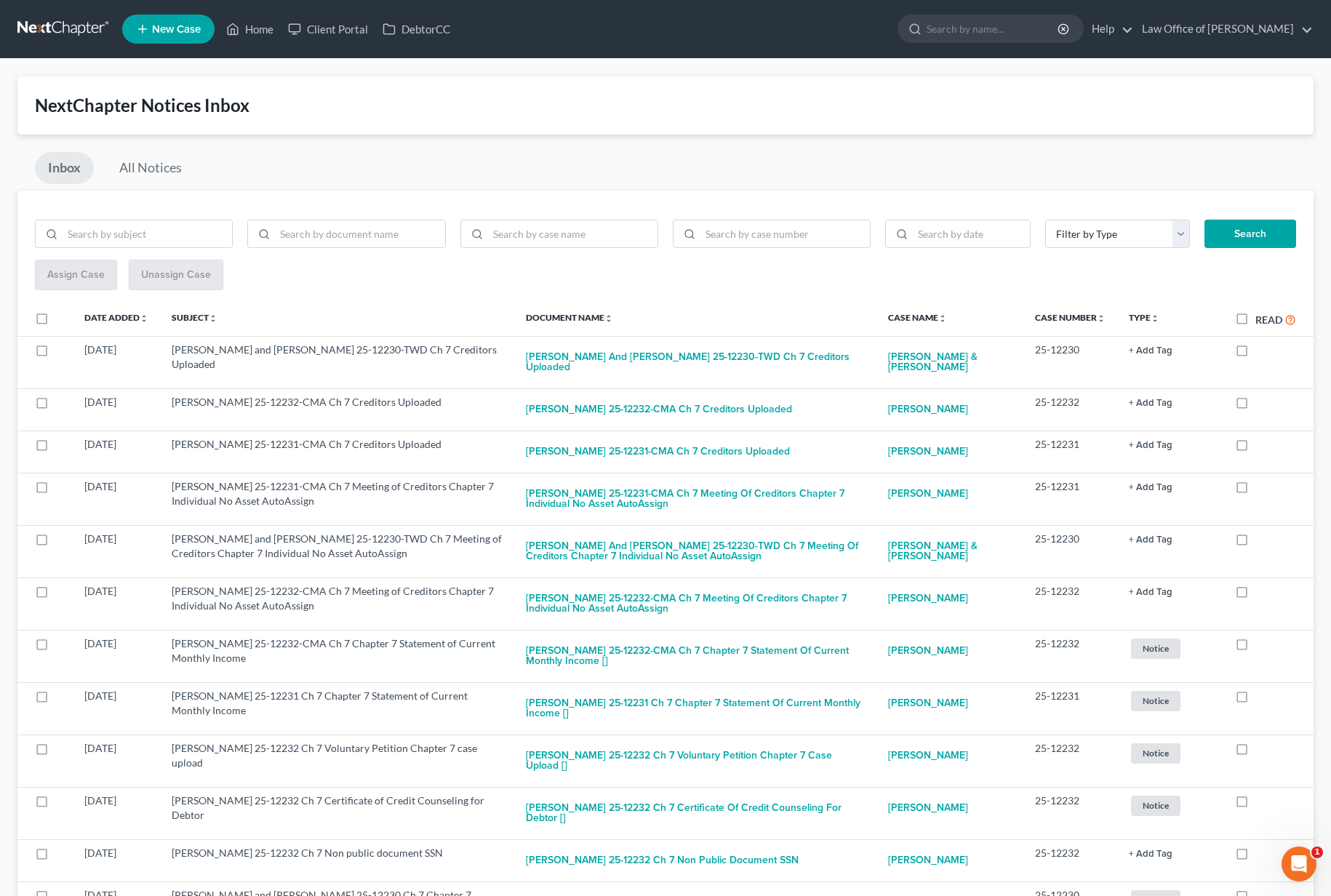
click at [1255, 317] on label "Read" at bounding box center [1276, 319] width 41 height 17
click at [1261, 317] on input "Read" at bounding box center [1266, 316] width 10 height 10
checkbox input "true"
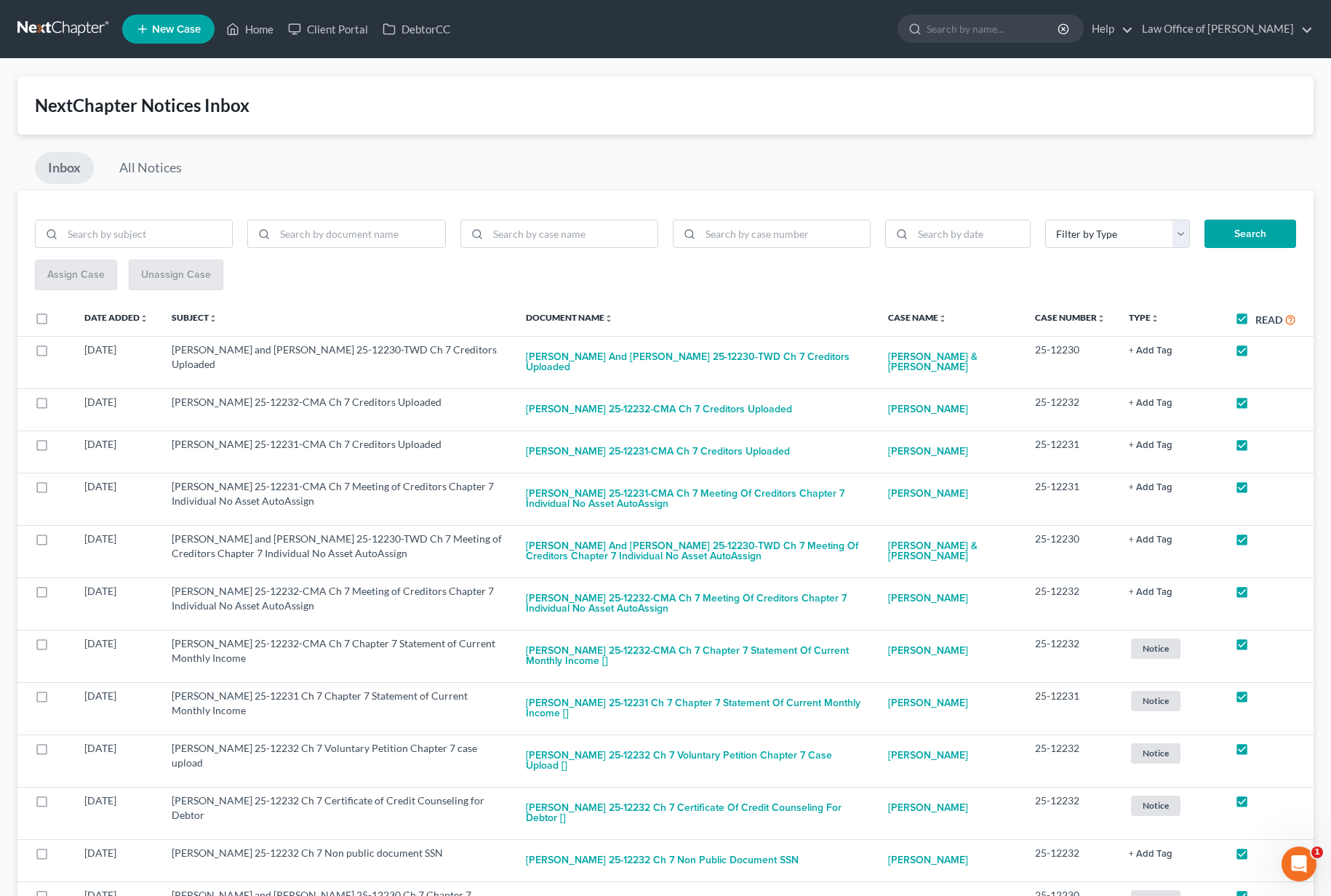
checkbox input "true"
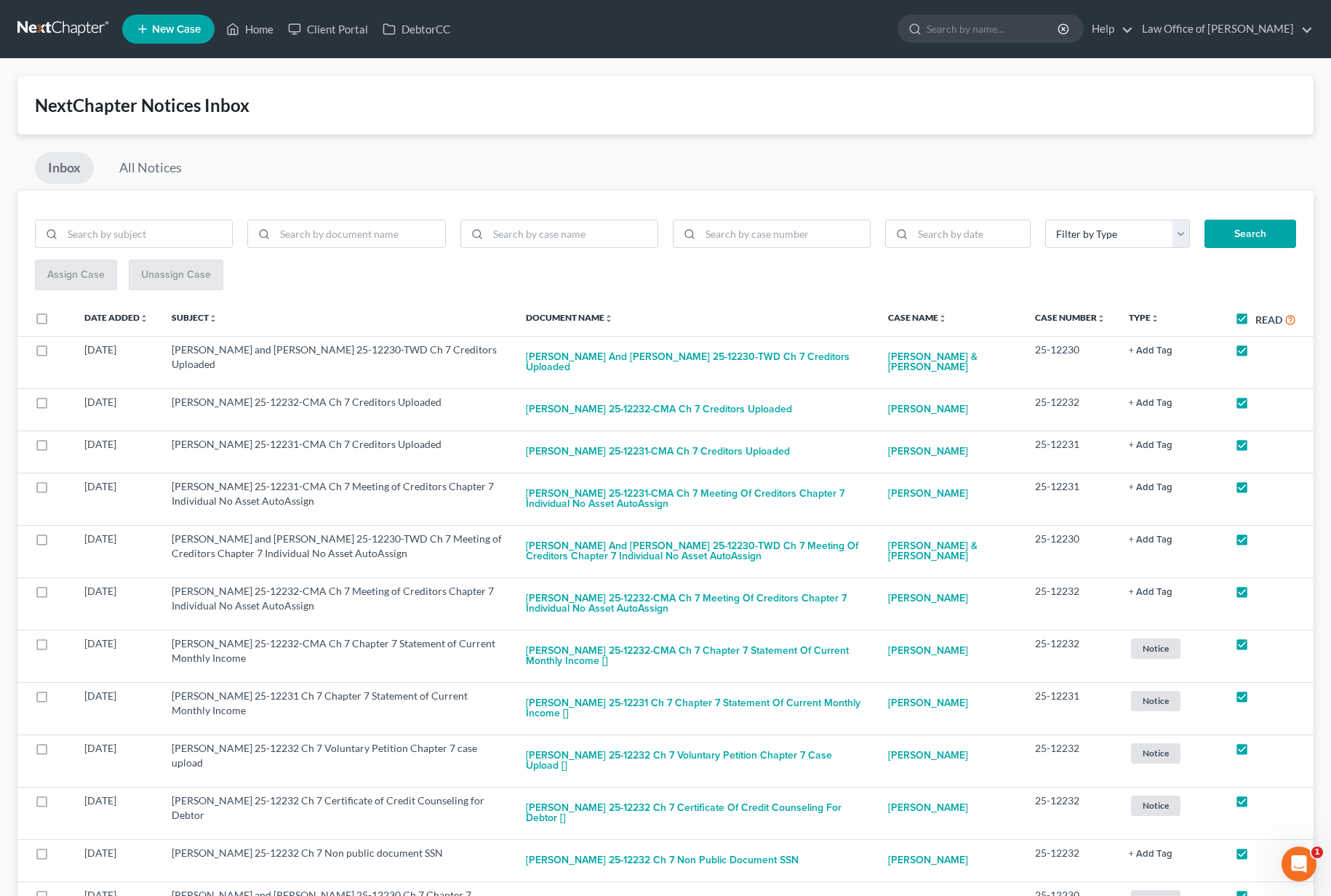
checkbox input "true"
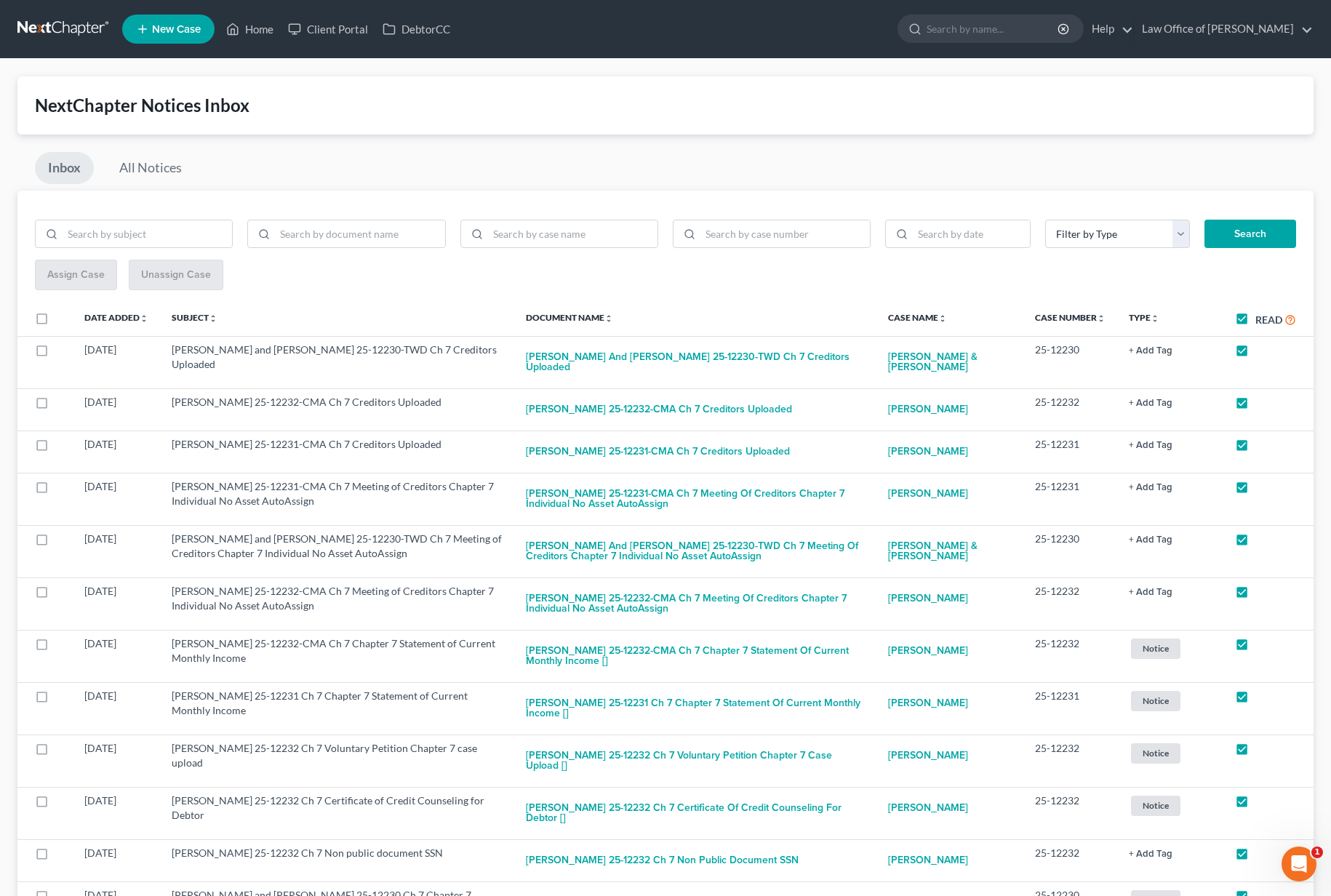
checkbox input "true"
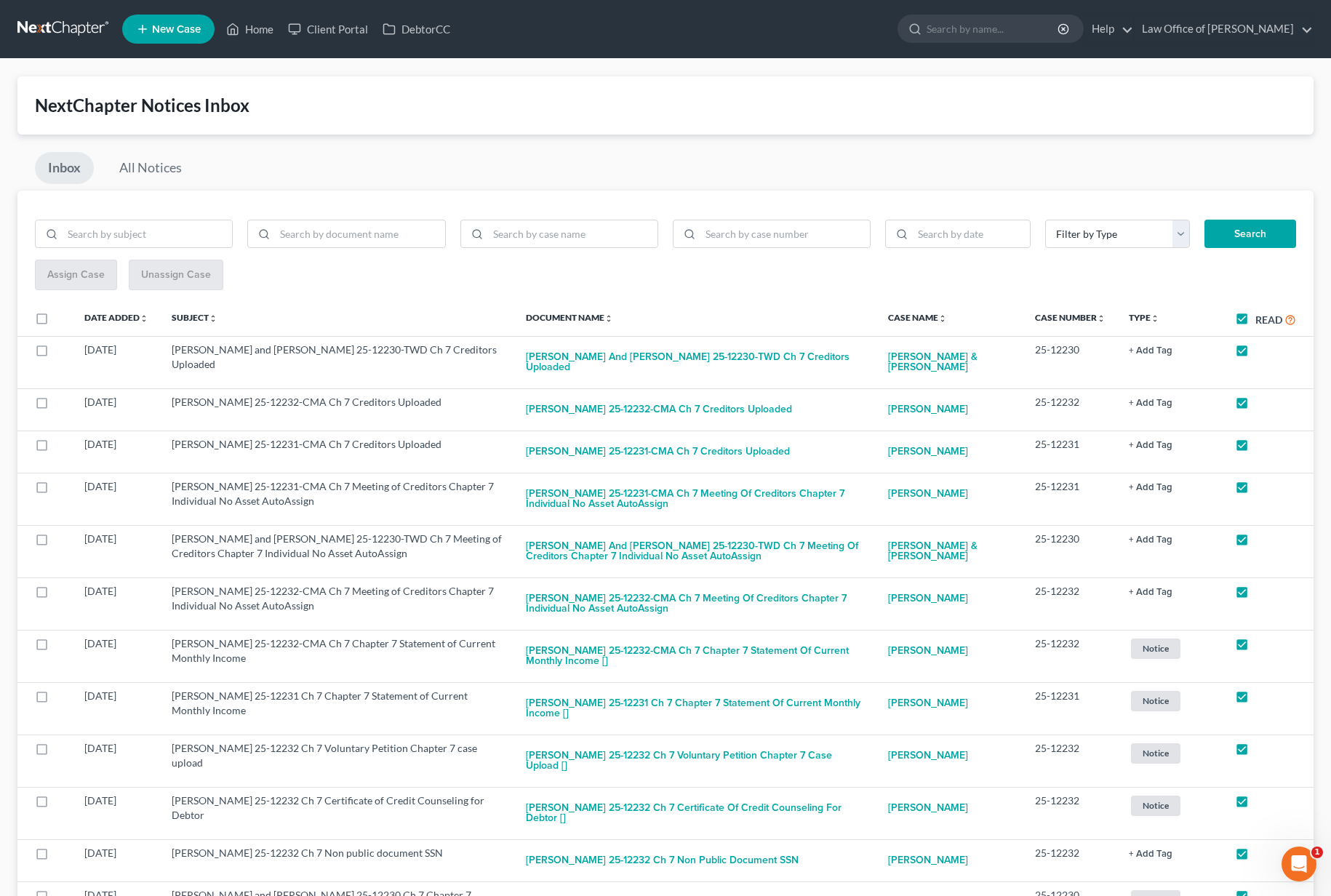
checkbox input "true"
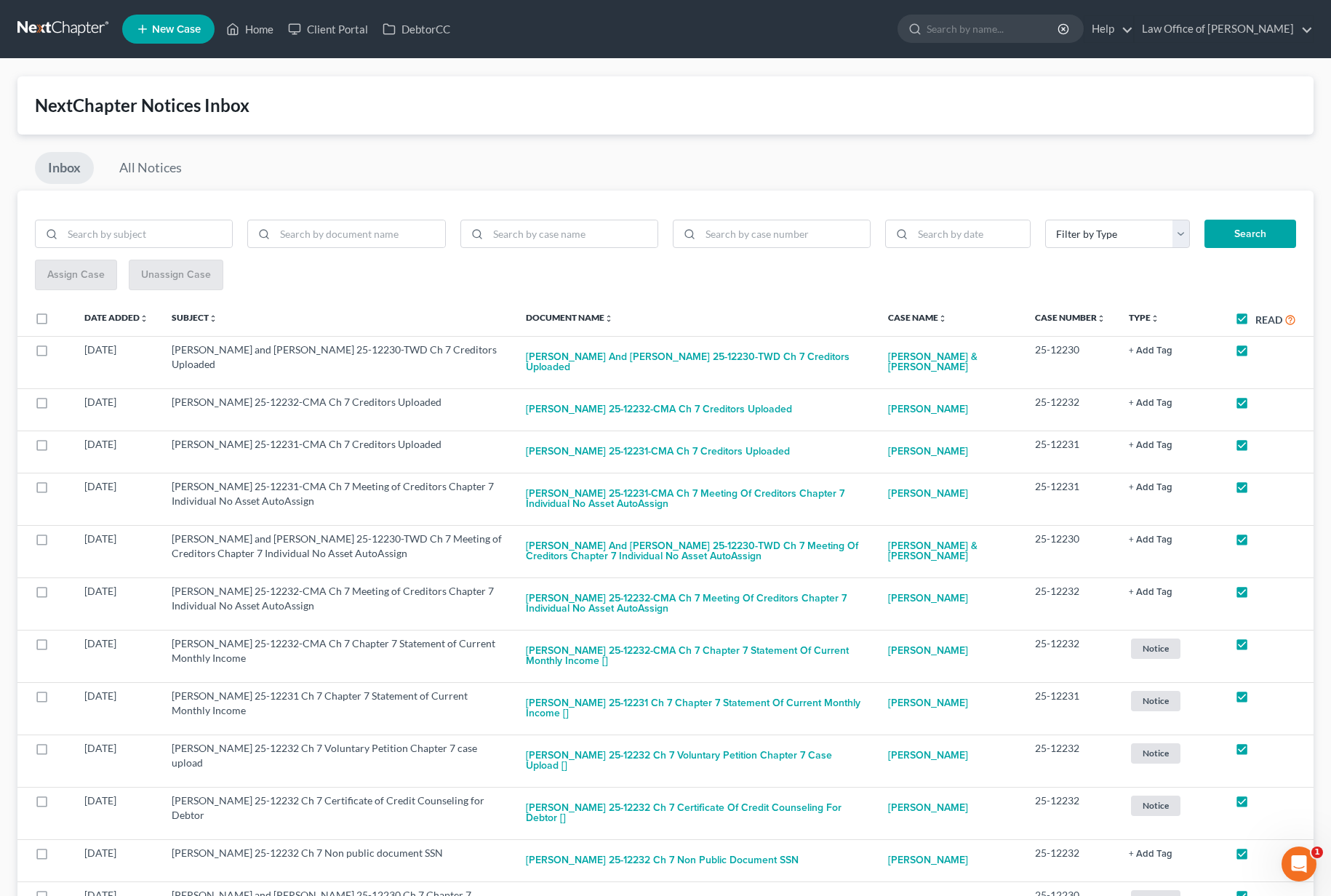
checkbox input "true"
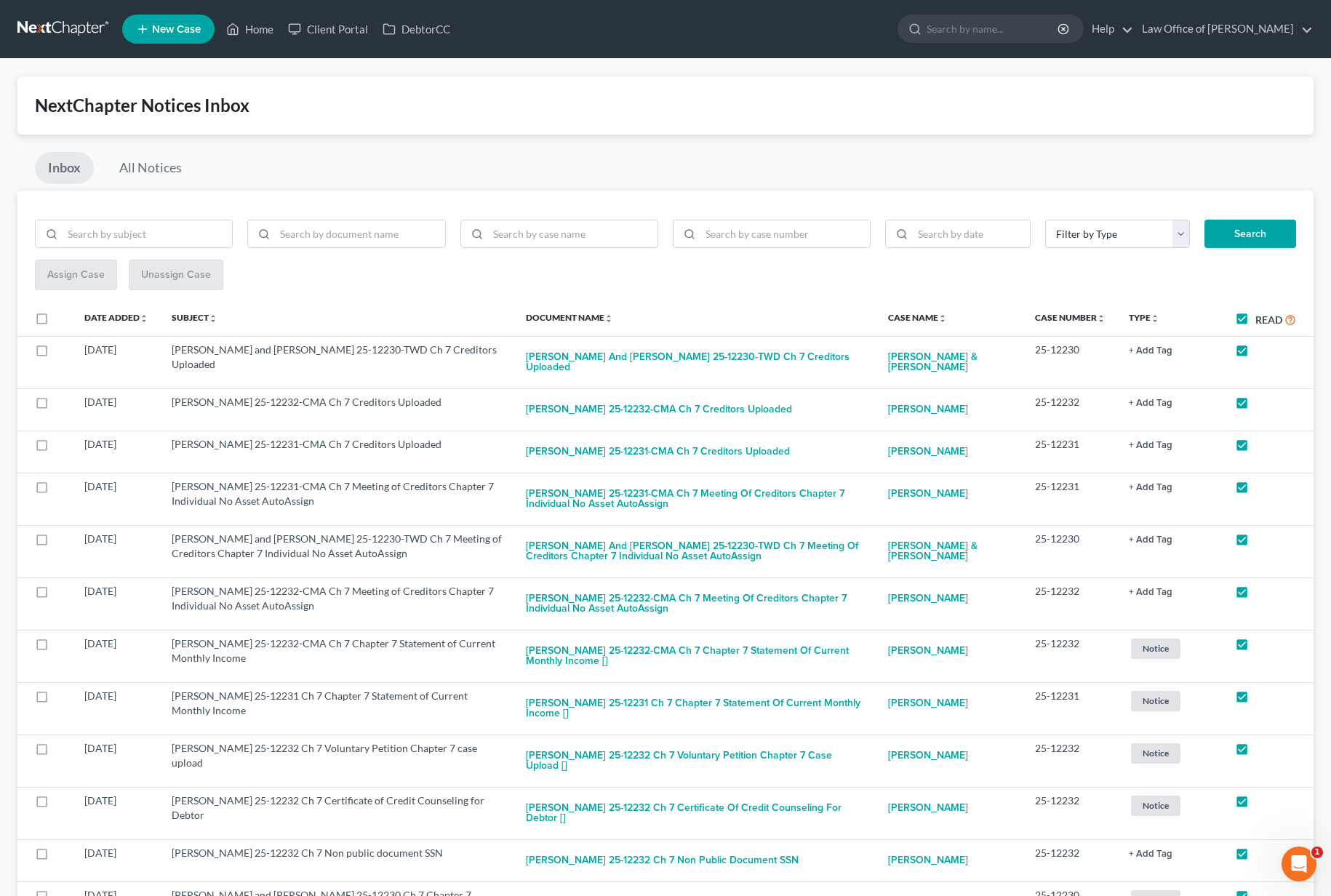
checkbox input "true"
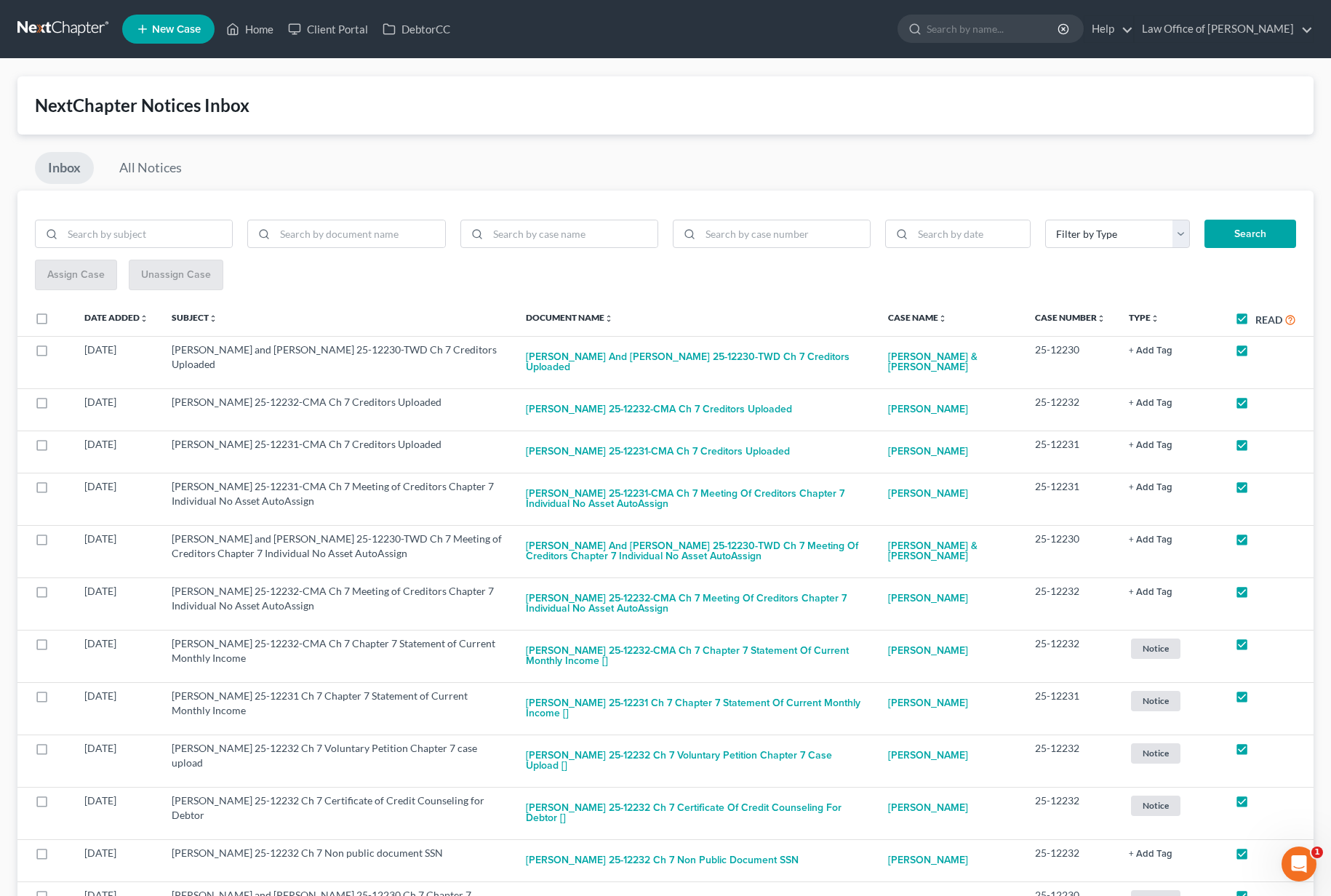
checkbox input "true"
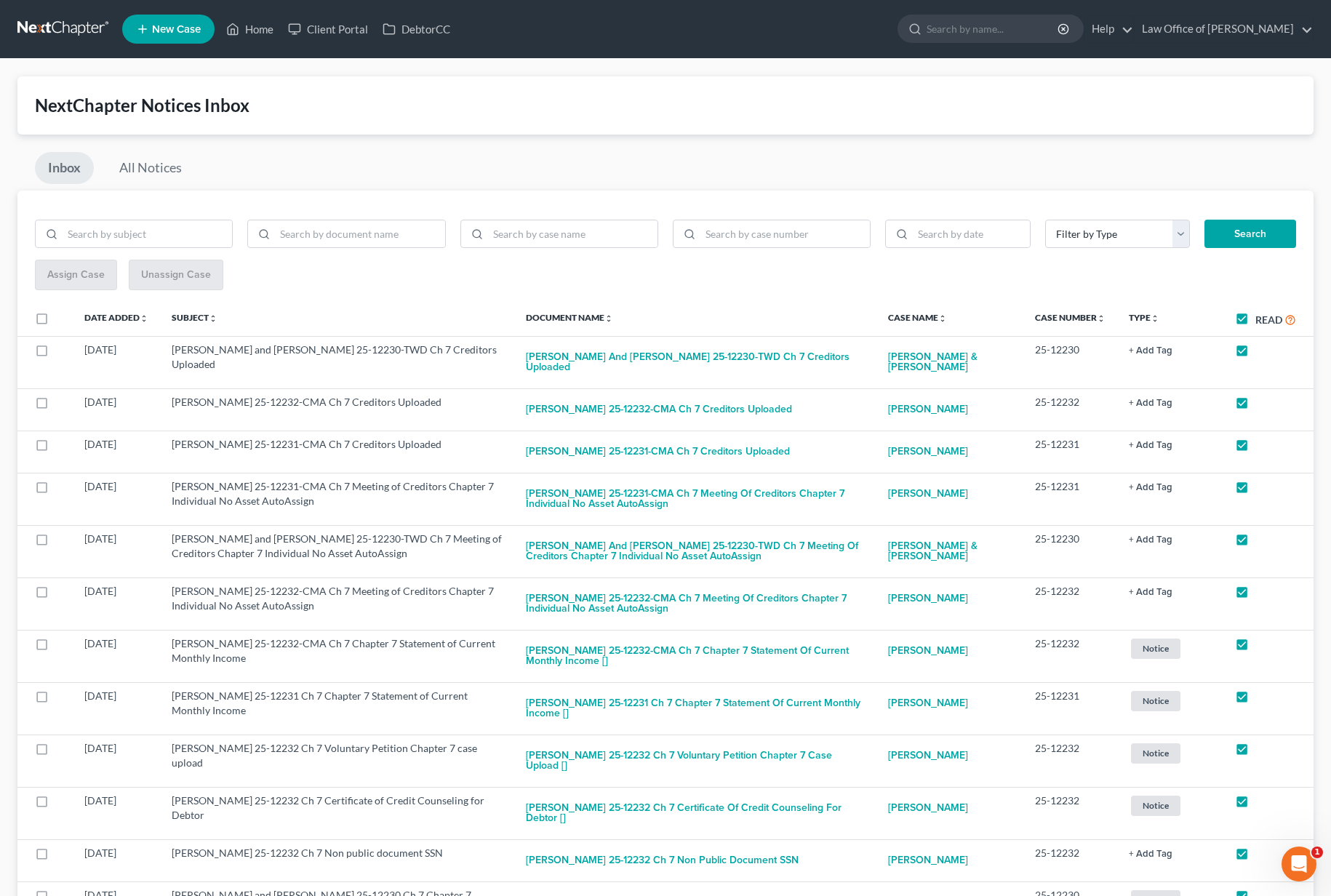
checkbox input "true"
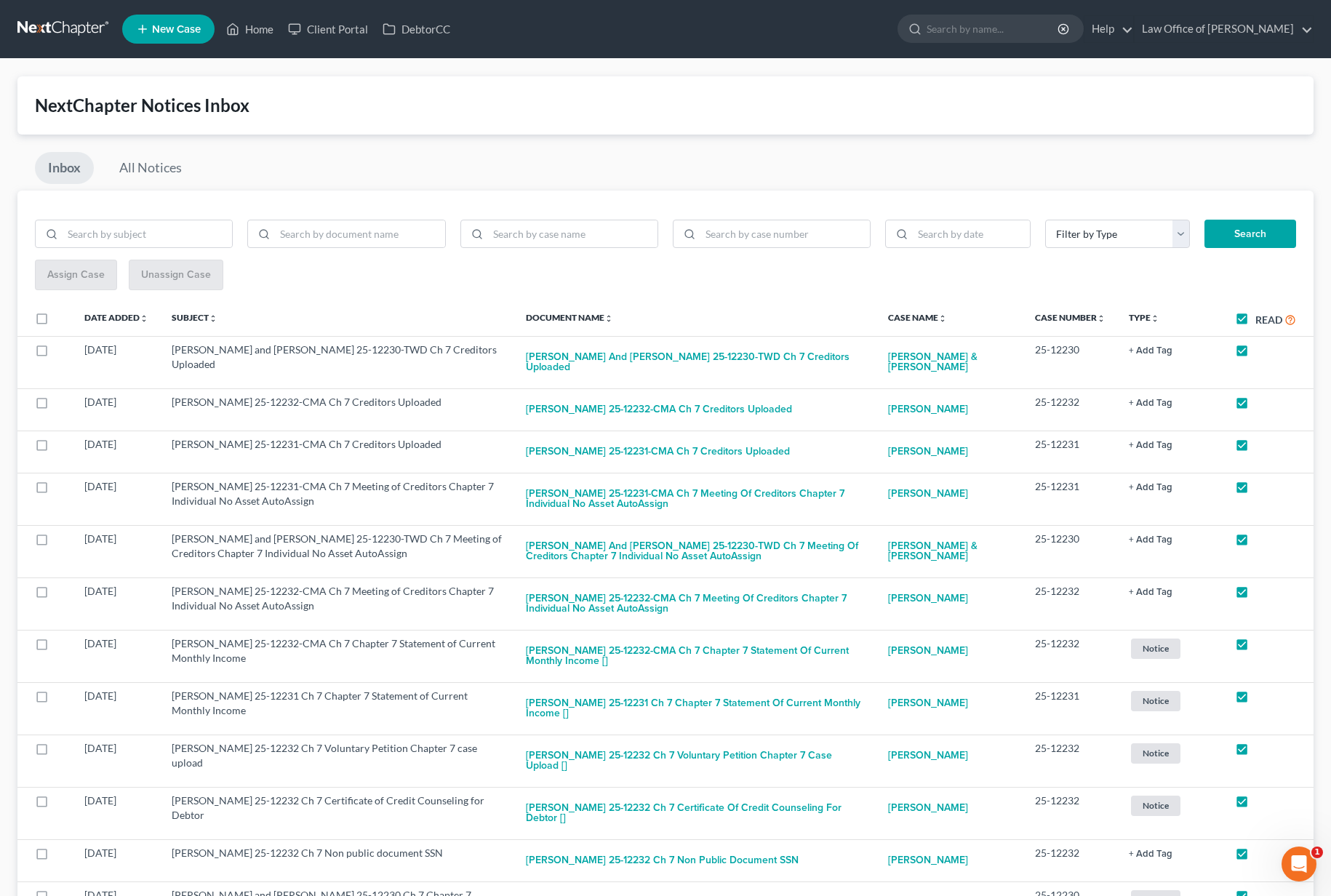
checkbox input "true"
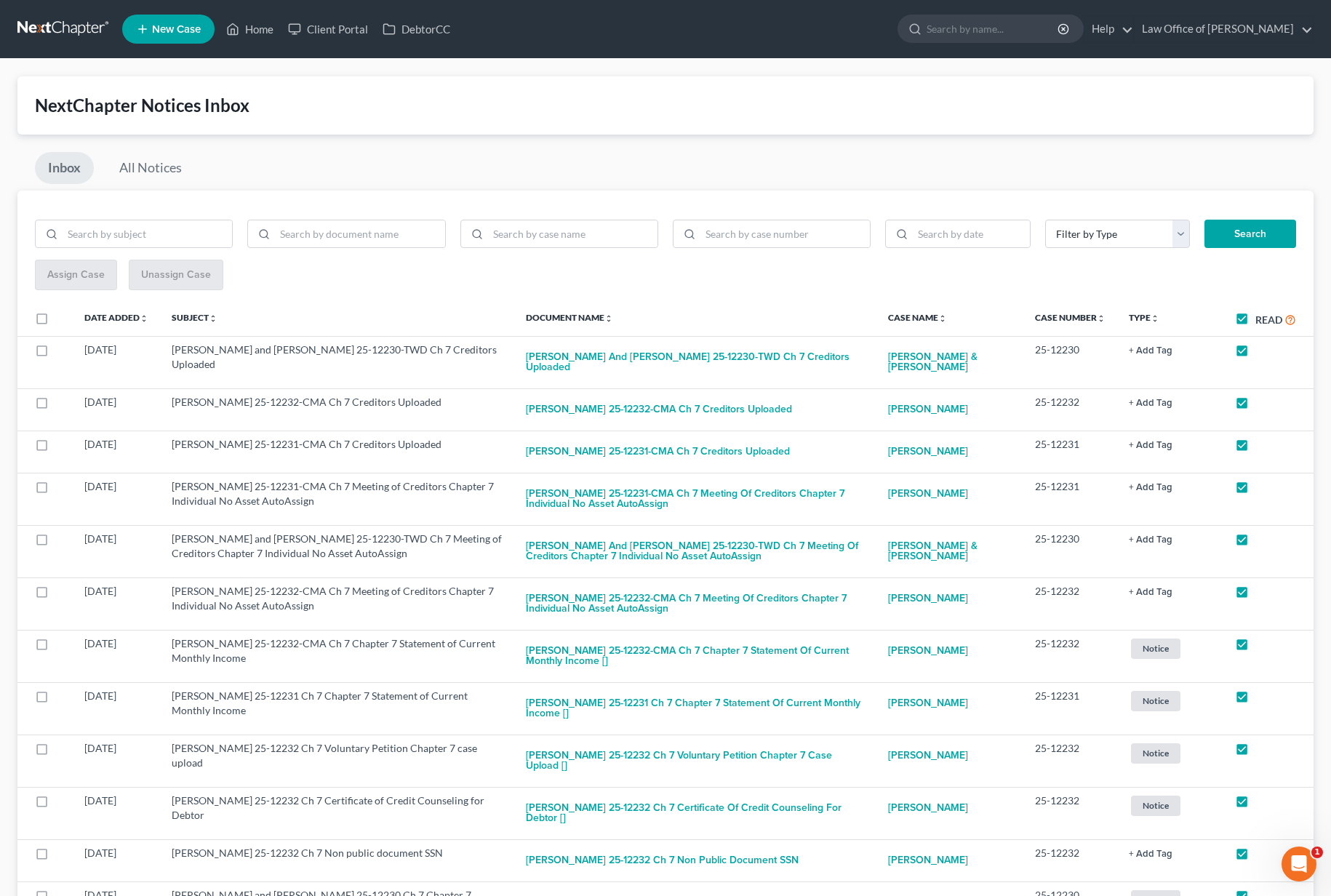
checkbox input "true"
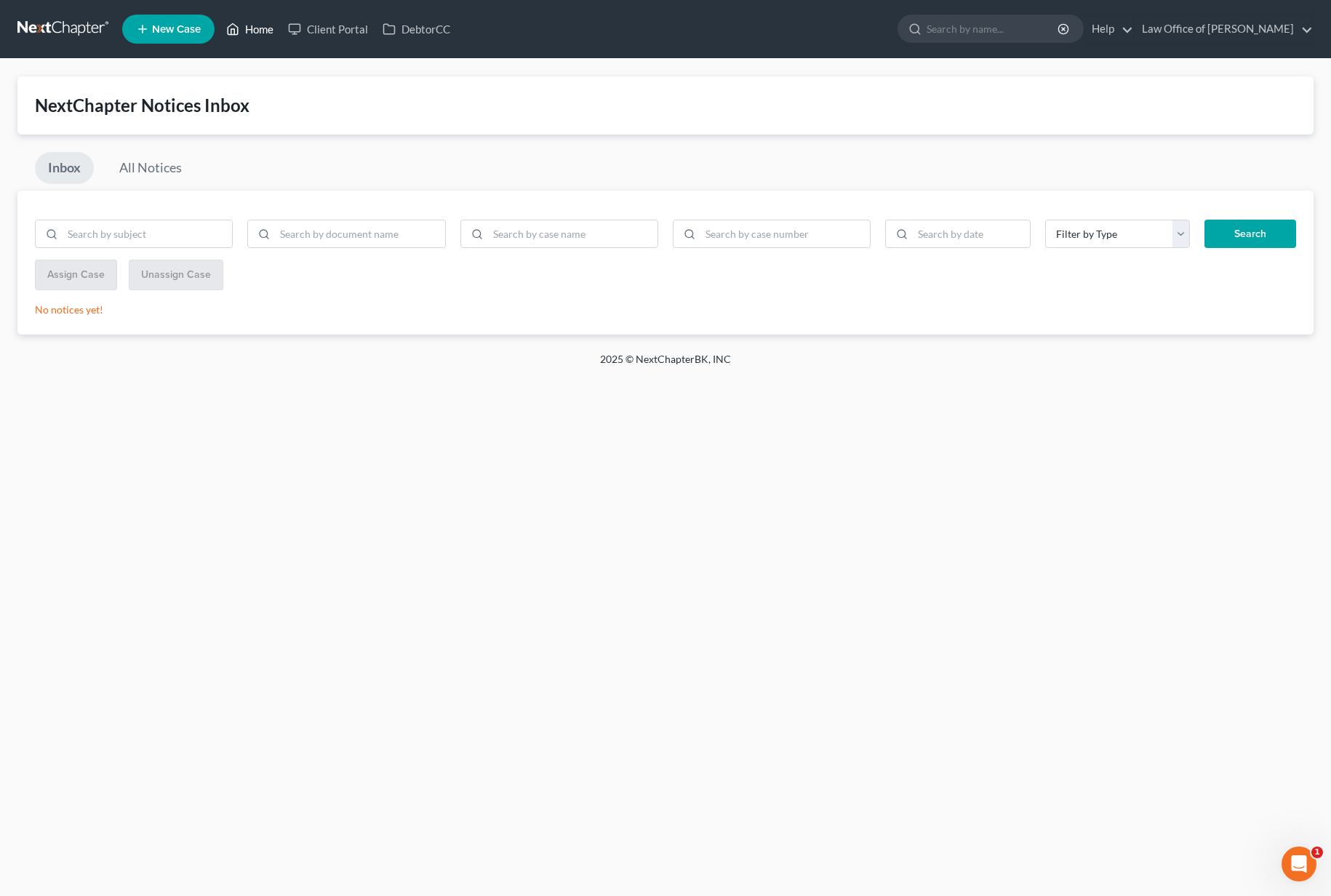
click at [255, 27] on link "Home" at bounding box center [249, 28] width 62 height 26
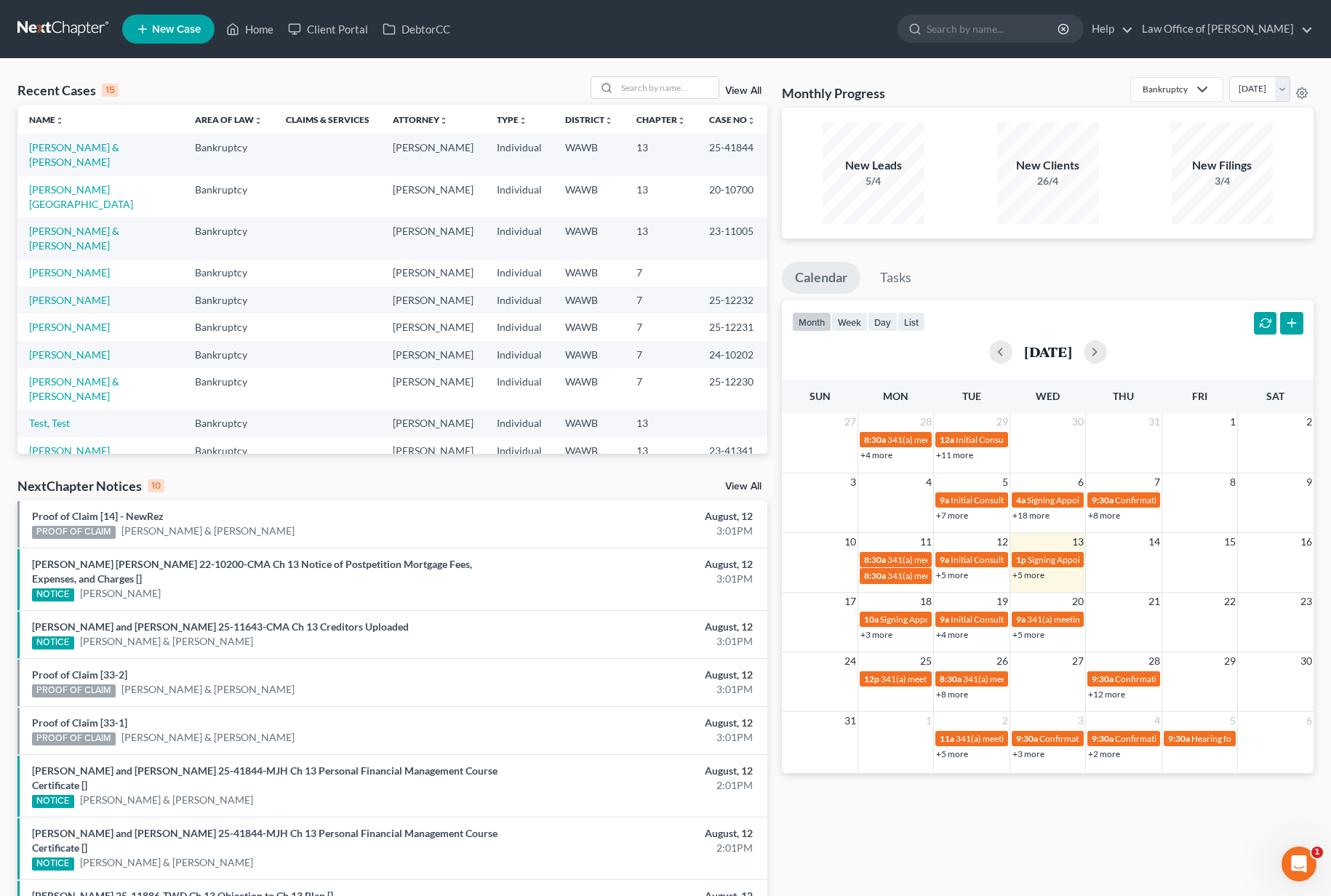
click at [751, 91] on link "View All" at bounding box center [743, 90] width 36 height 10
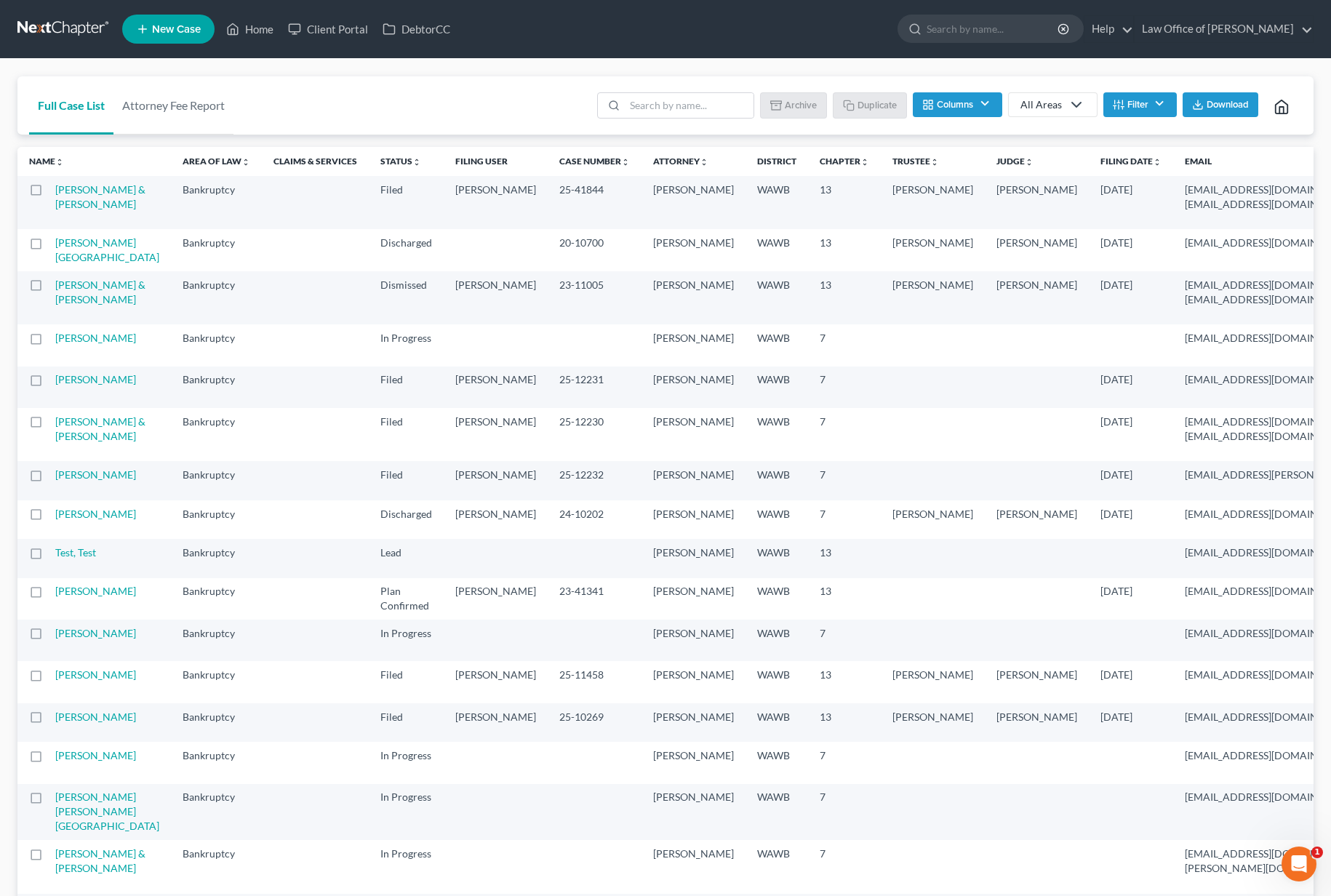
click at [1225, 106] on span "Download" at bounding box center [1228, 105] width 42 height 12
click at [1036, 24] on input "search" at bounding box center [993, 28] width 133 height 26
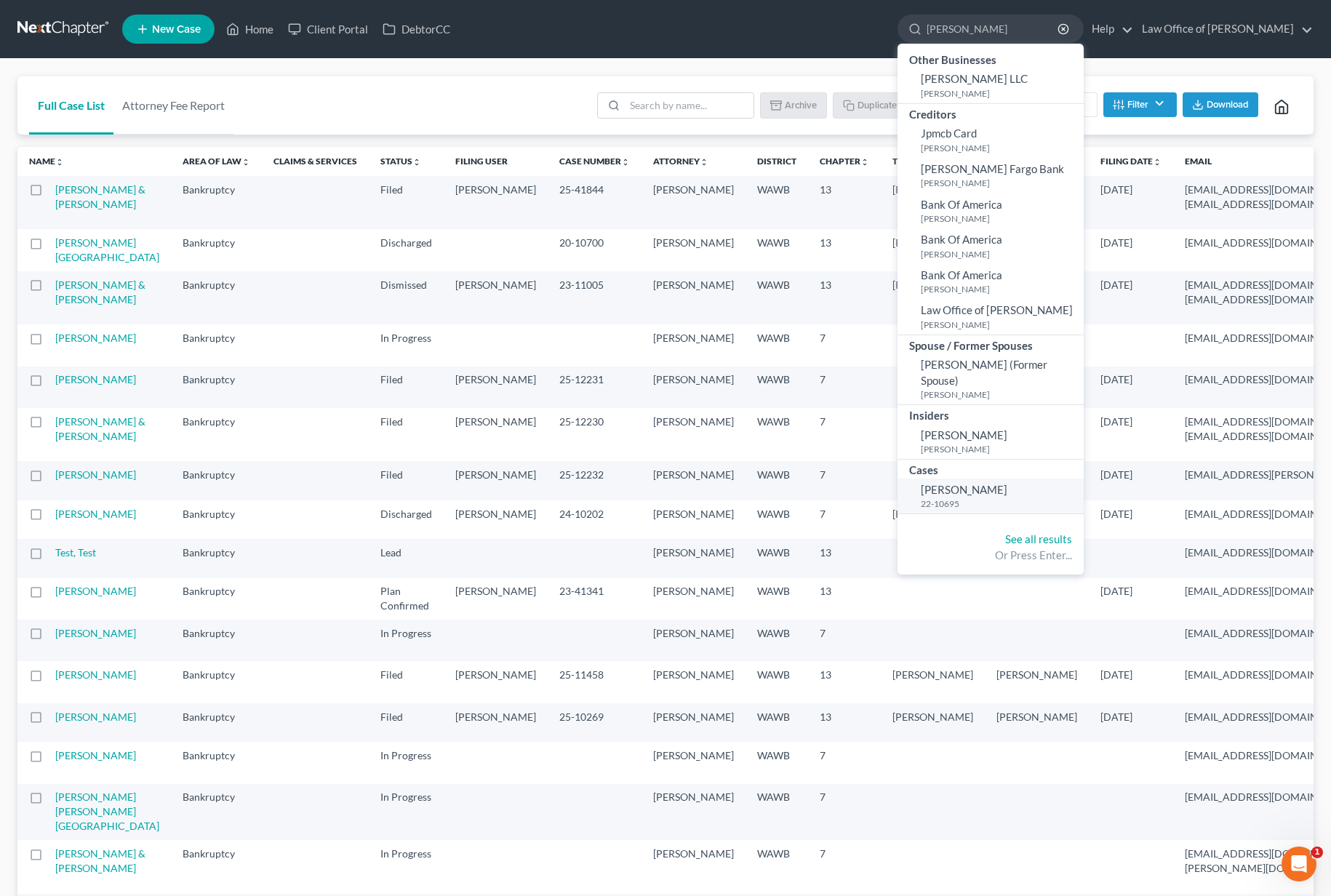
type input "cabrera"
click at [990, 498] on small "22-10695" at bounding box center [1000, 503] width 159 height 13
select select "6"
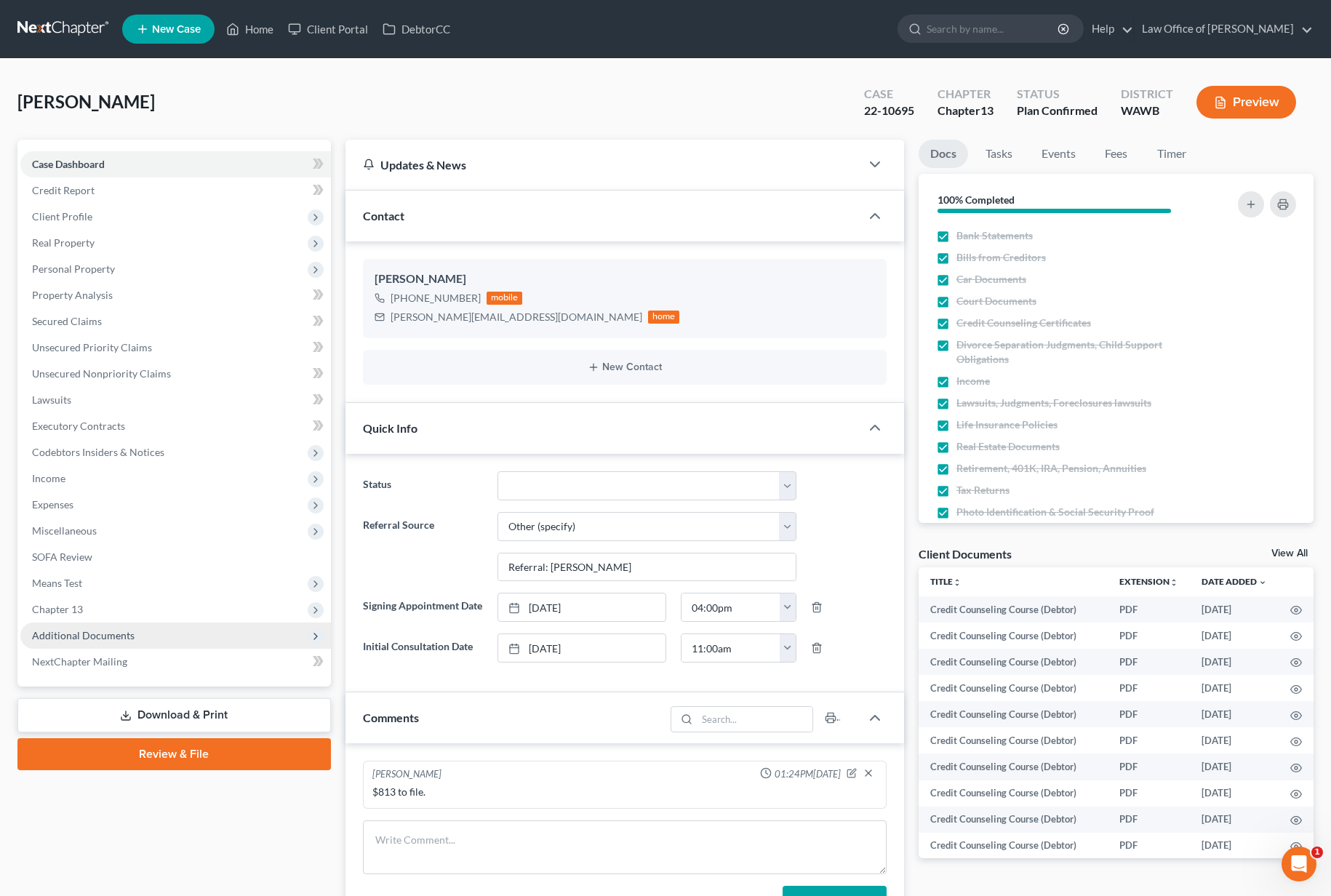
click at [95, 632] on span "Additional Documents" at bounding box center [83, 635] width 103 height 13
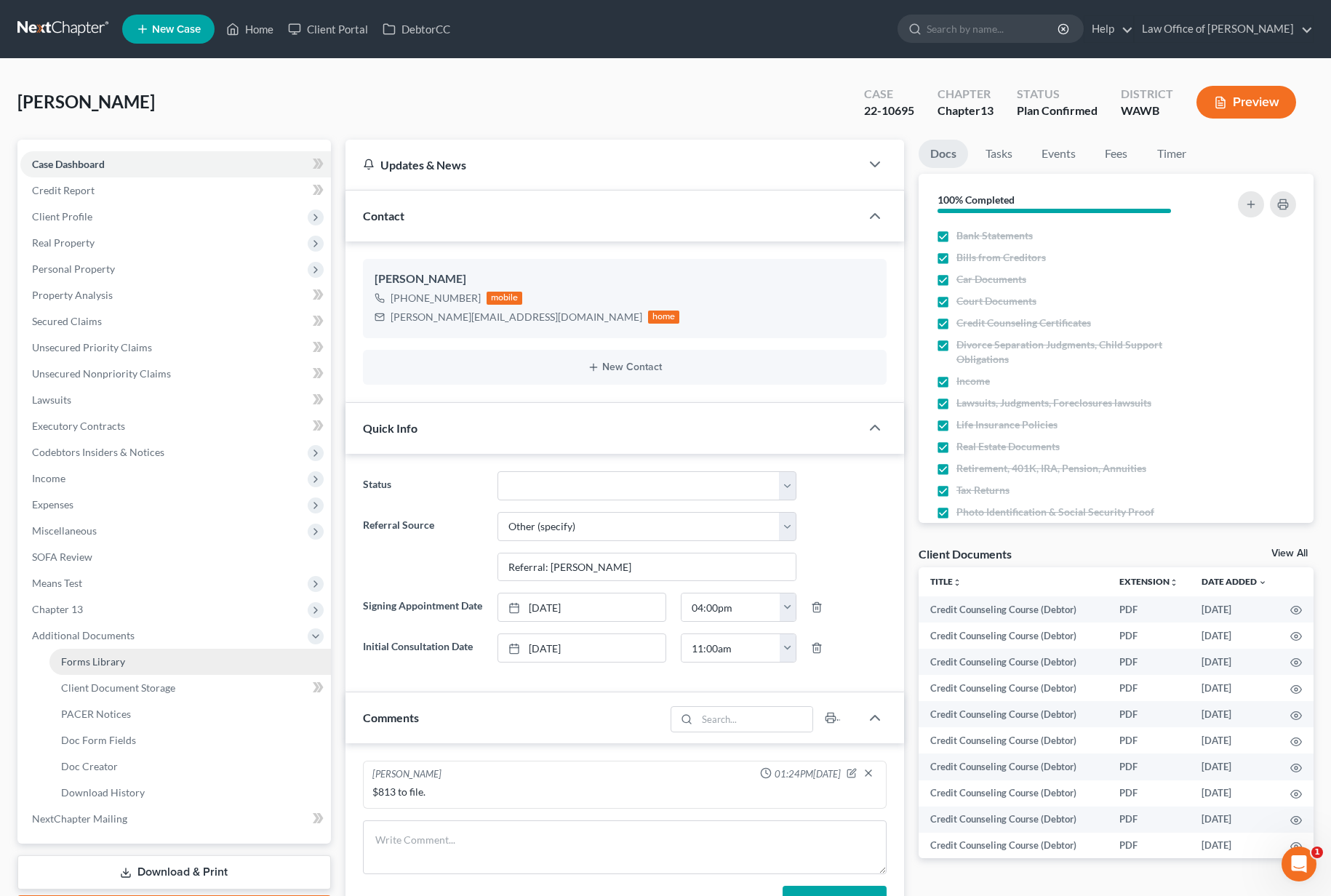
click at [102, 664] on span "Forms Library" at bounding box center [92, 661] width 64 height 13
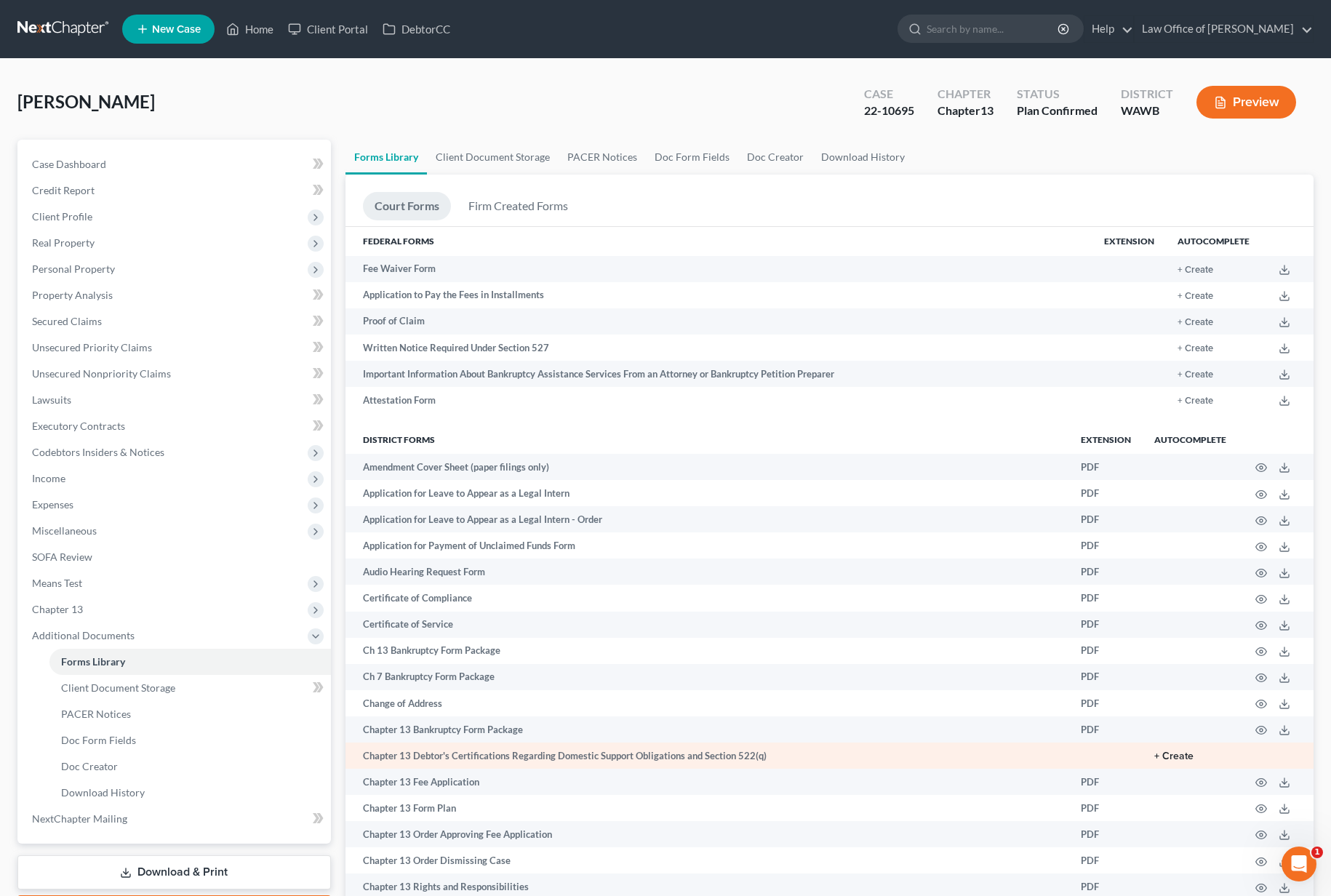
click at [1180, 756] on button "+ Create" at bounding box center [1174, 757] width 39 height 10
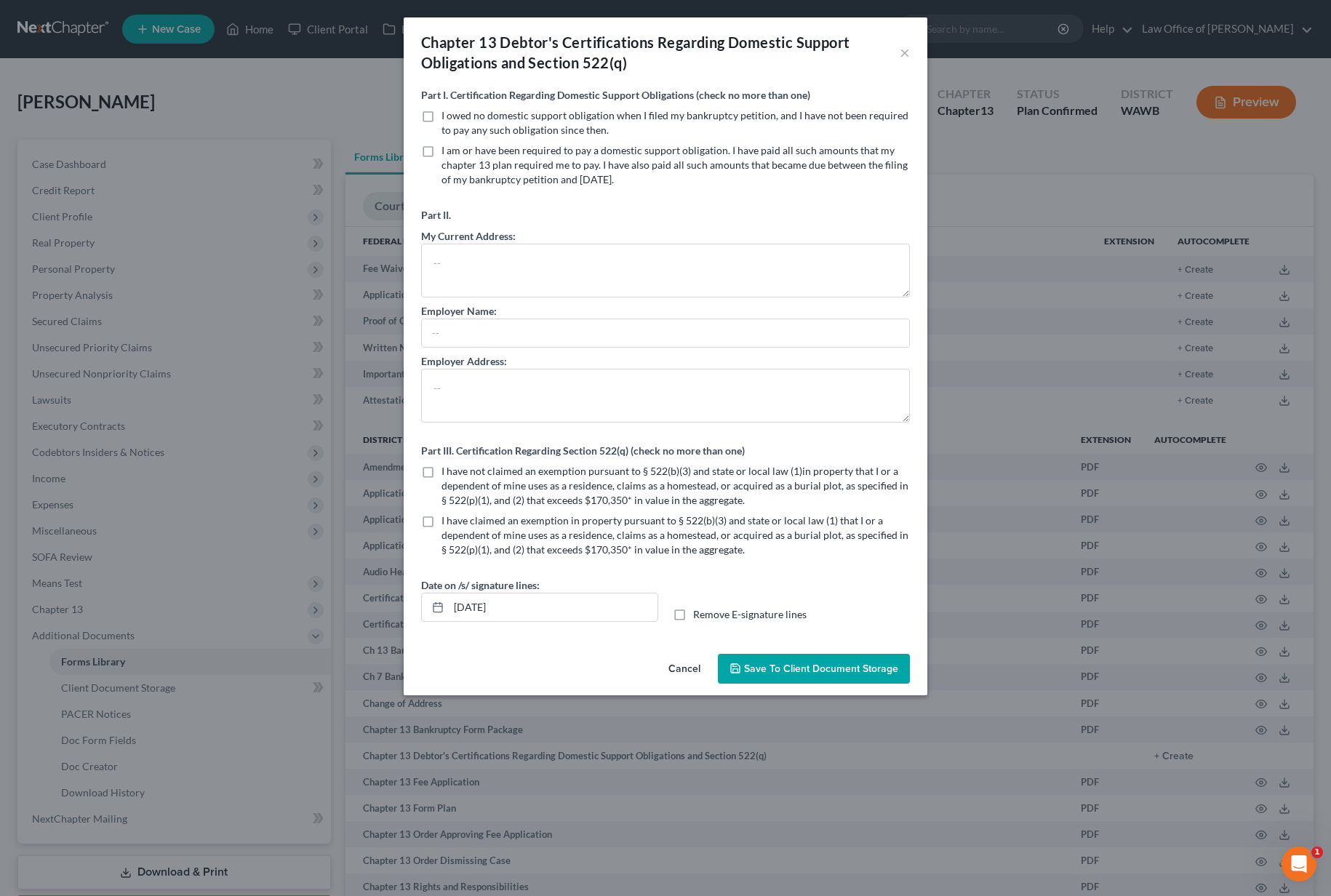
click at [442, 147] on label "I am or have been required to pay a domestic support obligation. I have paid al…" at bounding box center [675, 165] width 468 height 43
click at [448, 147] on input "I am or have been required to pay a domestic support obligation. I have paid al…" at bounding box center [453, 148] width 10 height 10
checkbox input "true"
click at [442, 469] on label "I have not claimed an exemption pursuant to § 522(b)(3) and state or local law …" at bounding box center [675, 486] width 468 height 43
click at [448, 469] on input "I have not claimed an exemption pursuant to § 522(b)(3) and state or local law …" at bounding box center [453, 469] width 10 height 10
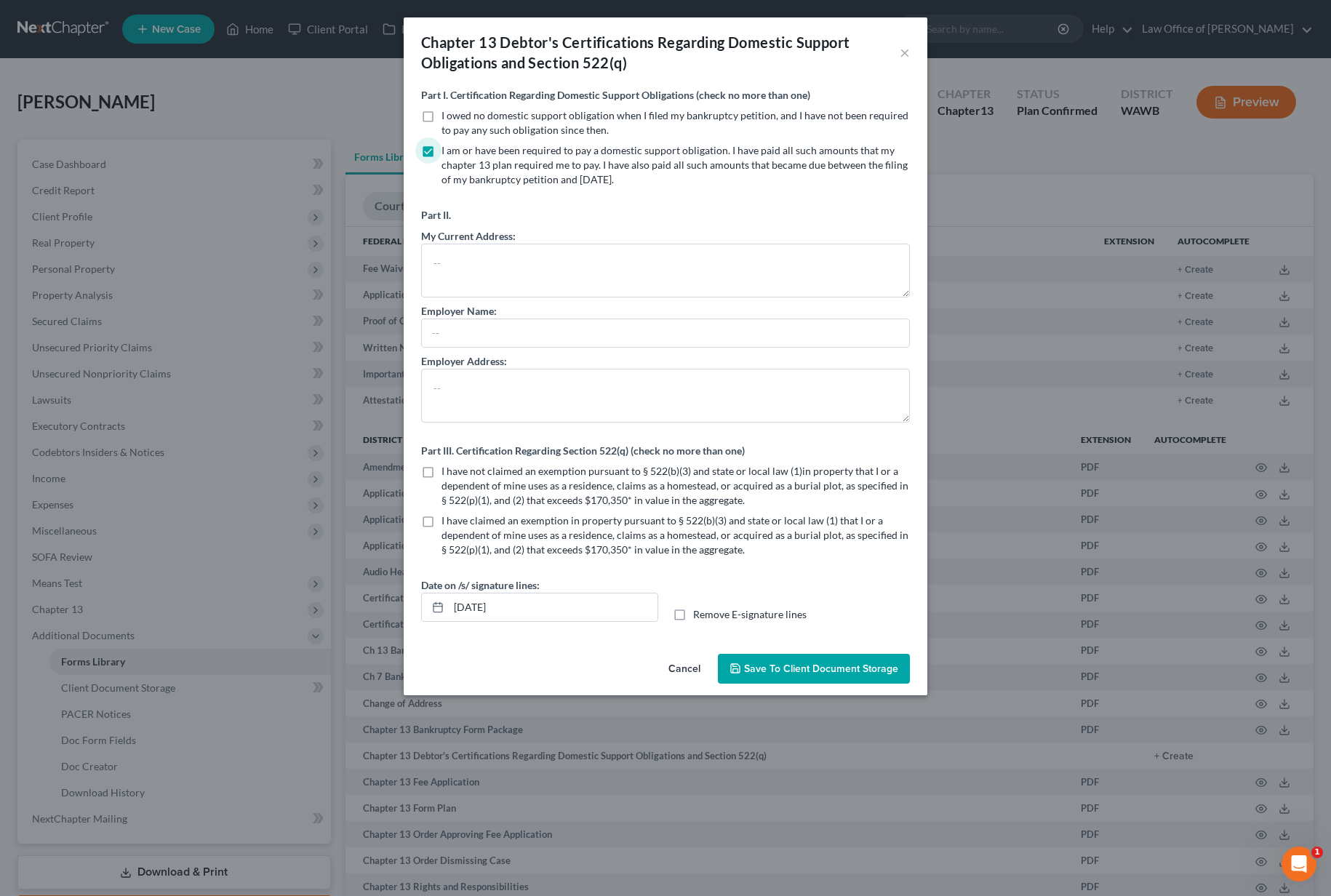
checkbox input "true"
click at [481, 606] on input "[DATE]" at bounding box center [553, 607] width 209 height 27
type input "08/18/2025"
click at [777, 670] on span "Save to Client Document Storage" at bounding box center [821, 668] width 154 height 13
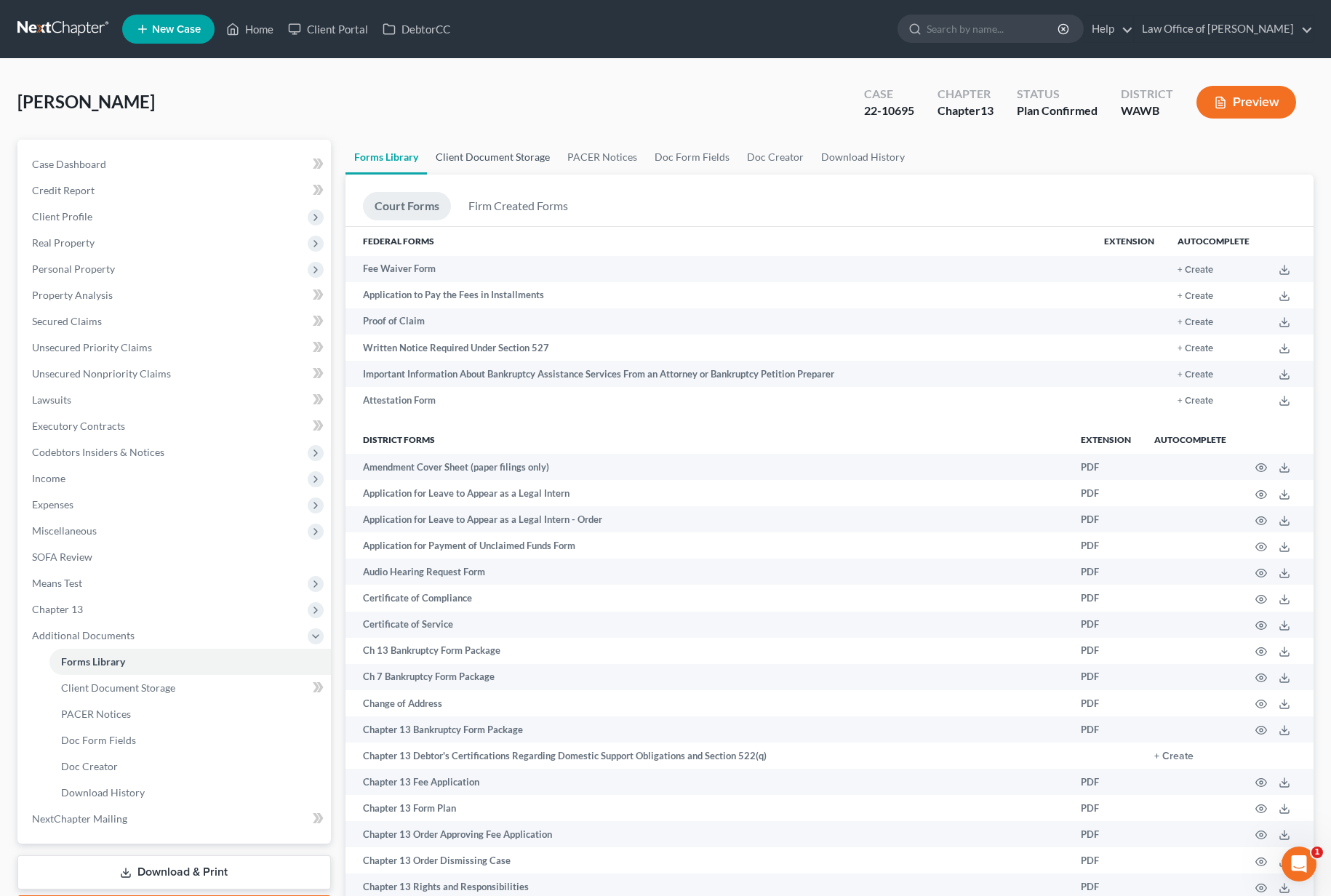
click at [512, 147] on link "Client Document Storage" at bounding box center [493, 157] width 132 height 35
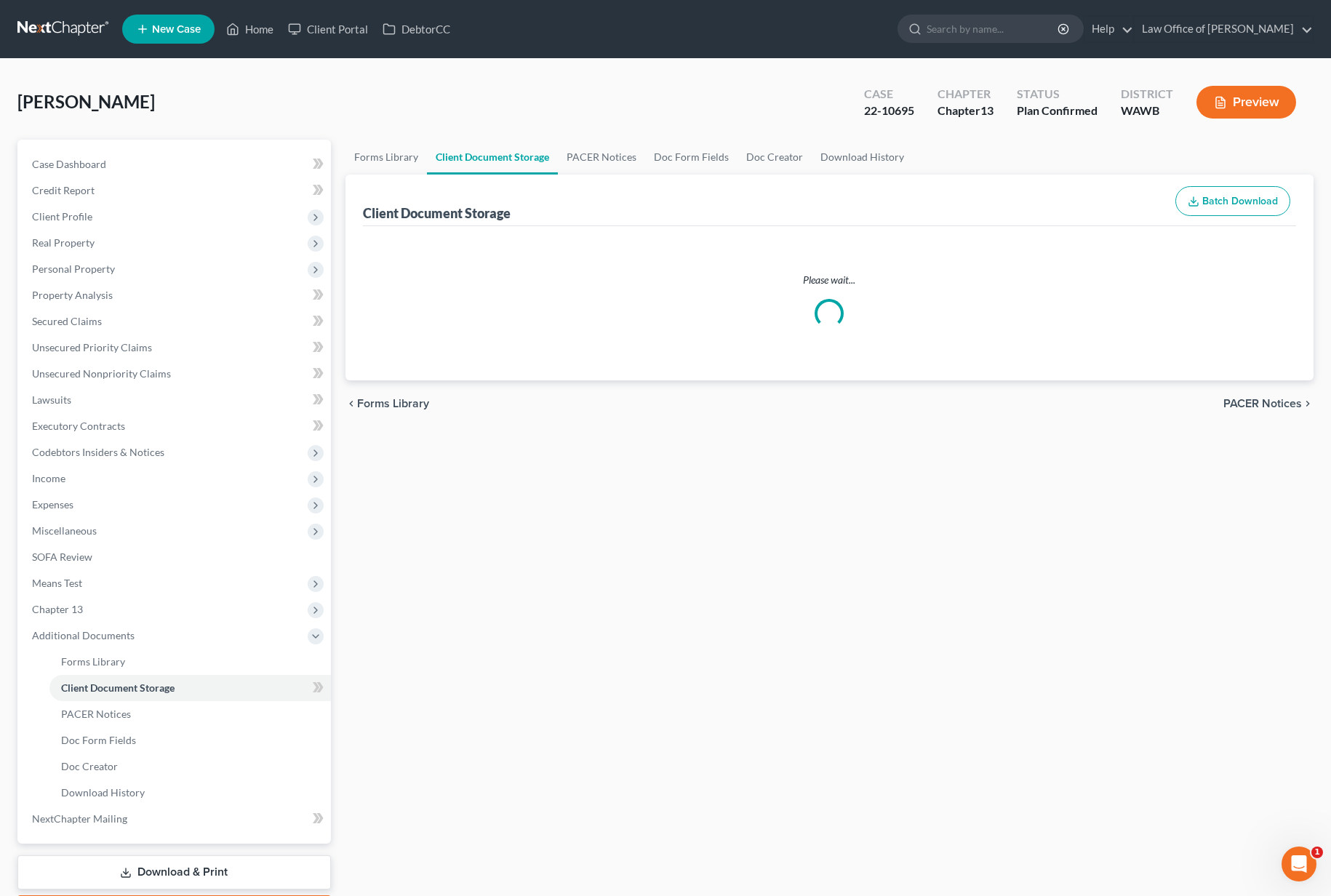
select select "0"
select select "3"
select select "0"
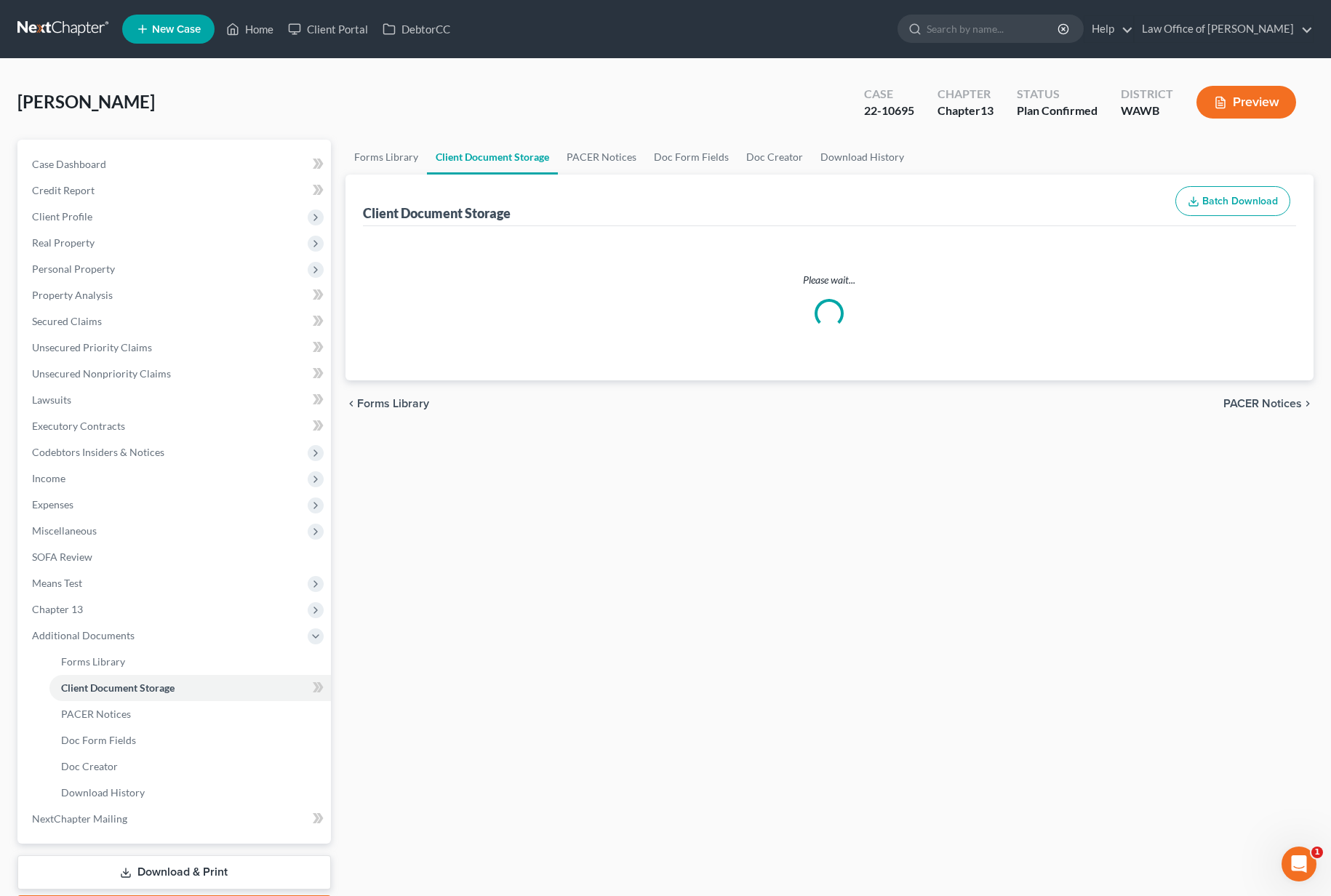
select select "0"
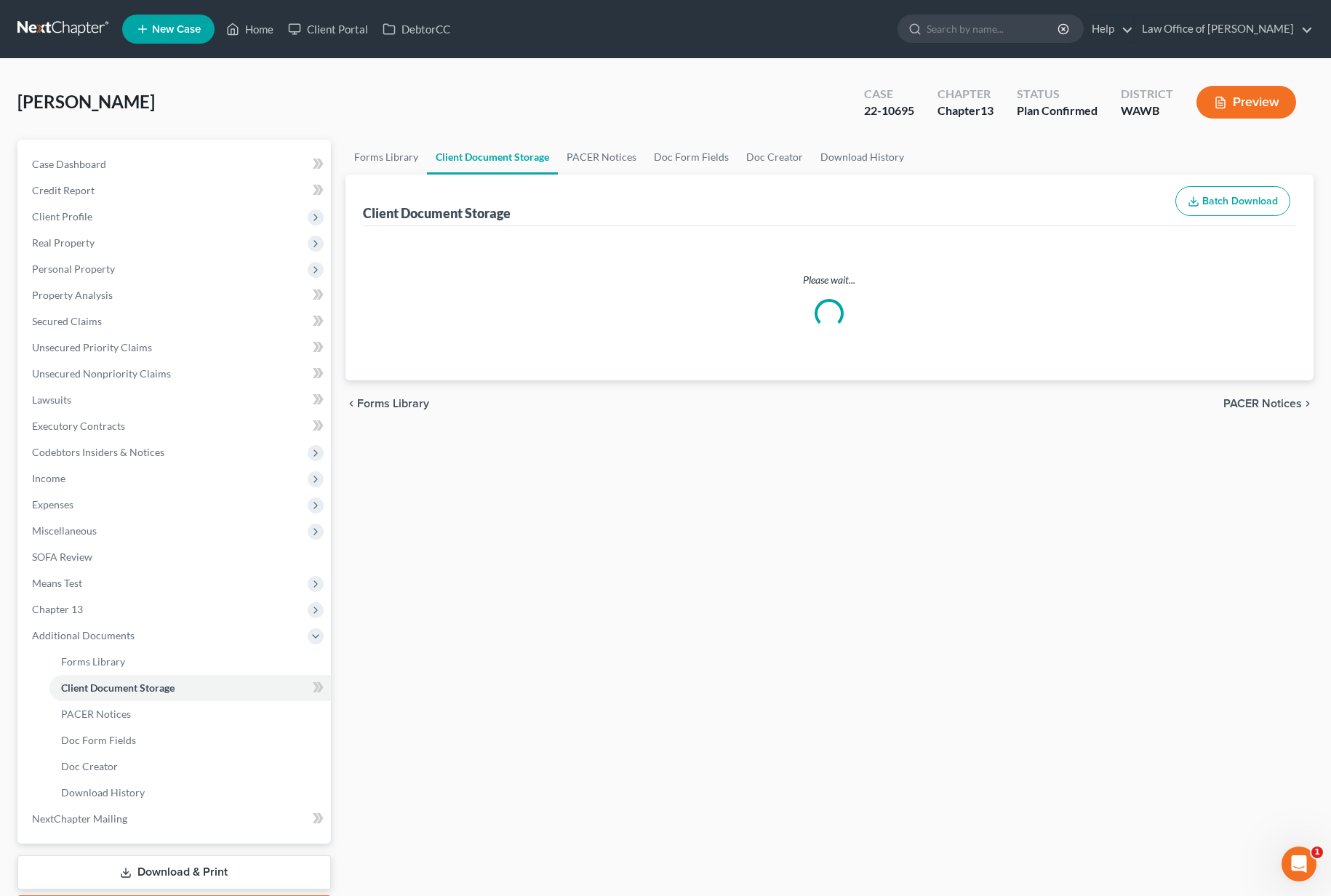
select select "0"
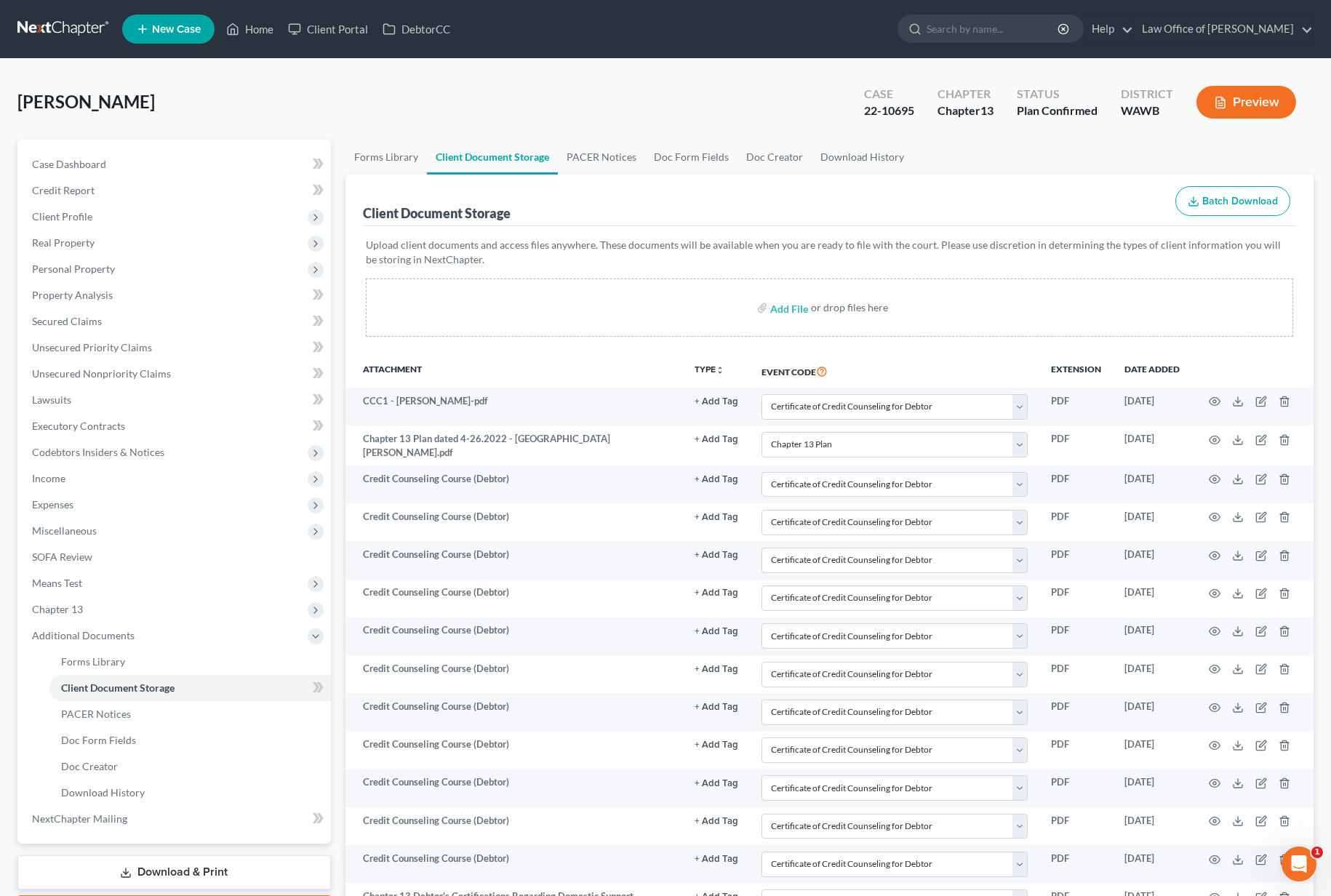
scroll to position [139, 0]
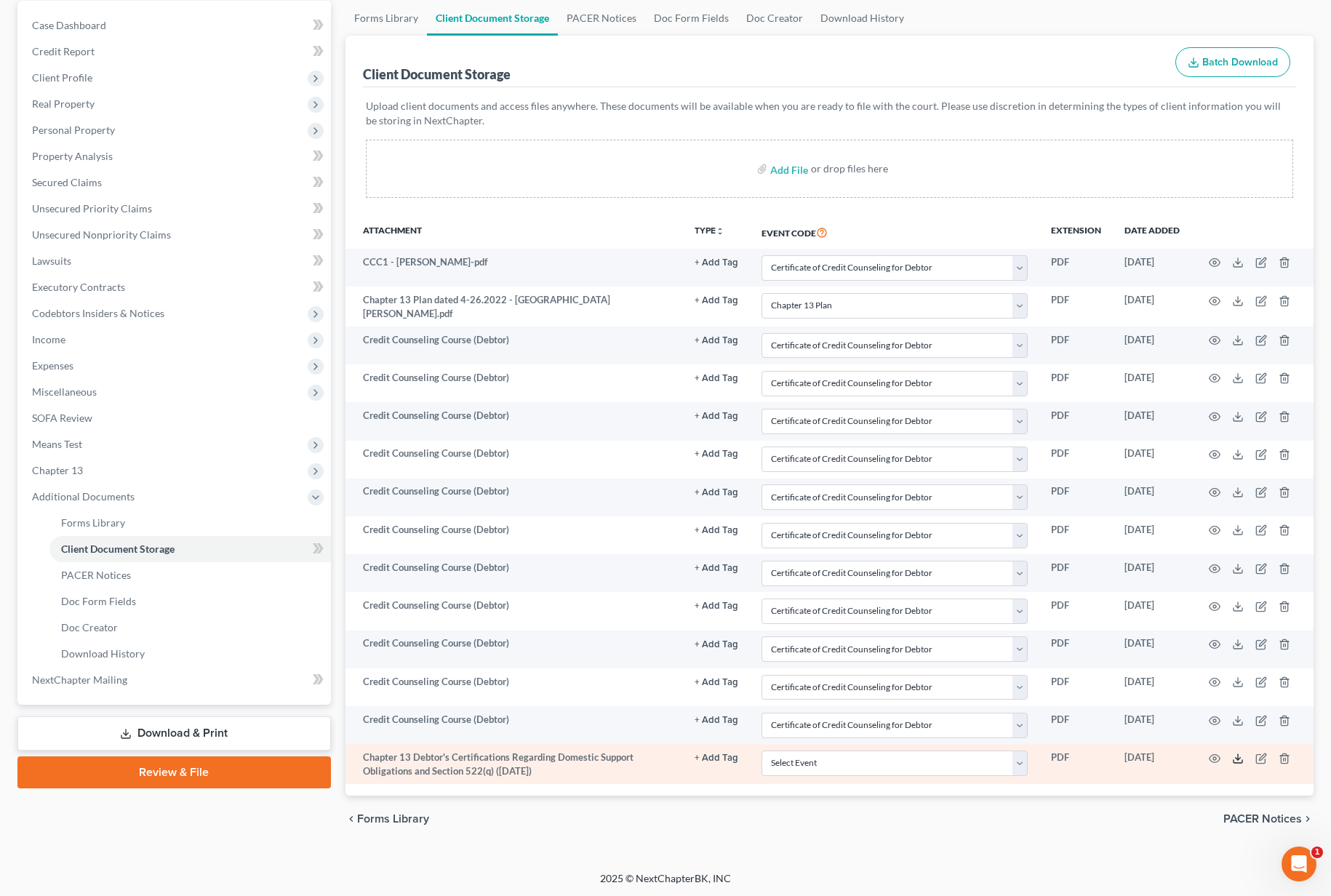
click at [1241, 761] on icon at bounding box center [1239, 759] width 12 height 12
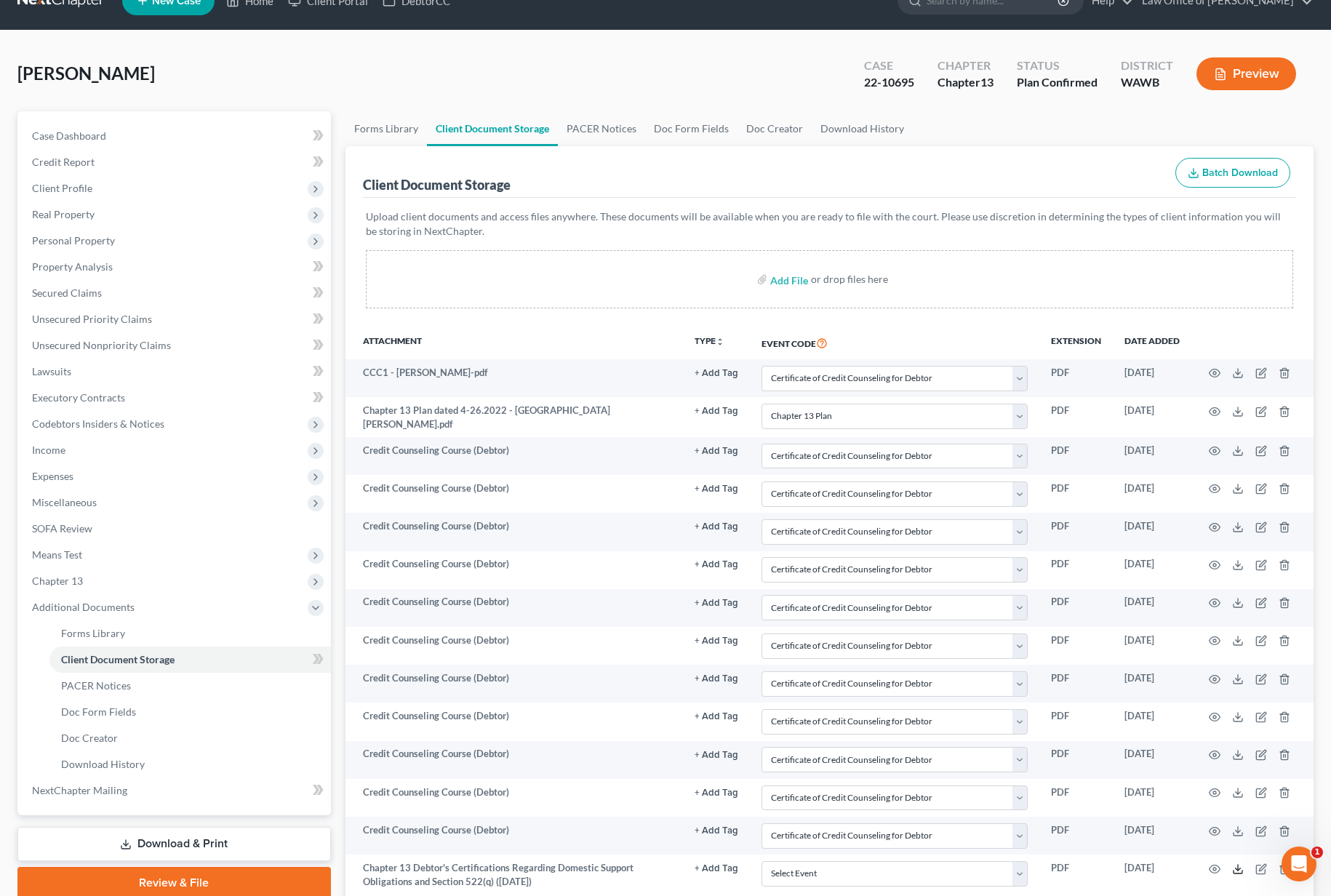
scroll to position [0, 0]
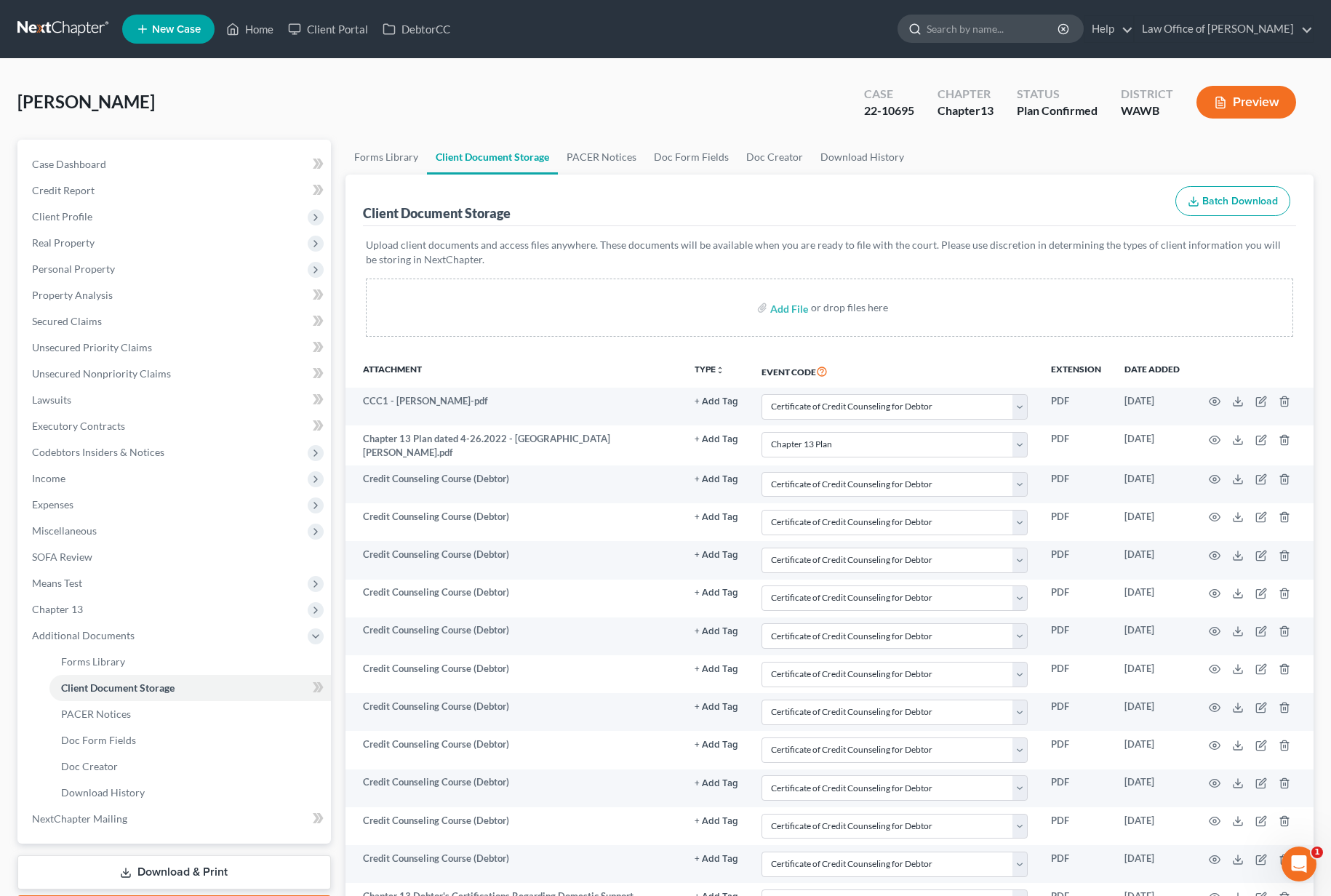
click at [1007, 26] on input "search" at bounding box center [993, 28] width 133 height 26
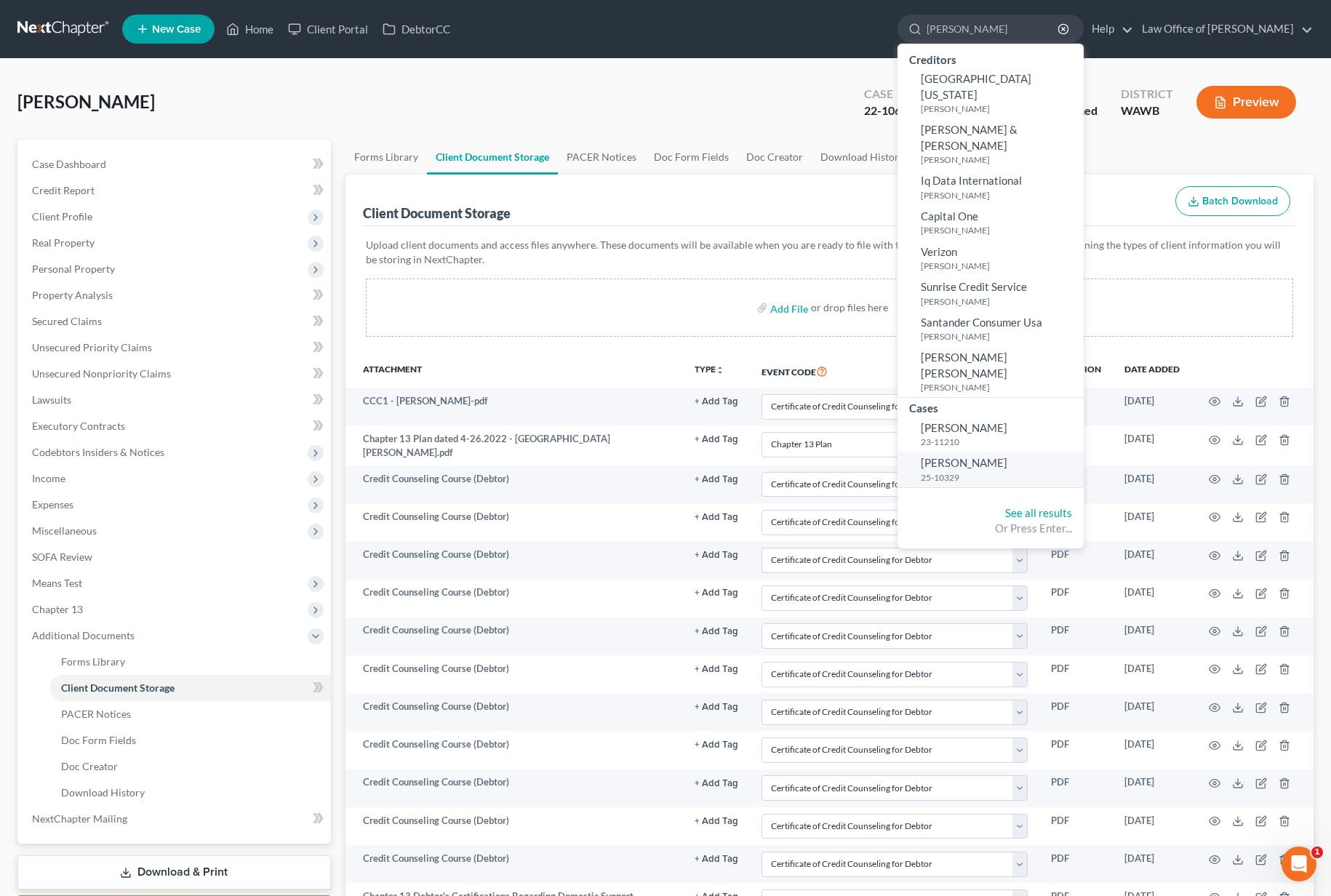
type input "haas"
click at [996, 456] on span "Haas, Pamela" at bounding box center [964, 462] width 86 height 13
select select "6"
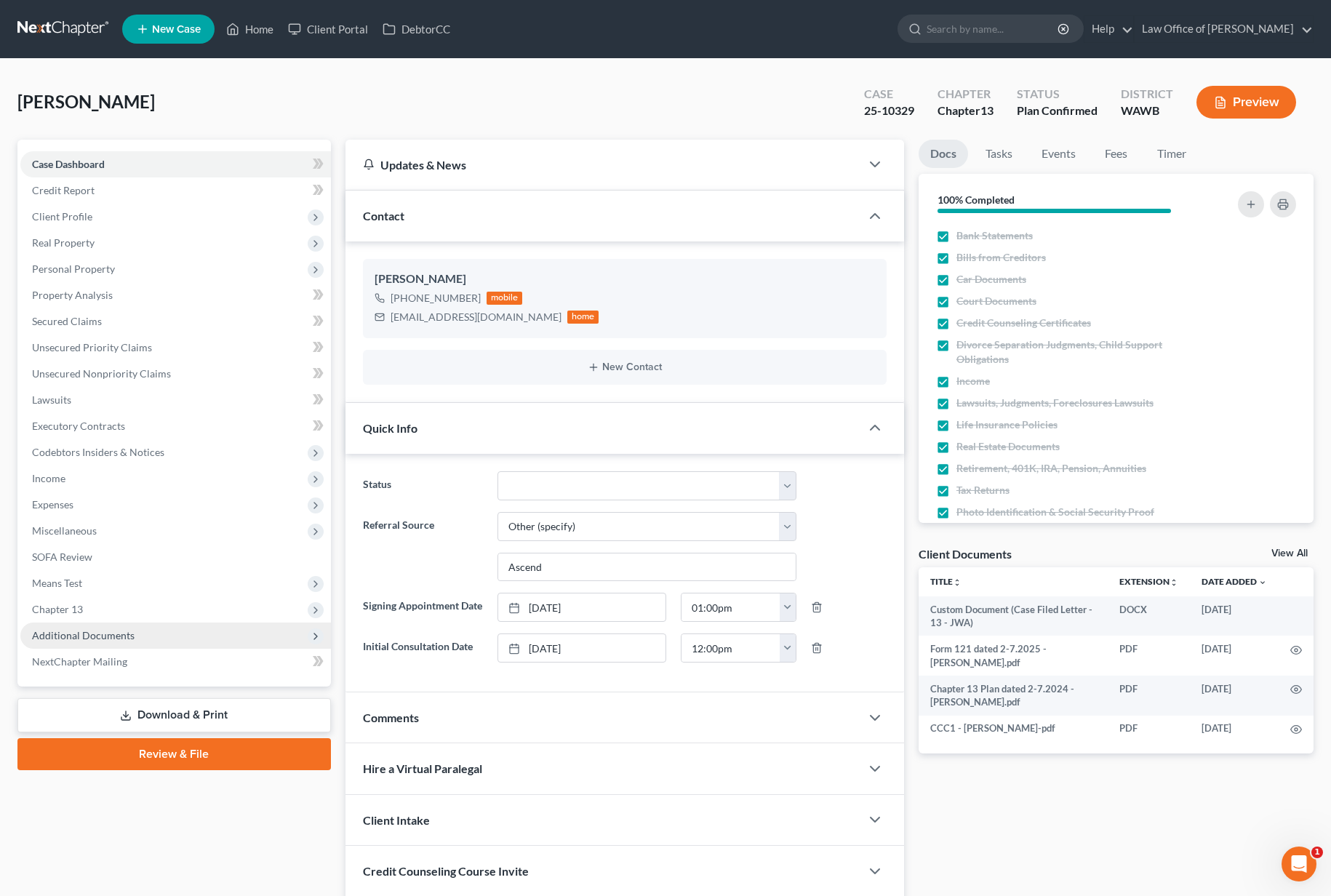
click at [137, 641] on span "Additional Documents" at bounding box center [176, 636] width 311 height 26
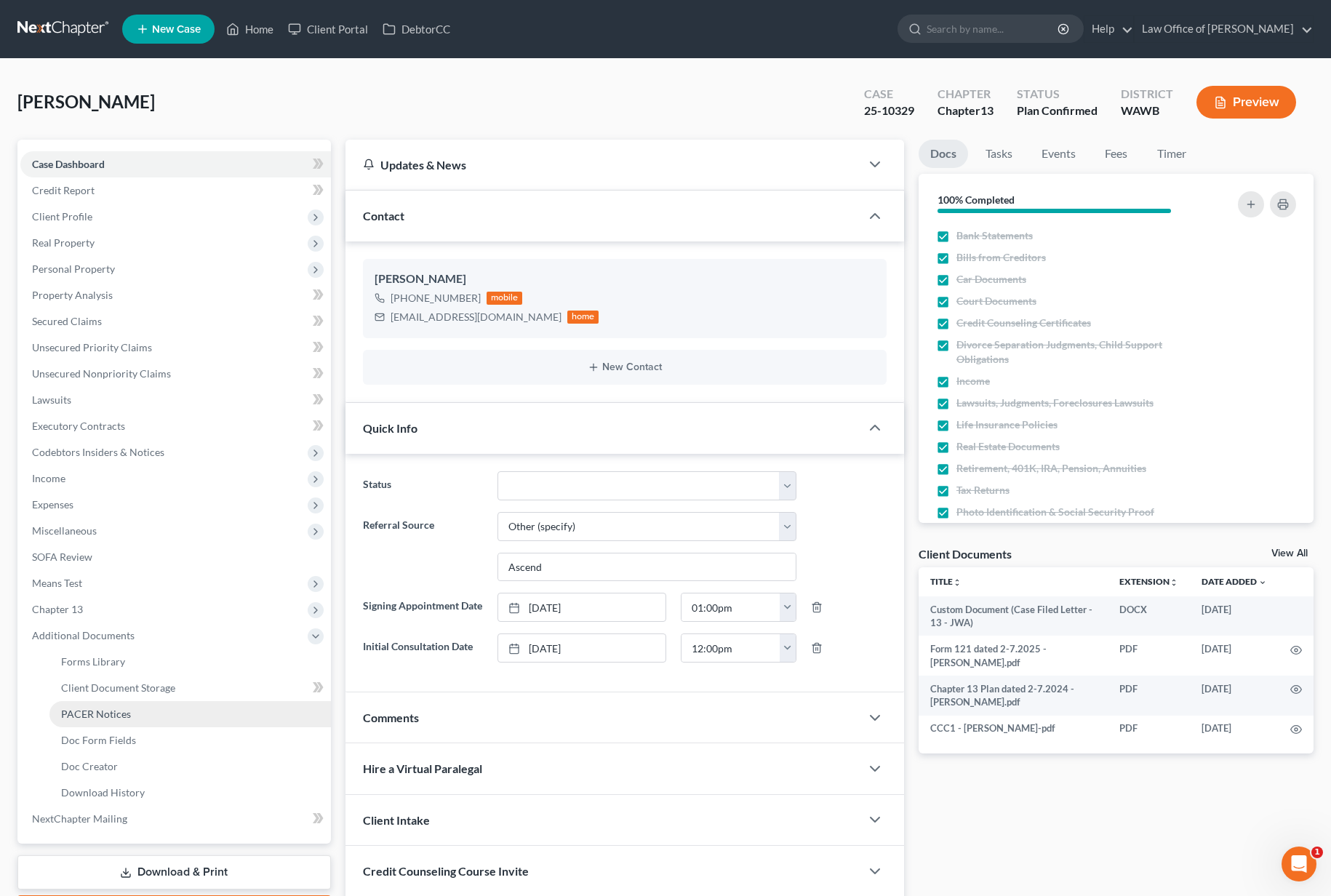
click at [118, 724] on link "PACER Notices" at bounding box center [189, 714] width 282 height 26
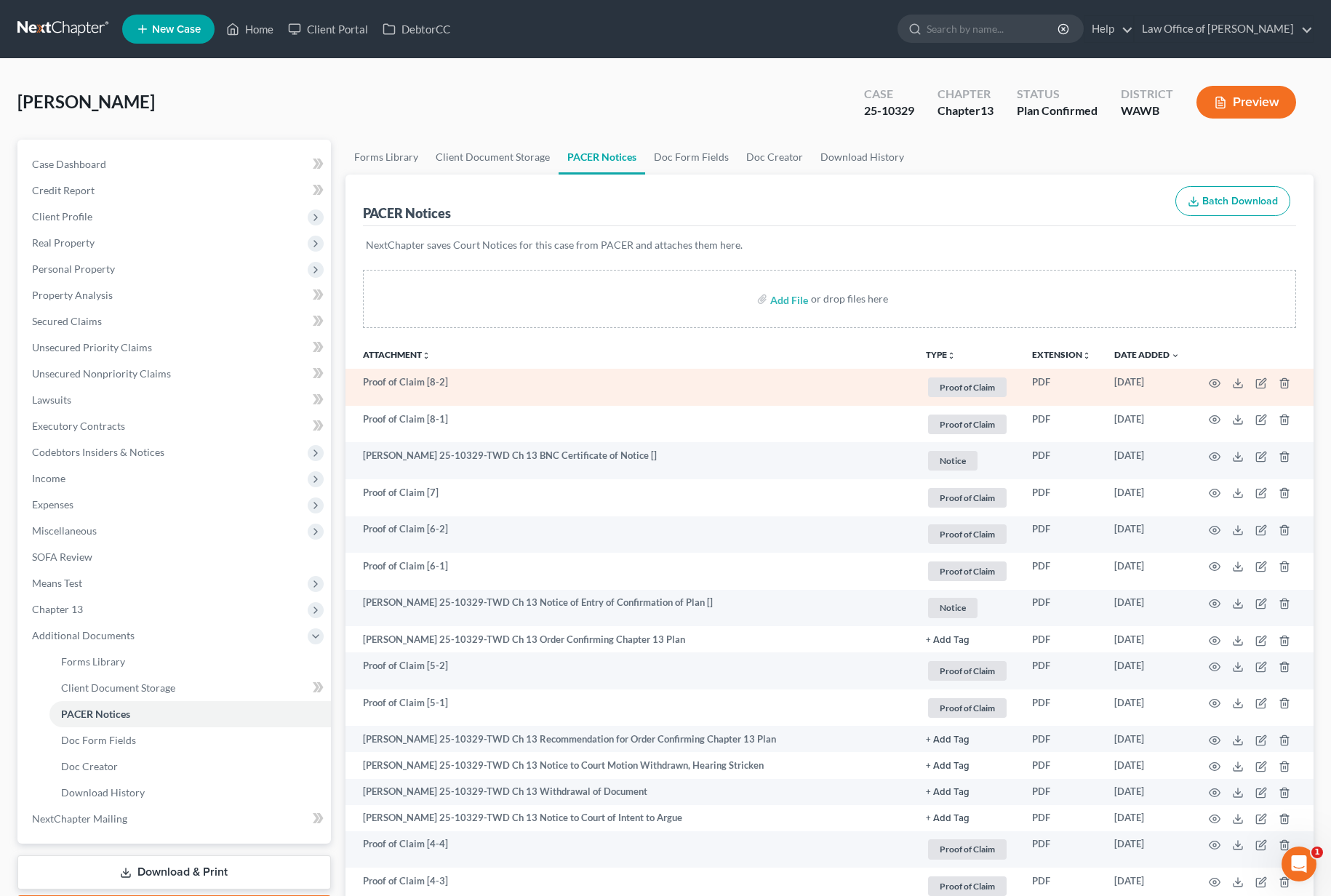
click at [1222, 381] on td at bounding box center [1252, 388] width 123 height 37
click at [1210, 388] on icon "button" at bounding box center [1215, 384] width 12 height 12
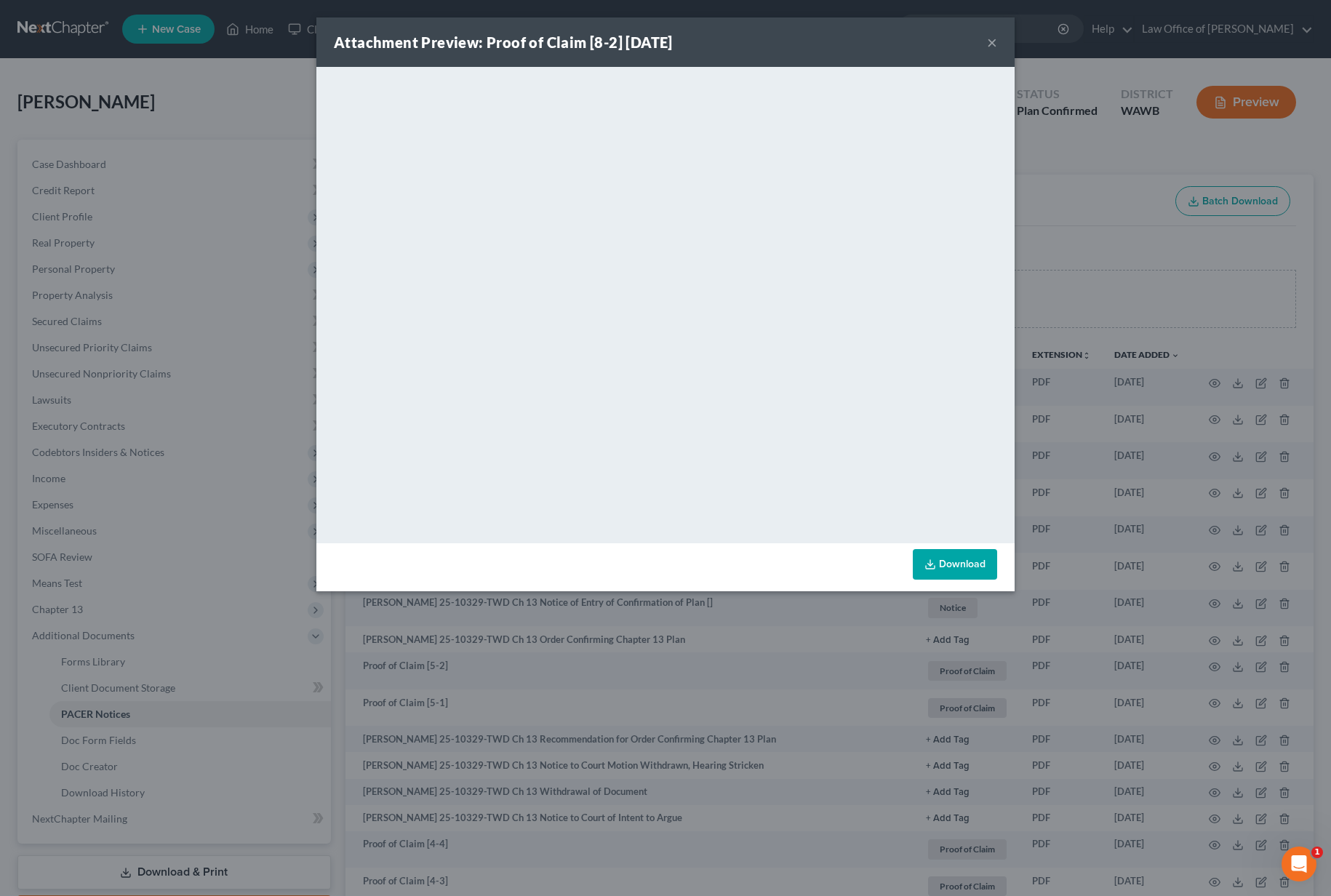
click at [113, 83] on div "Attachment Preview: Proof of Claim [8-2] 08/06/2025 × <object ng-attr-data='htt…" at bounding box center [666, 448] width 1331 height 896
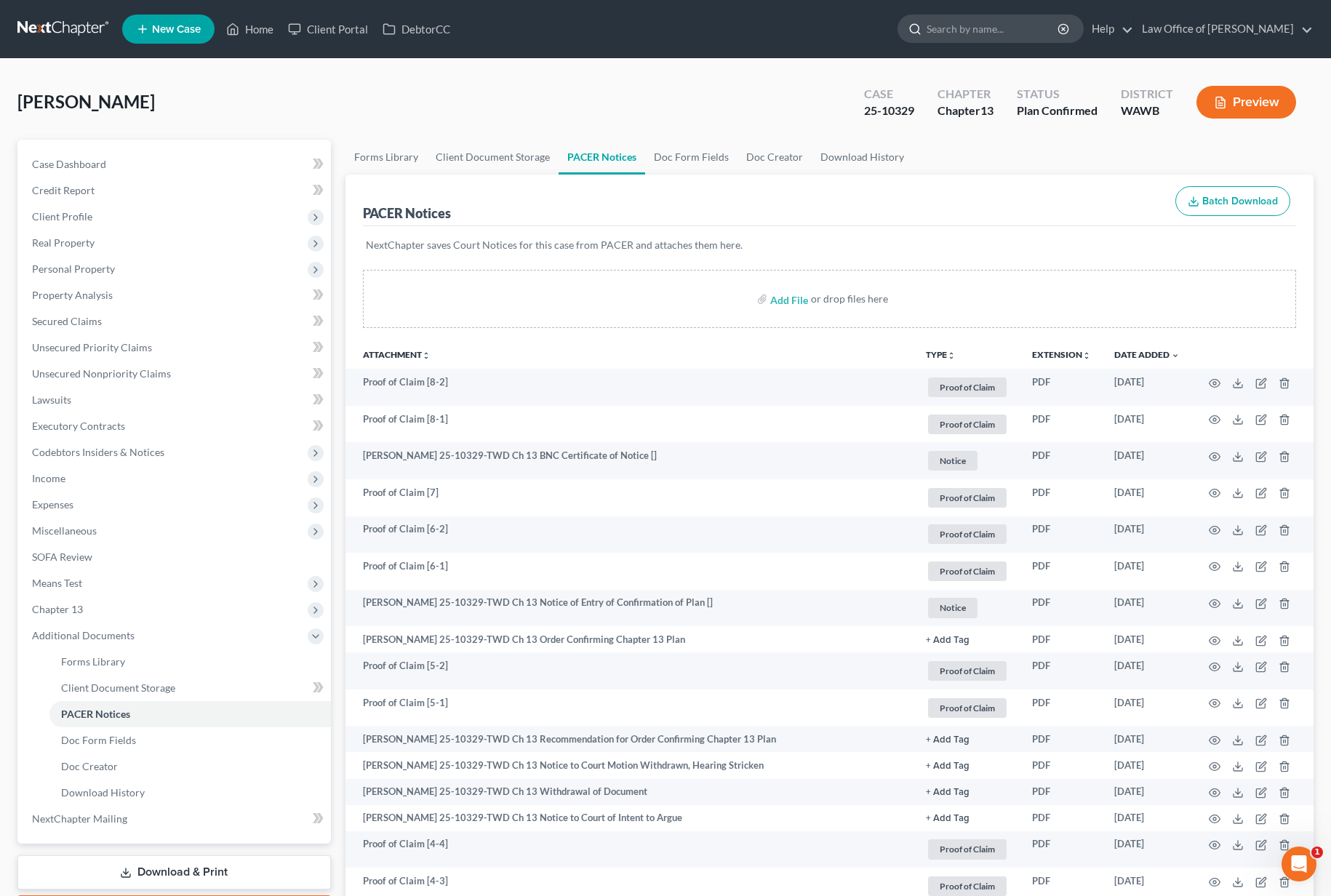
click at [1041, 35] on input "search" at bounding box center [993, 28] width 133 height 26
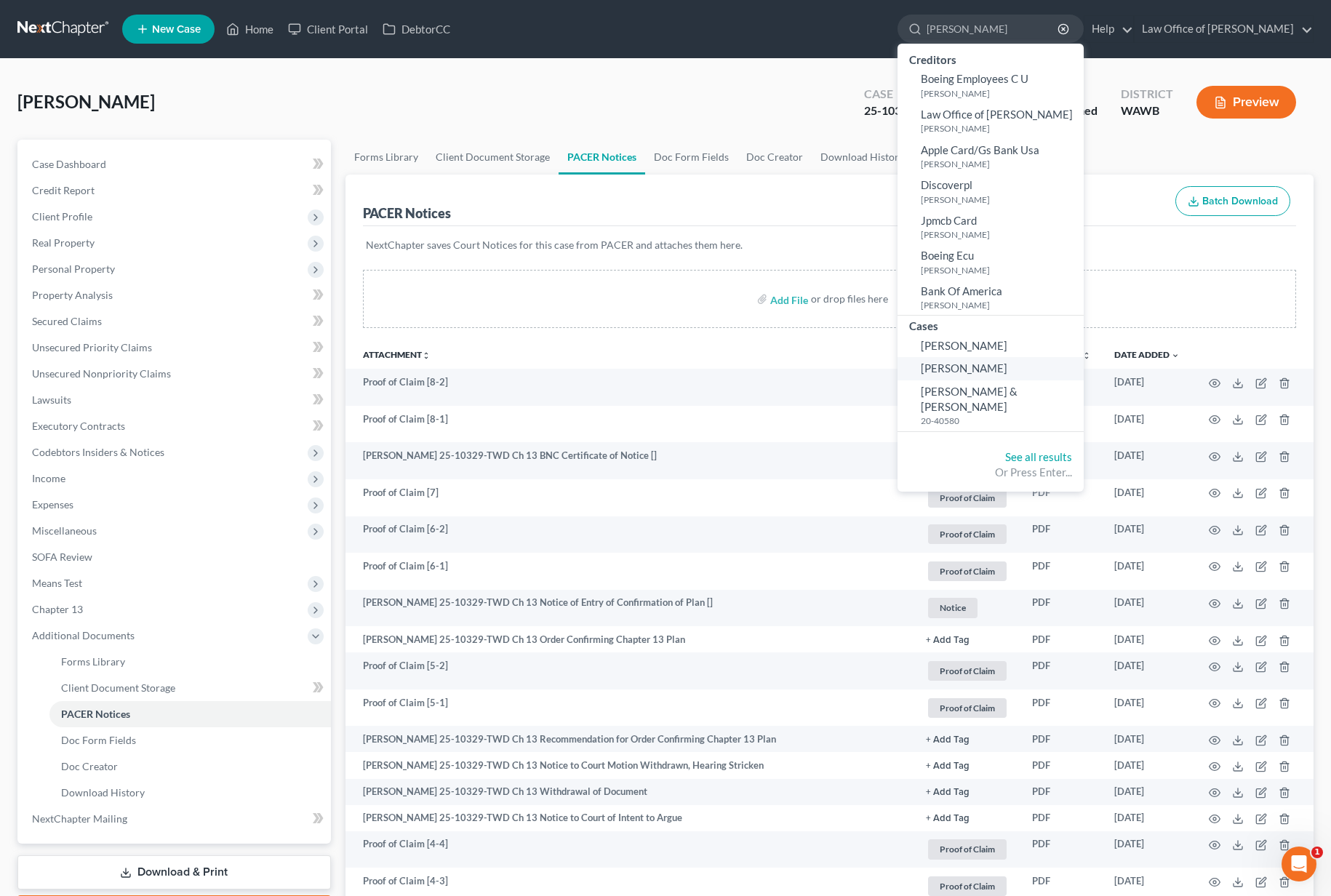
type input "emily"
click at [999, 363] on span "Schlackman, Emily" at bounding box center [964, 367] width 86 height 13
select select "6"
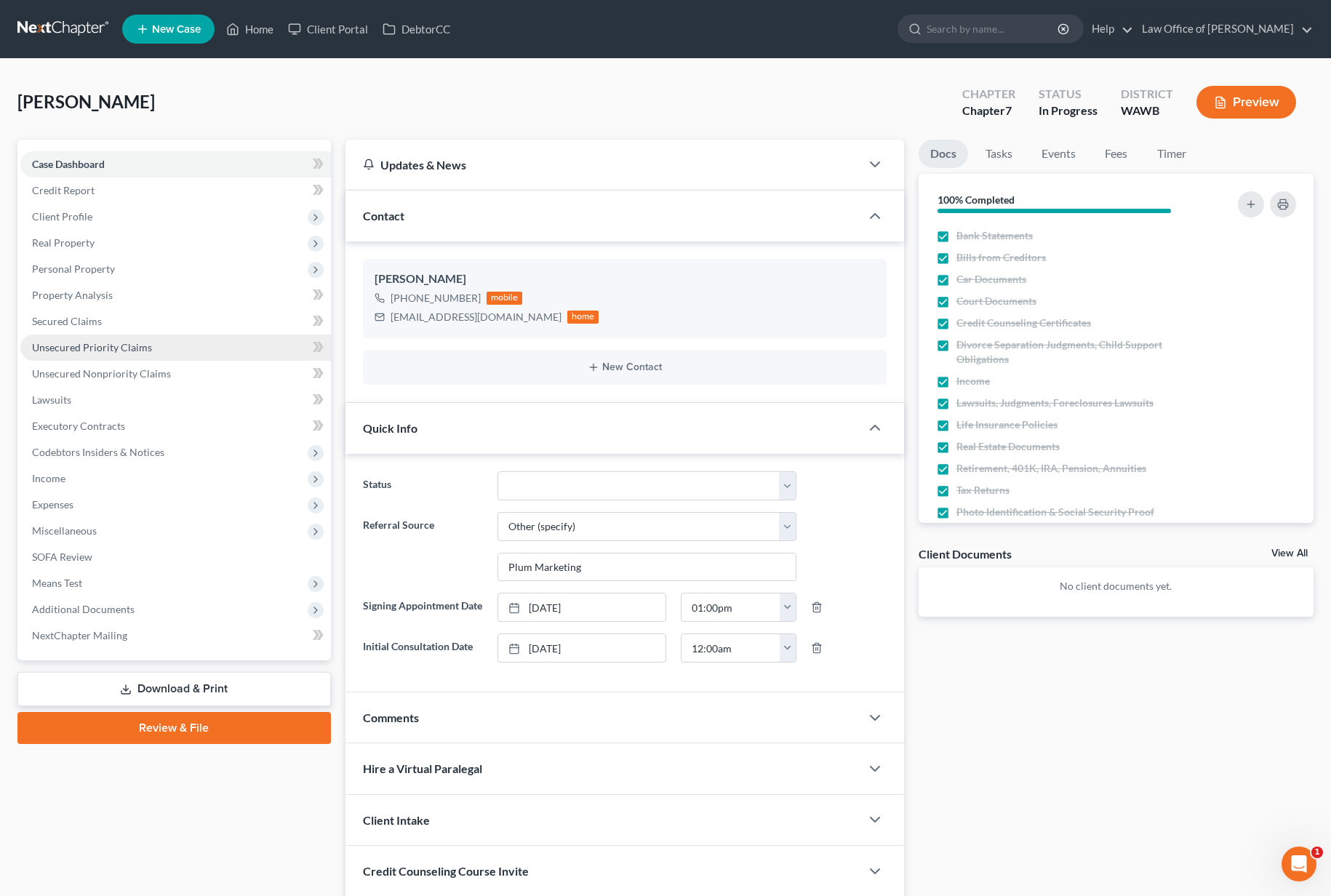
click at [189, 350] on link "Unsecured Priority Claims" at bounding box center [176, 347] width 311 height 26
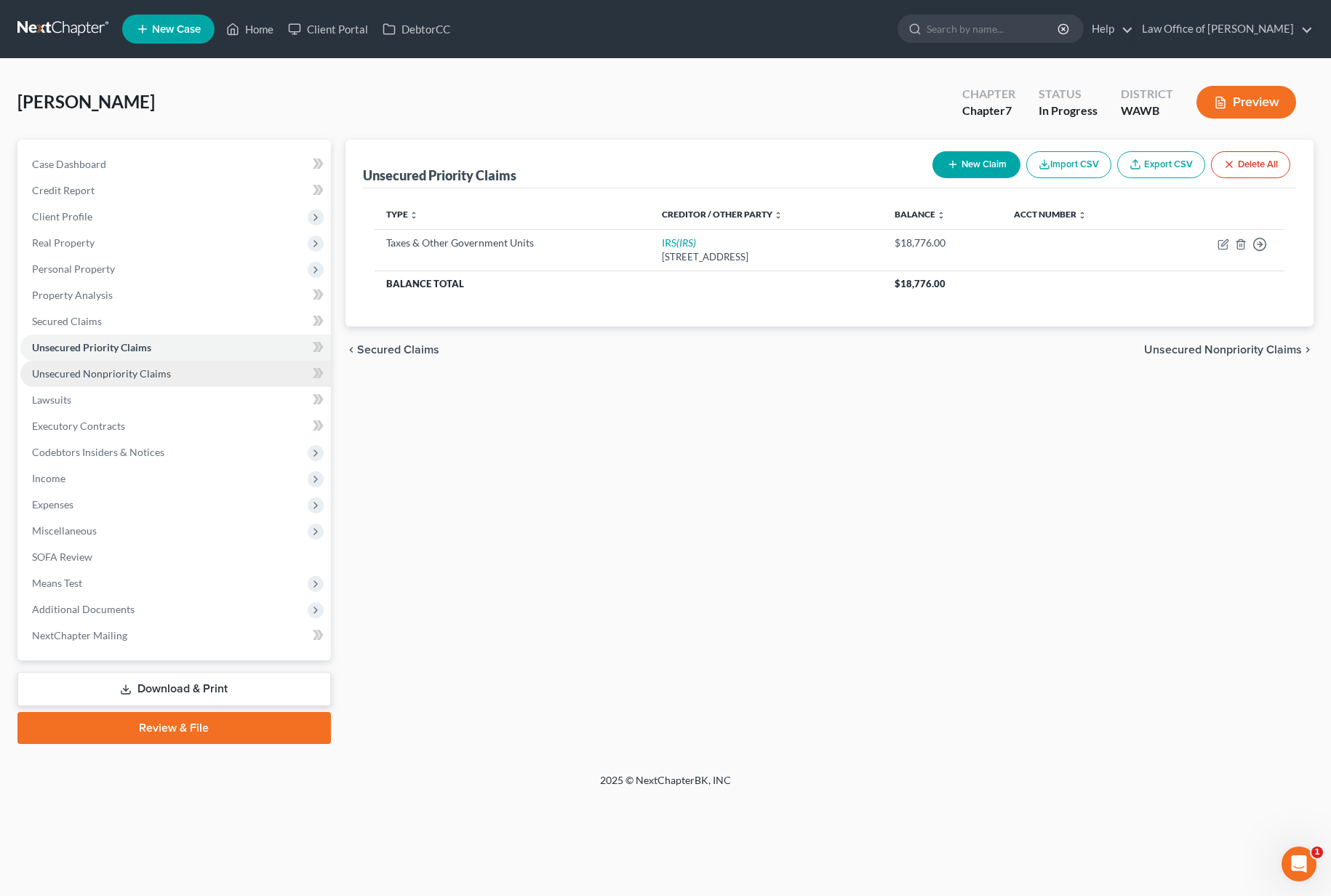
click at [185, 371] on link "Unsecured Nonpriority Claims" at bounding box center [176, 374] width 311 height 26
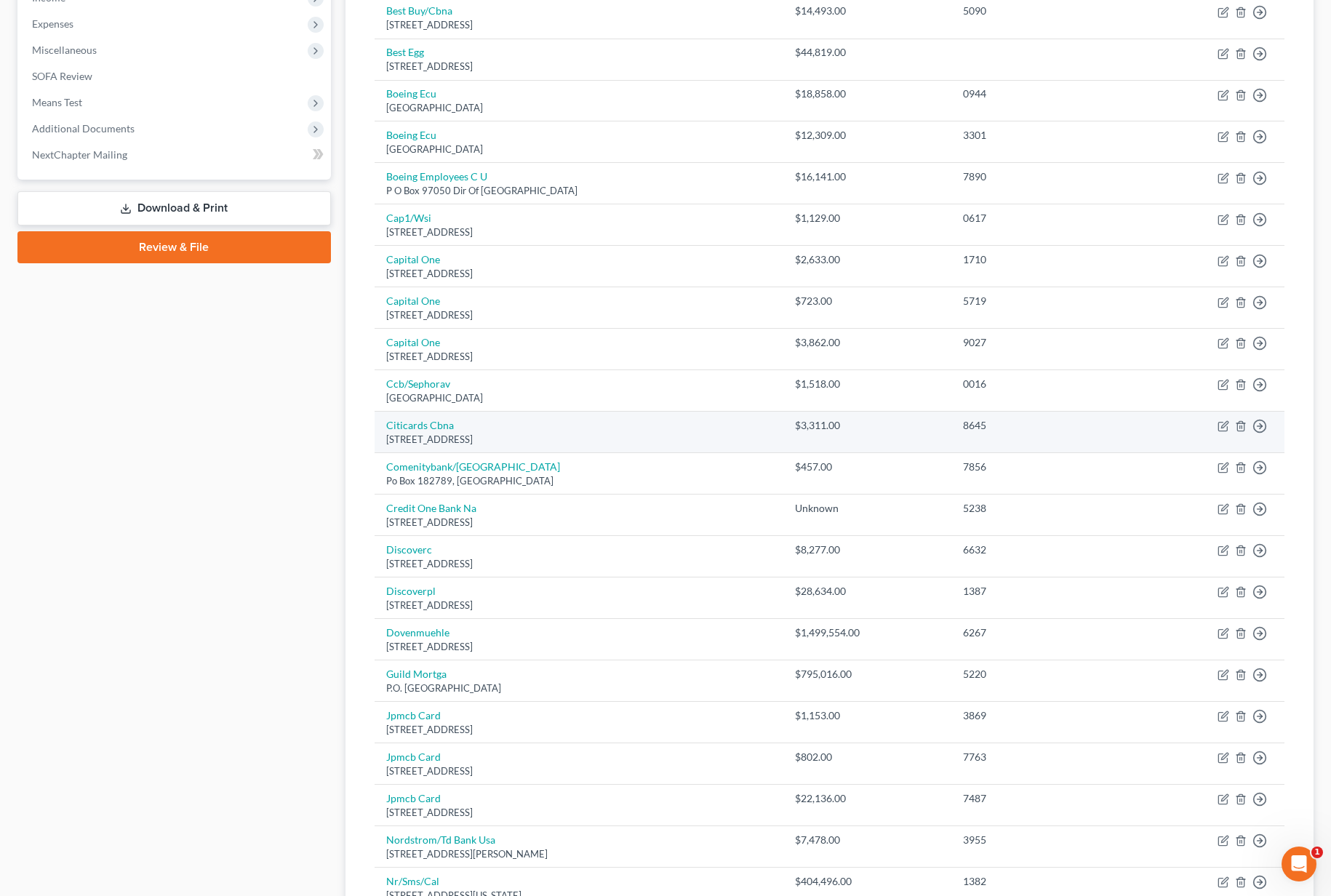
scroll to position [578, 0]
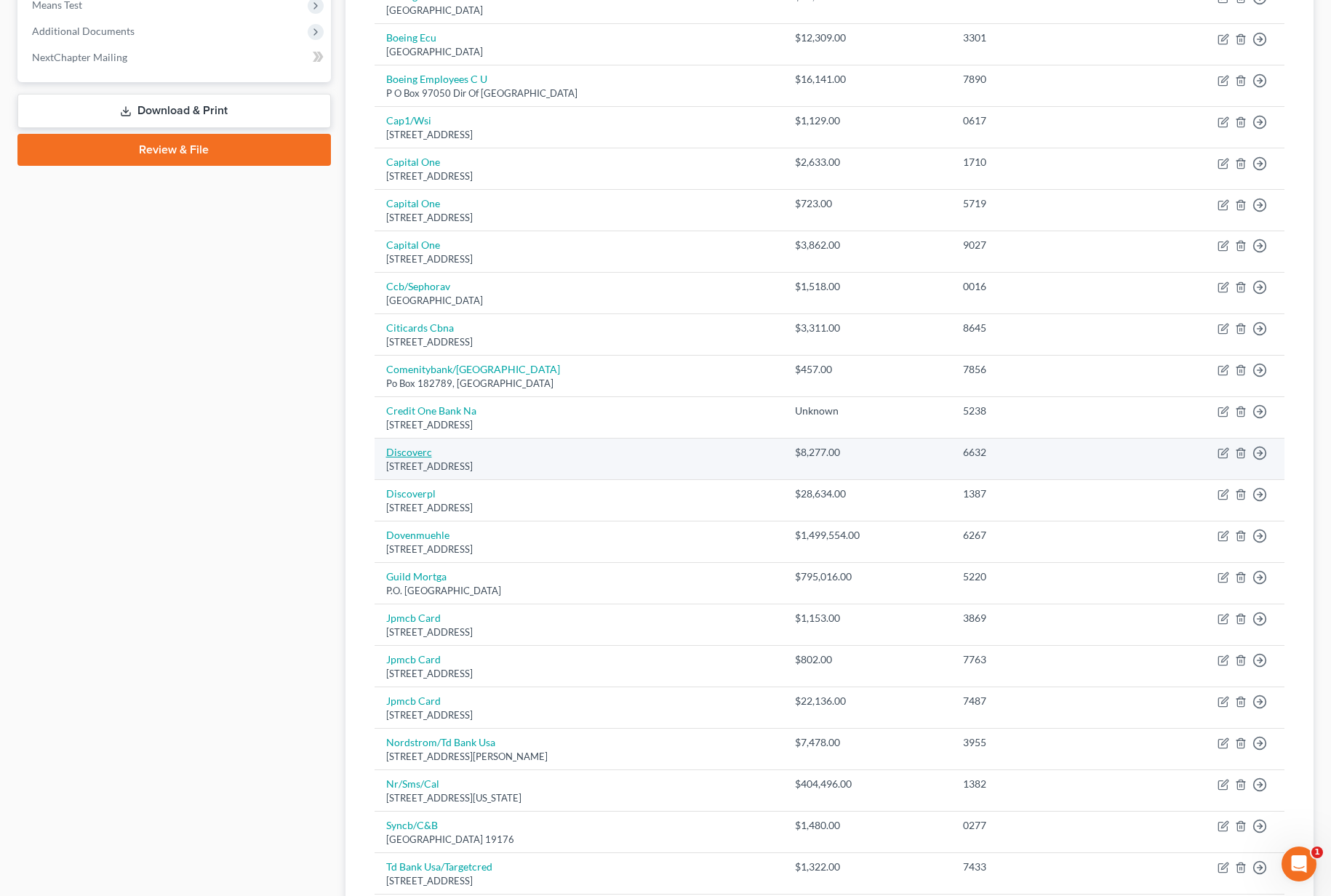
click at [413, 454] on link "Discoverc" at bounding box center [409, 451] width 46 height 13
select select "46"
select select "2"
select select "0"
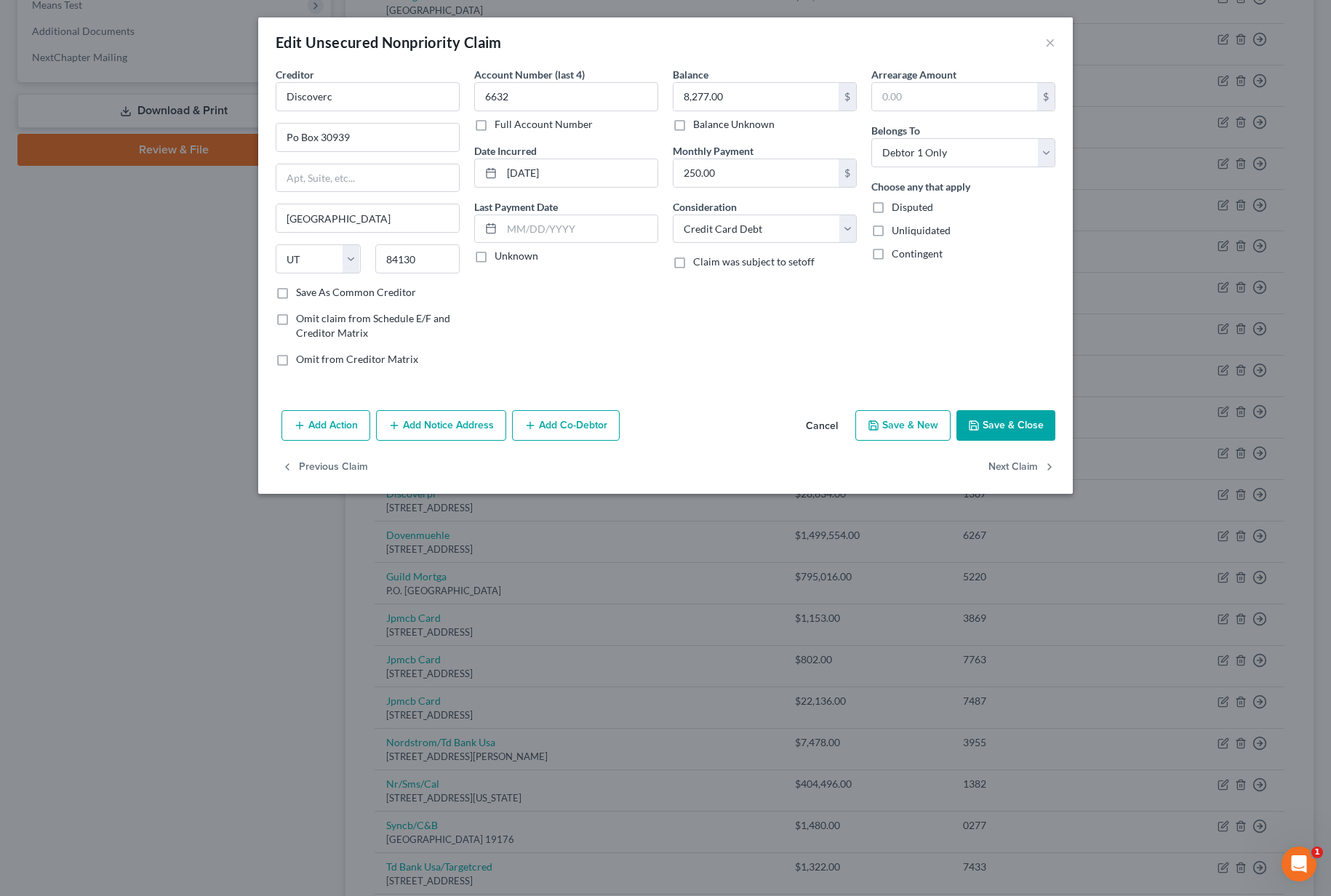
click at [440, 429] on button "Add Notice Address" at bounding box center [441, 425] width 131 height 30
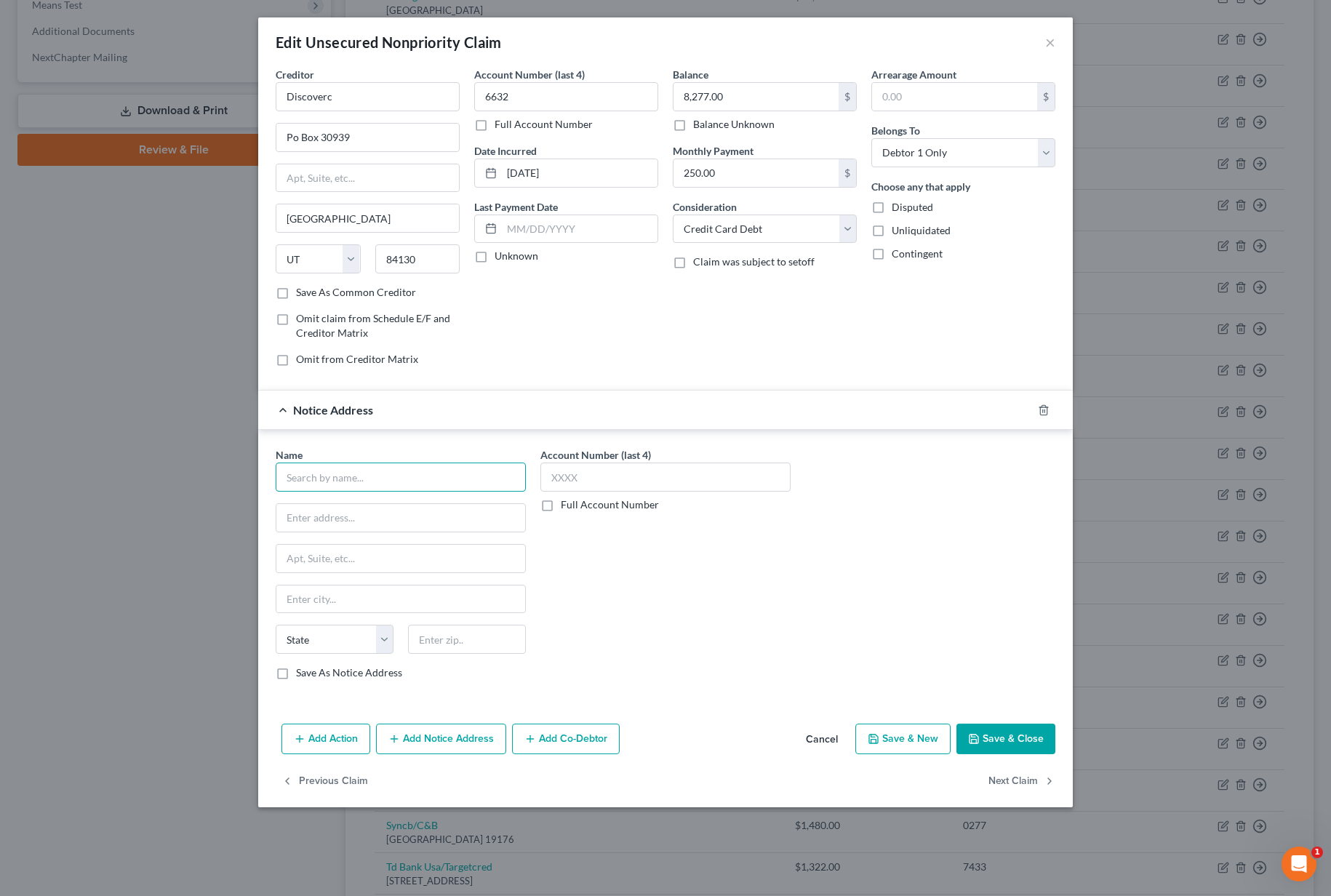
click at [361, 485] on input "text" at bounding box center [400, 477] width 250 height 29
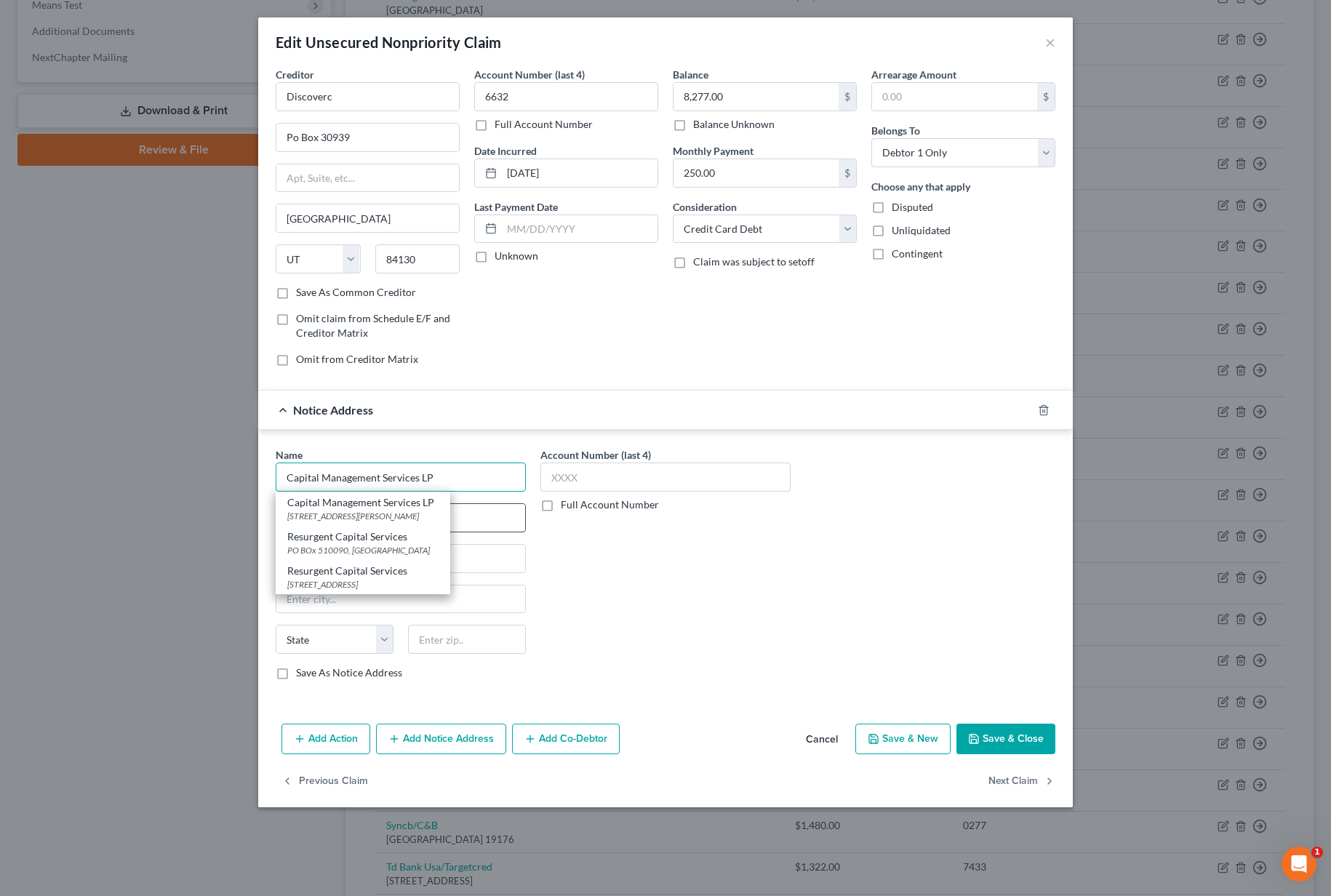
type input "Capital Management Services LP"
click at [353, 508] on div "Capital Management Services LP" at bounding box center [363, 502] width 151 height 15
type input "698 1/2 South Ogden Street"
type input "Buffalo"
select select "35"
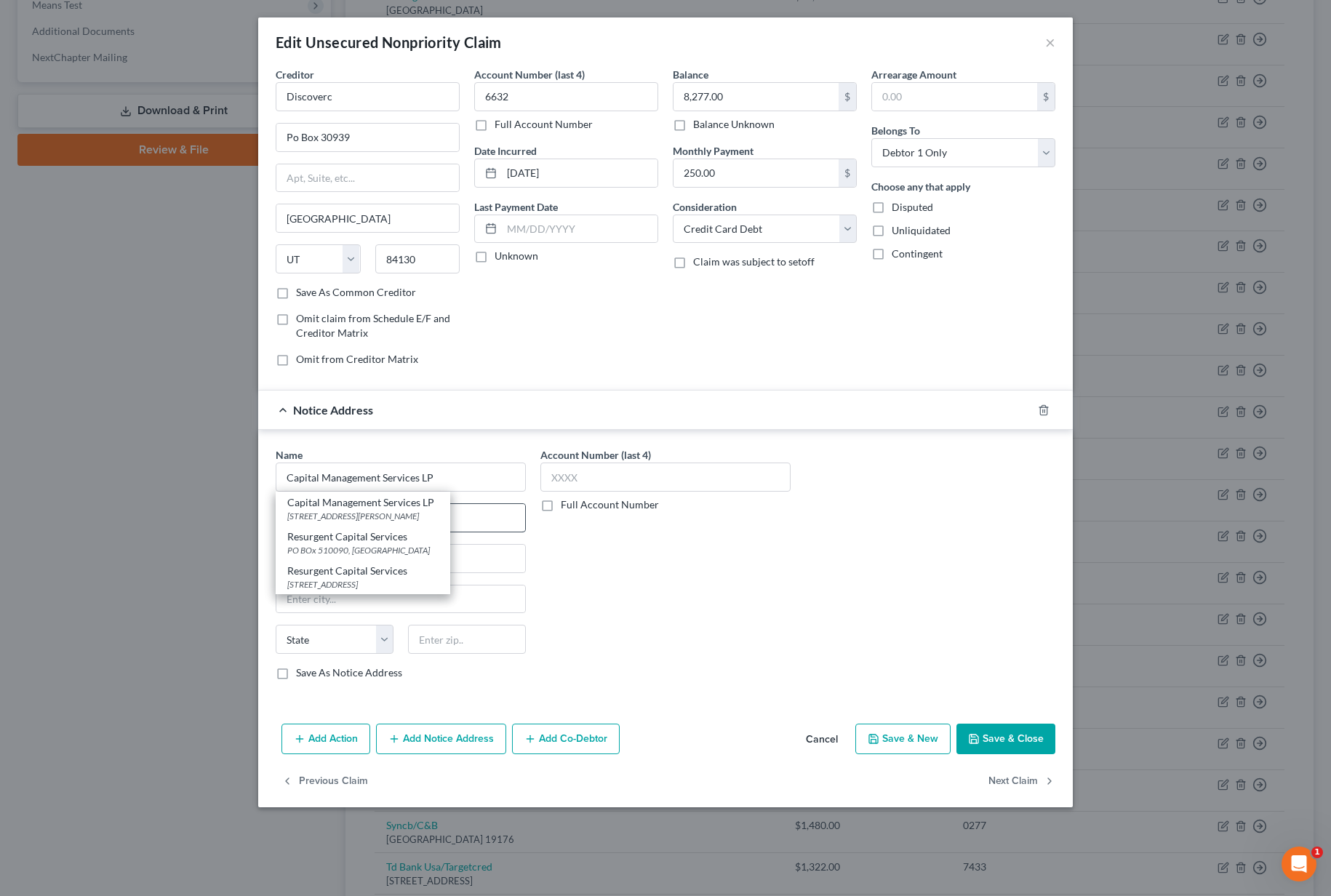
type input "14206"
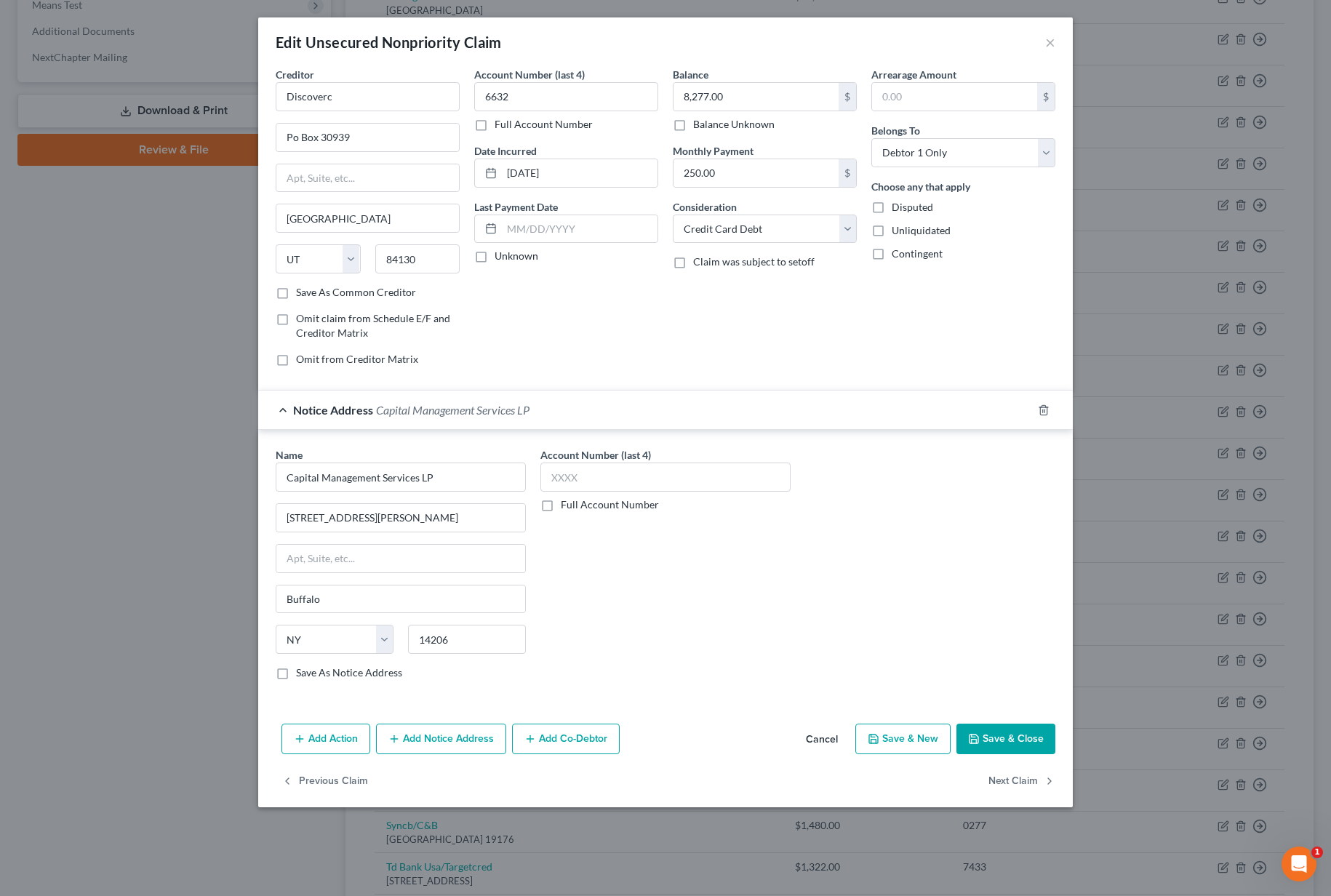
click at [989, 739] on button "Save & Close" at bounding box center [1006, 739] width 99 height 30
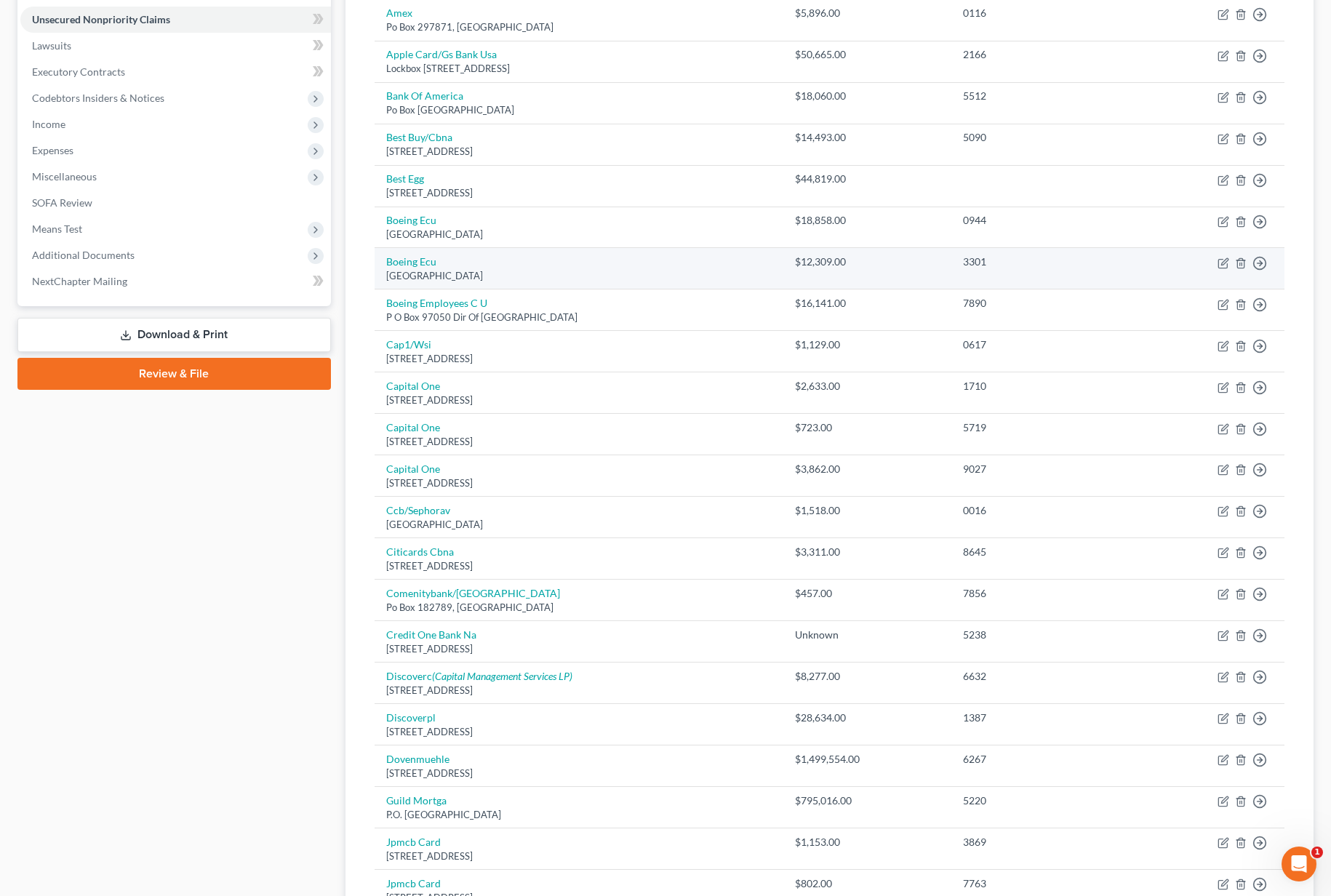
scroll to position [0, 0]
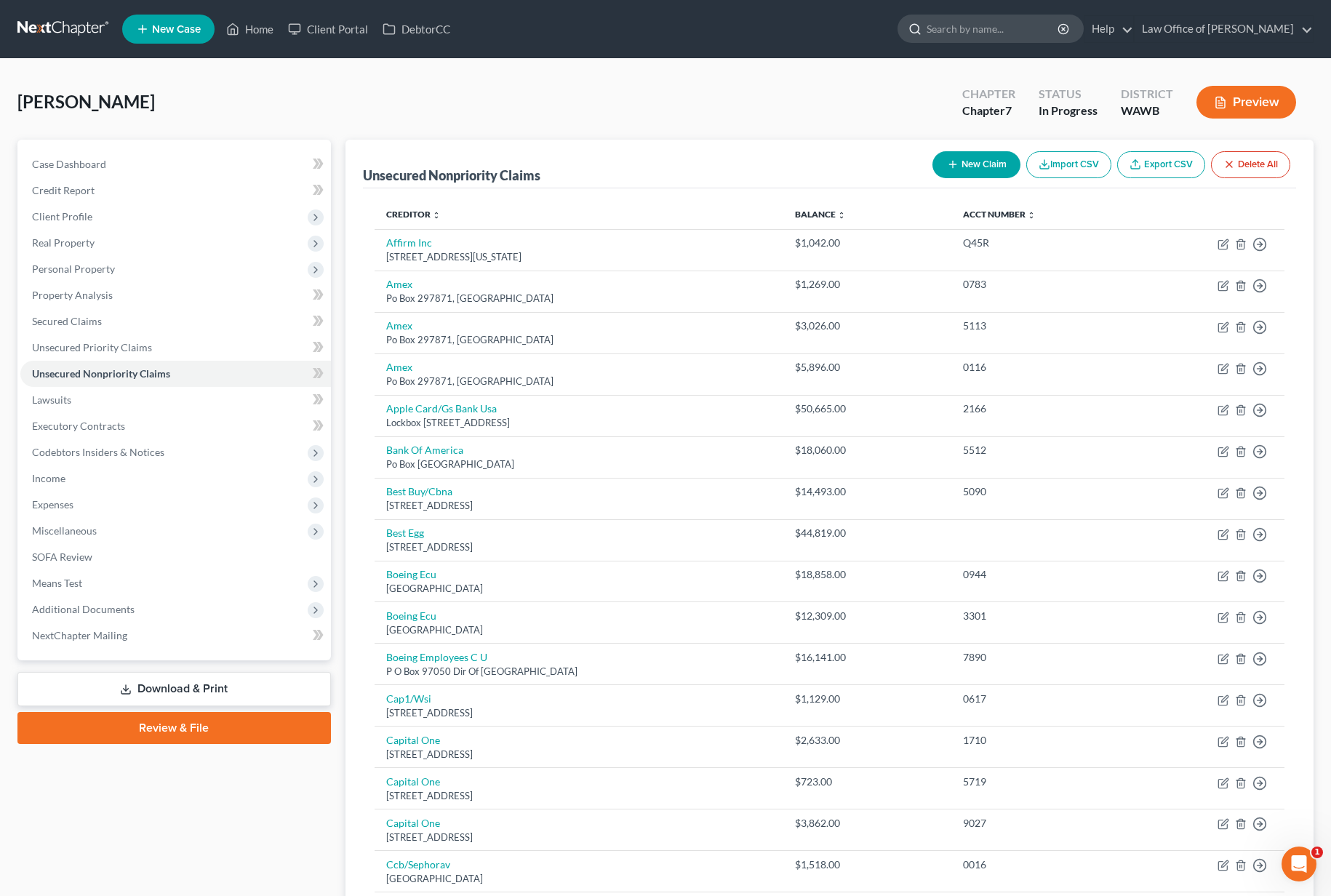
click at [1047, 39] on input "search" at bounding box center [993, 28] width 133 height 26
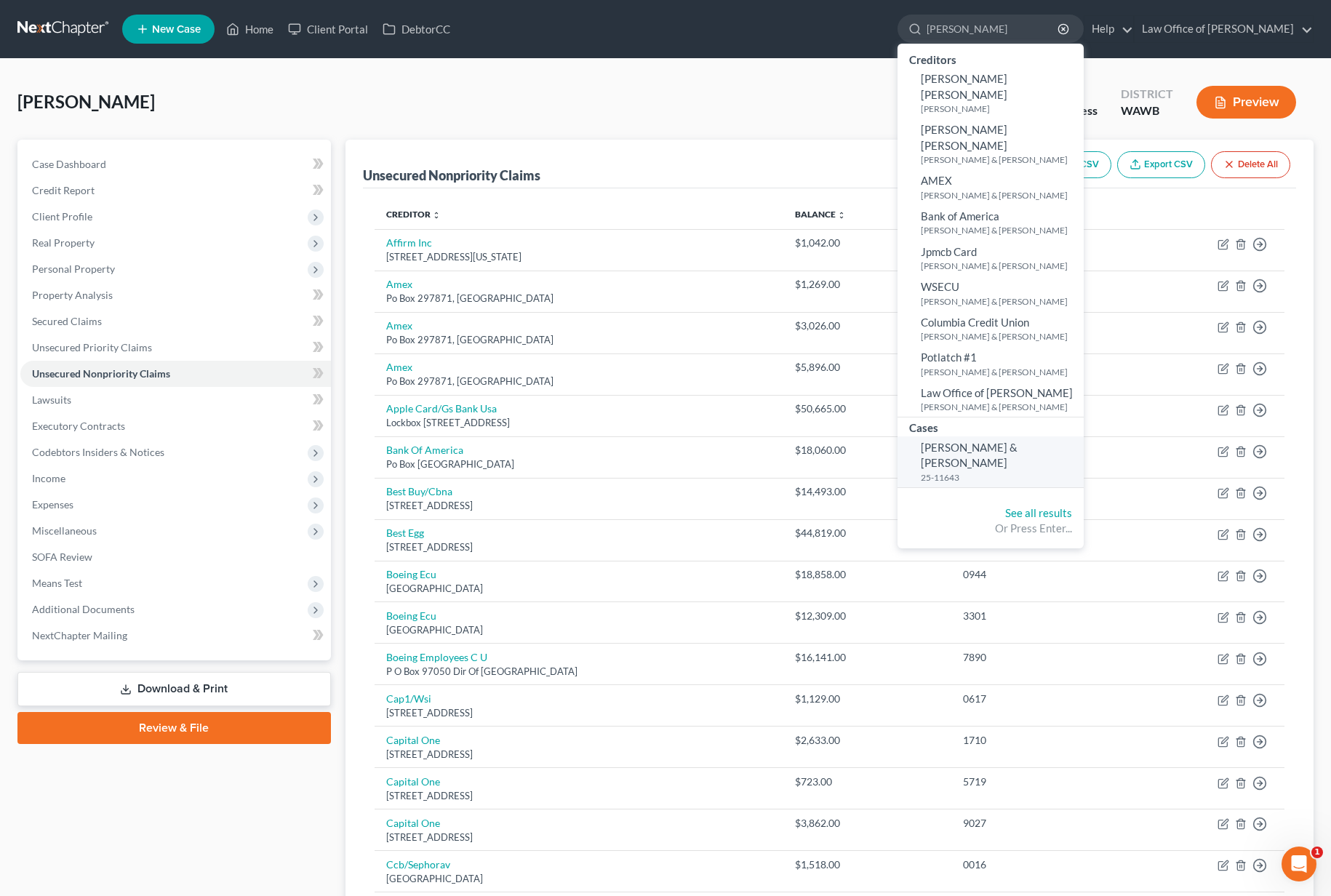
type input "kimball"
click at [1006, 441] on span "Kimball, David & Marife" at bounding box center [969, 454] width 97 height 28
select select "6"
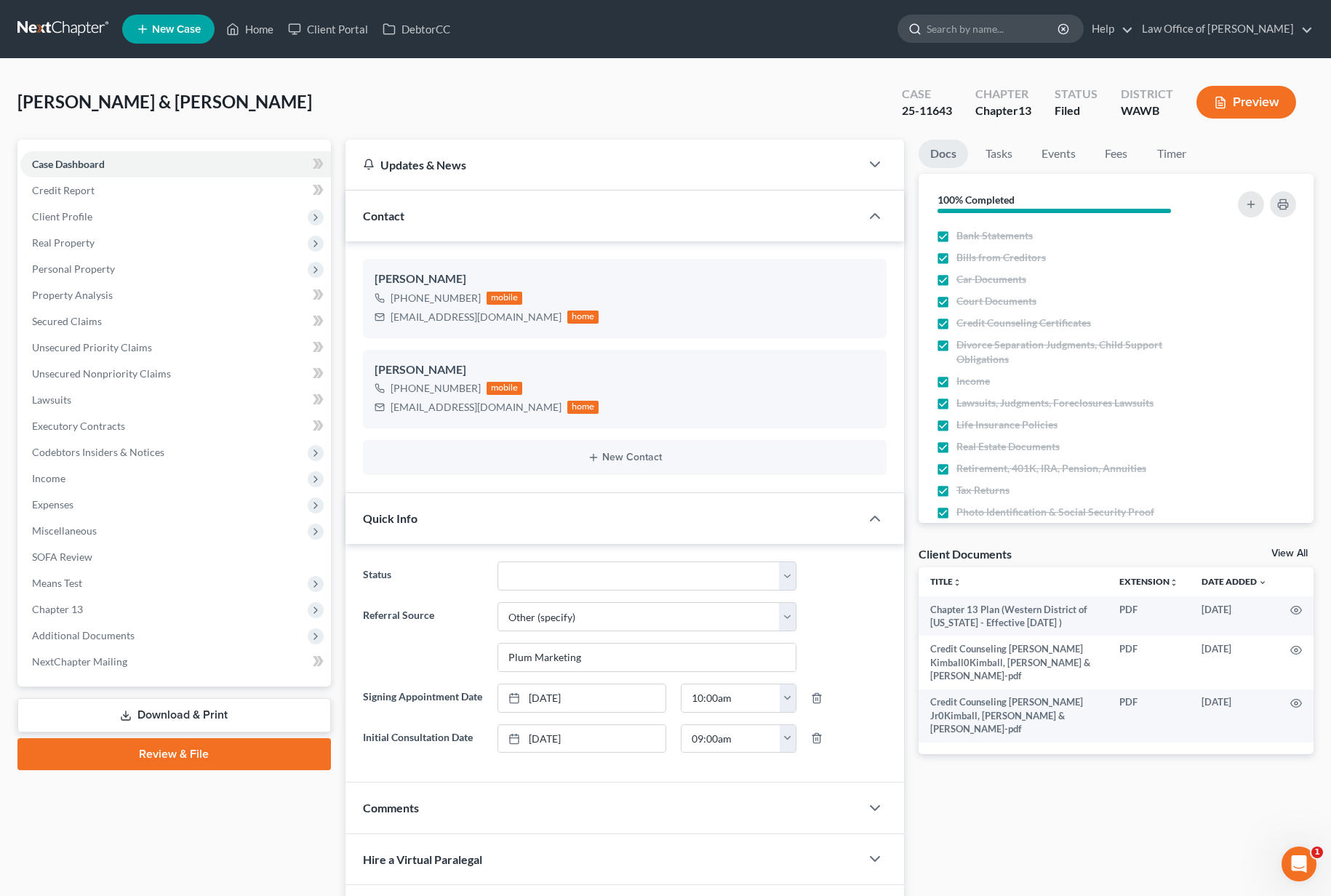
click at [1006, 37] on input "search" at bounding box center [993, 28] width 133 height 26
type input "borland"
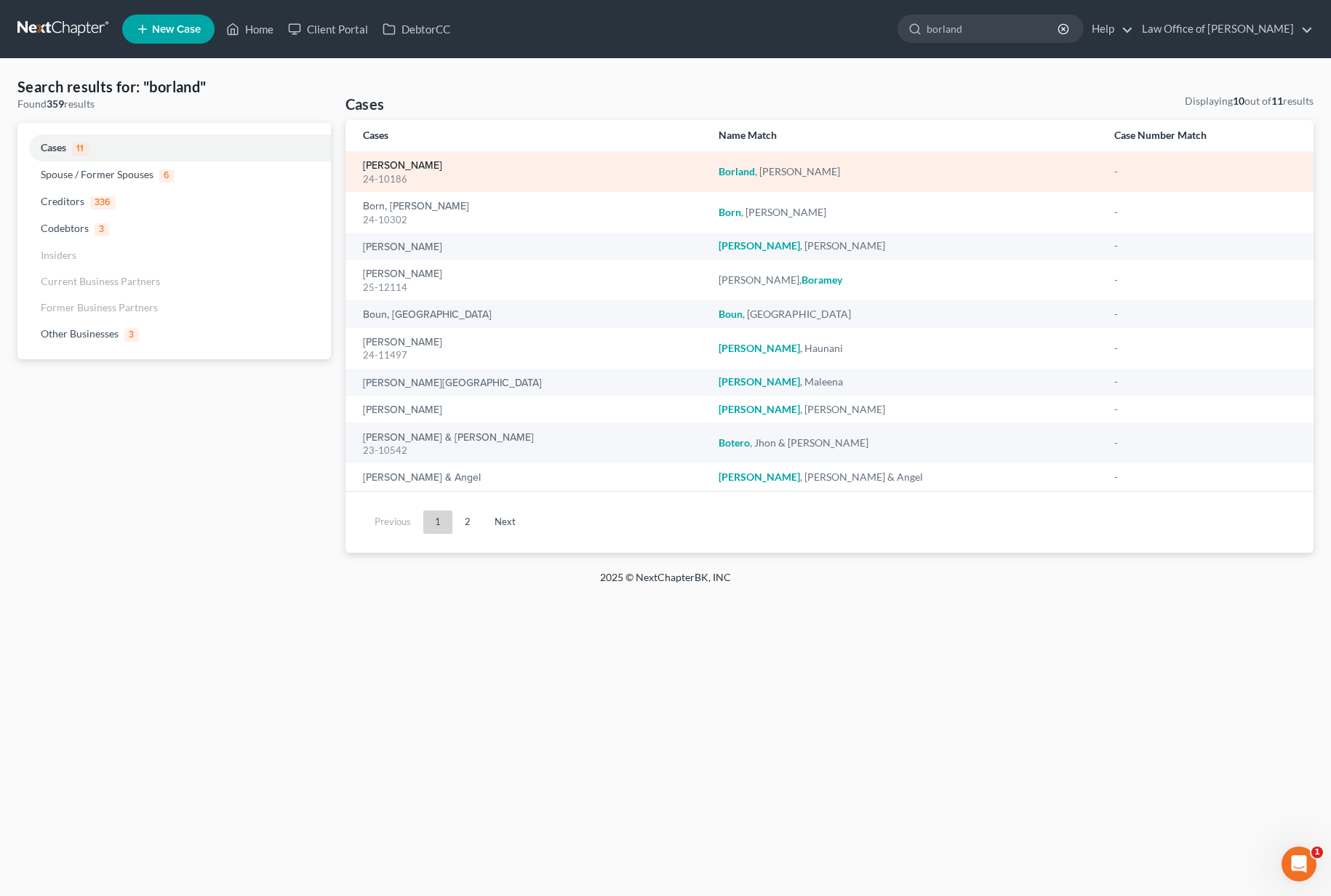
click at [407, 165] on link "Borland, Tamara" at bounding box center [402, 166] width 80 height 10
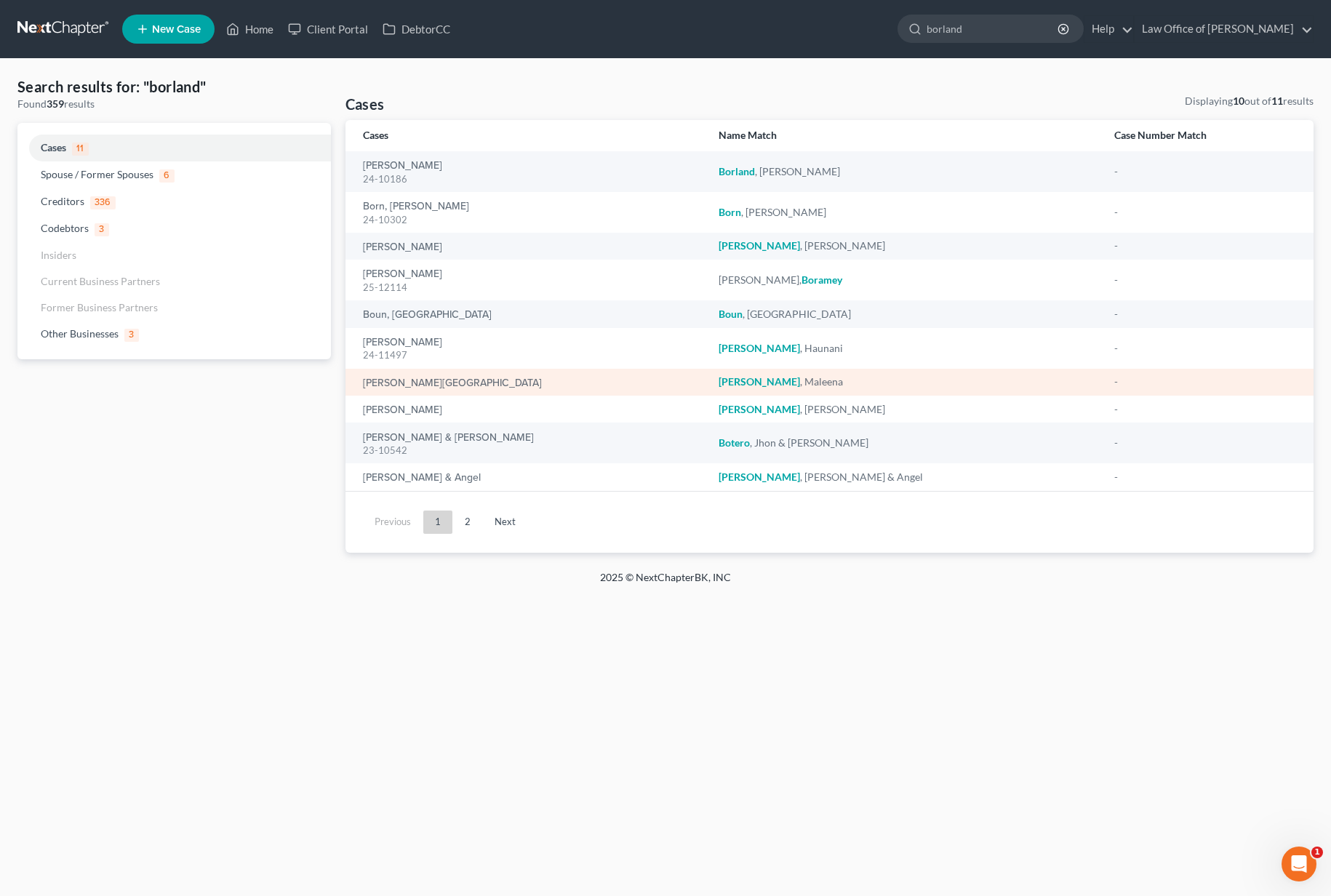
select select "6"
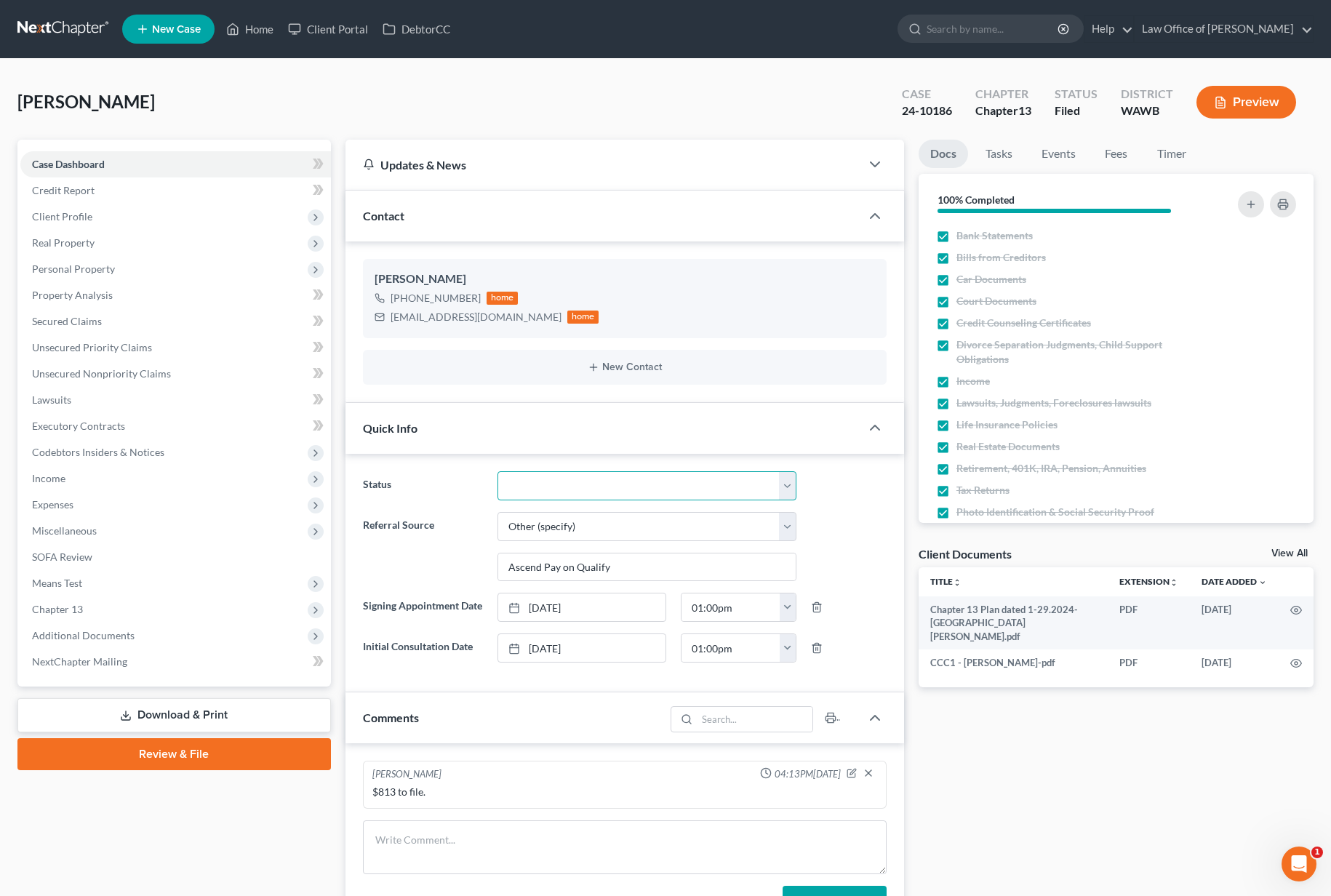
click at [534, 471] on select "Completed Discharged Dismissed Filed In Progress Lead Lost Lead Plan Confirmed …" at bounding box center [647, 486] width 299 height 29
select select "7"
click at [991, 32] on input "search" at bounding box center [993, 28] width 133 height 26
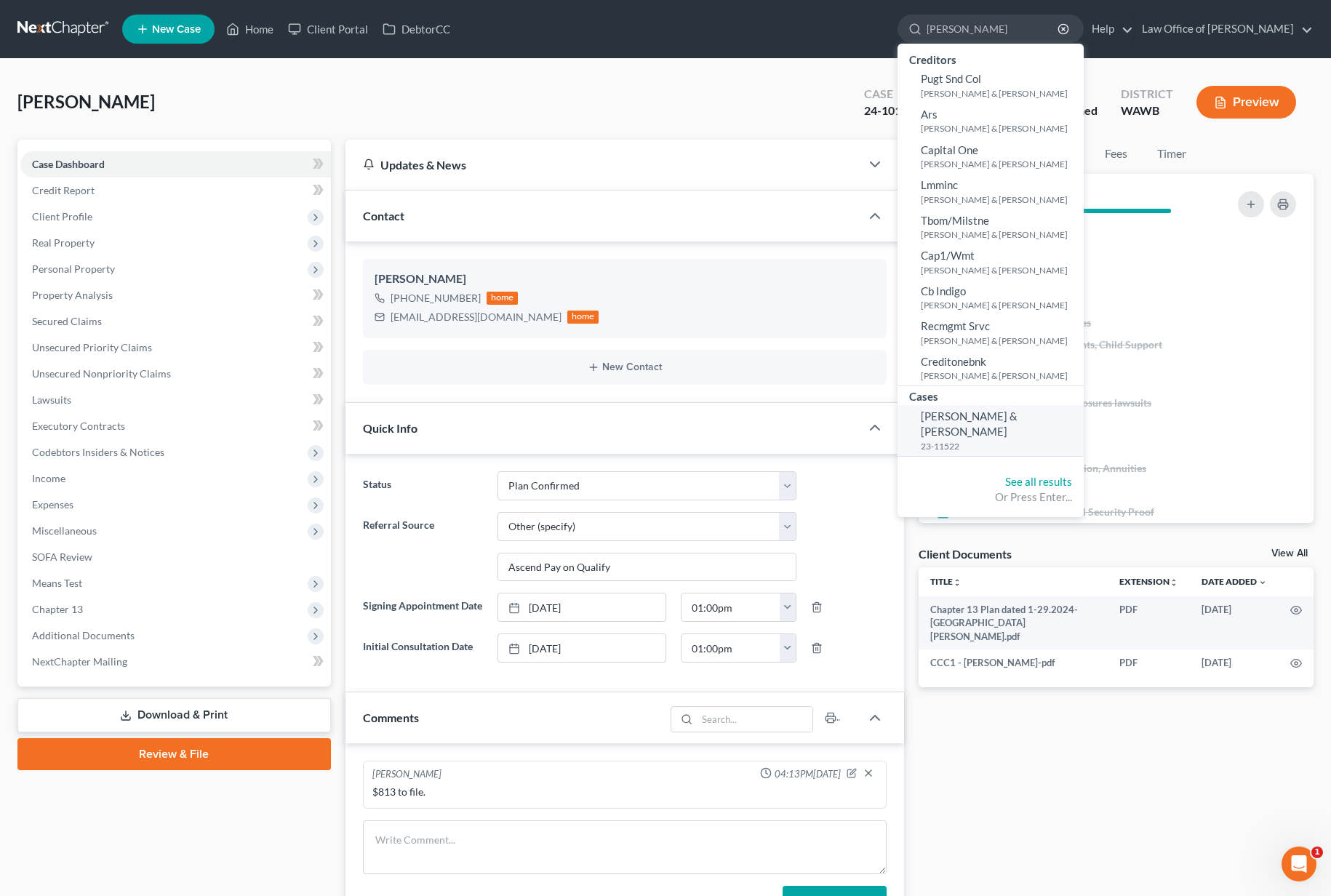
type input "rouleau"
click at [1018, 411] on span "Rouleau, Jason & Snyder, Erikka" at bounding box center [969, 423] width 97 height 28
select select "6"
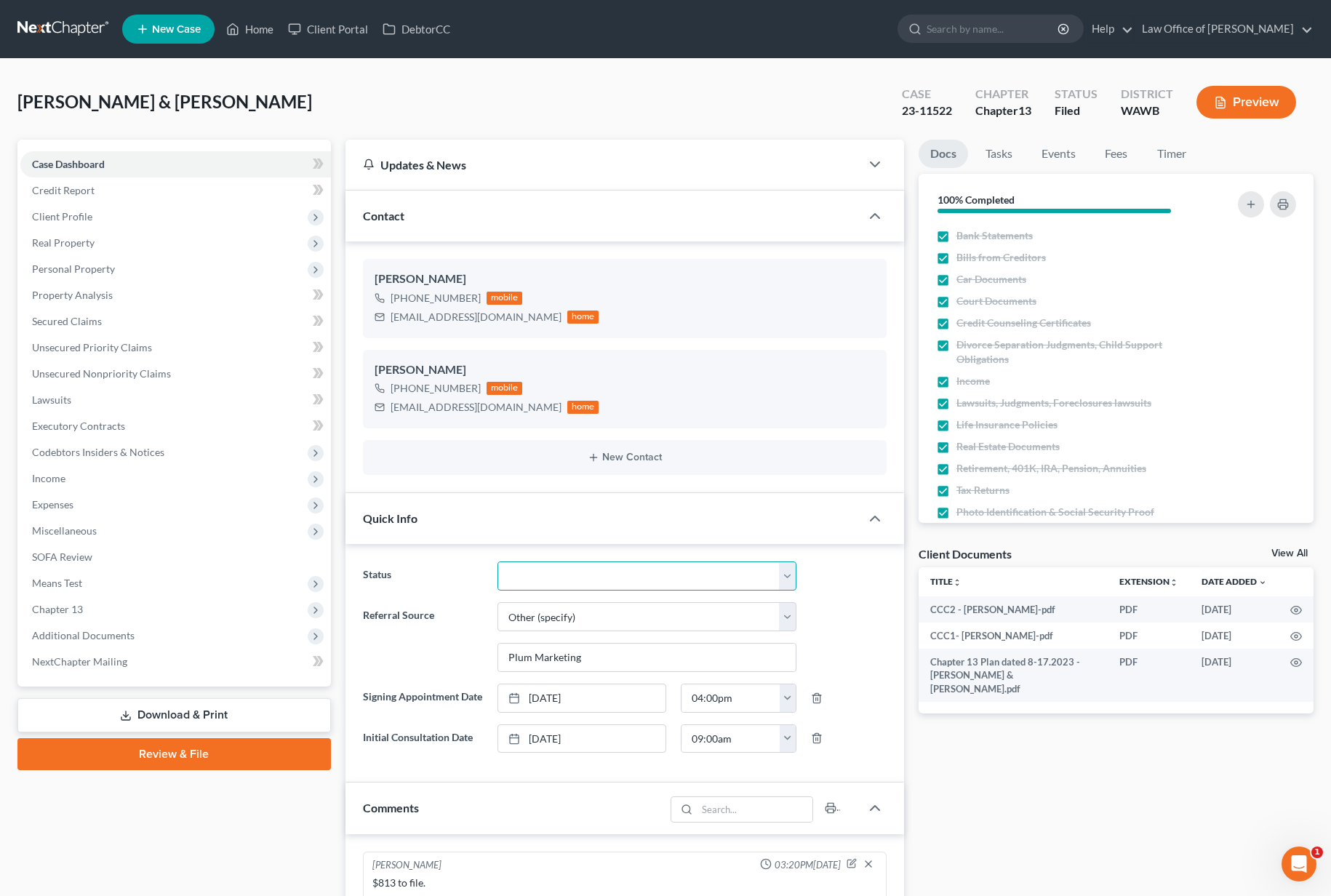
click at [588, 575] on select "Completed Discharged Dismissed Filed In Progress Lead Lost Lead Plan Confirmed …" at bounding box center [647, 576] width 299 height 29
select select "7"
click at [1011, 27] on input "search" at bounding box center [993, 28] width 133 height 26
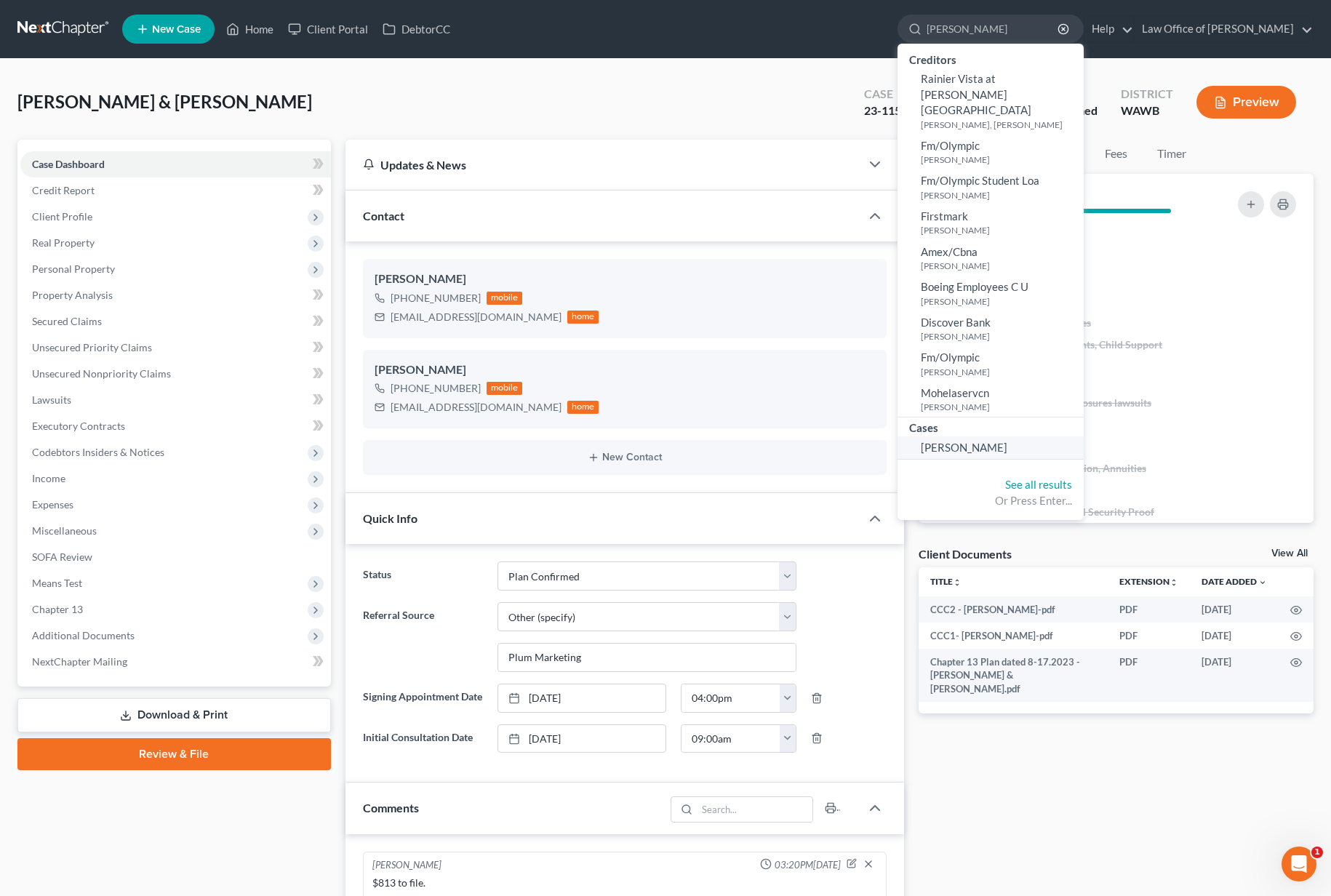
type input "jenkin"
click at [976, 441] on span "Jenkins, Tierra" at bounding box center [964, 447] width 86 height 13
select select "6"
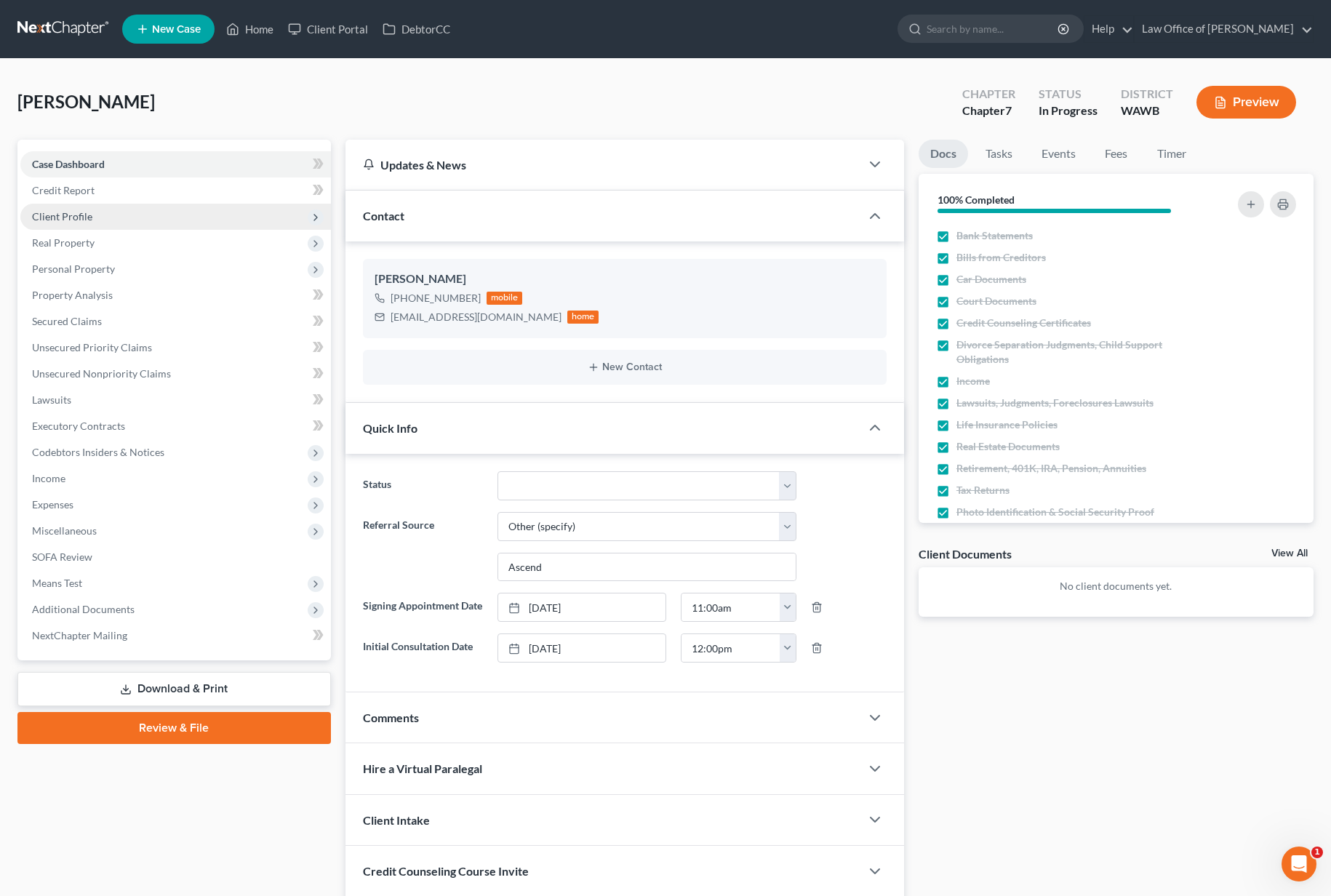
click at [87, 219] on span "Client Profile" at bounding box center [63, 216] width 61 height 13
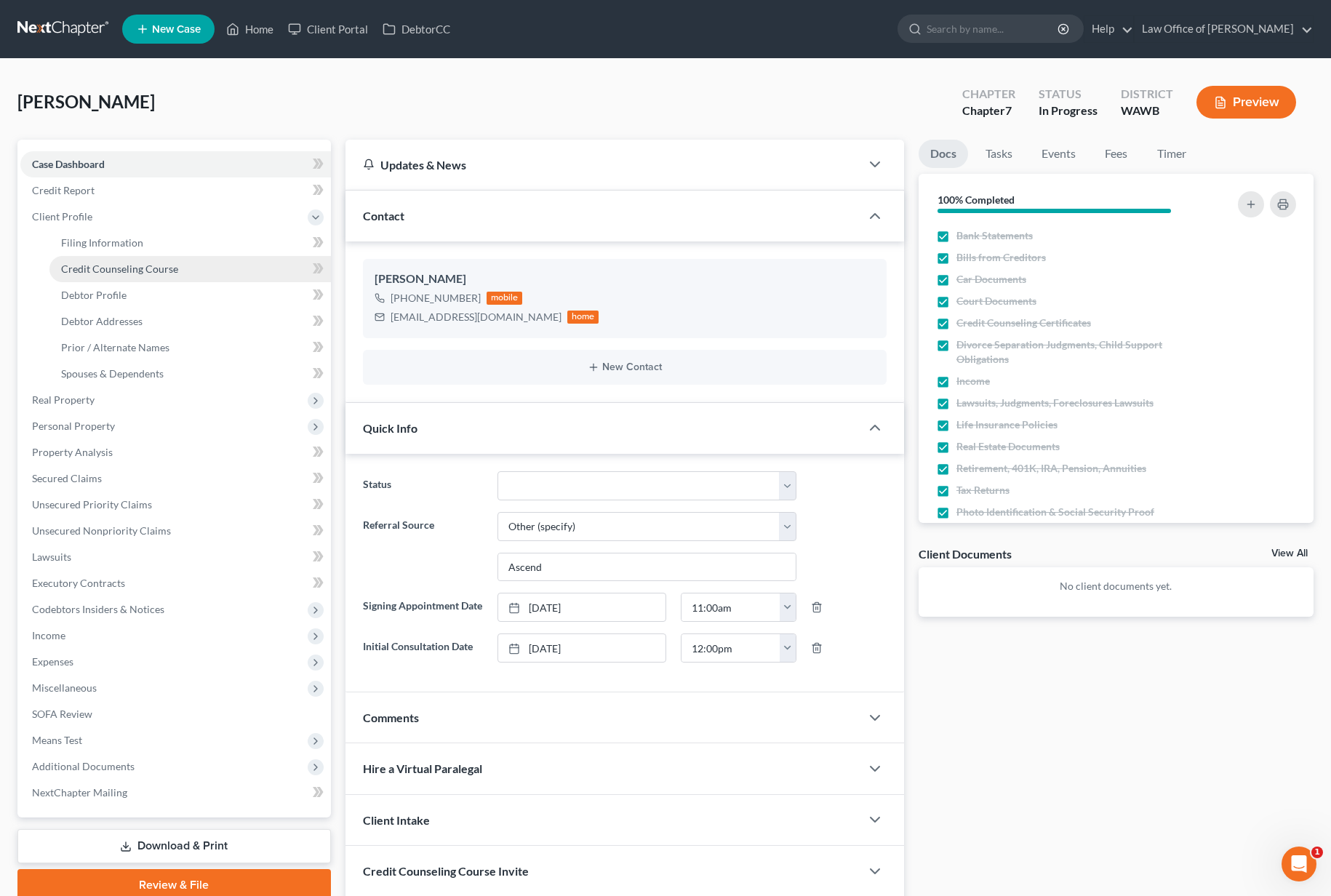
click at [150, 270] on span "Credit Counseling Course" at bounding box center [119, 269] width 117 height 13
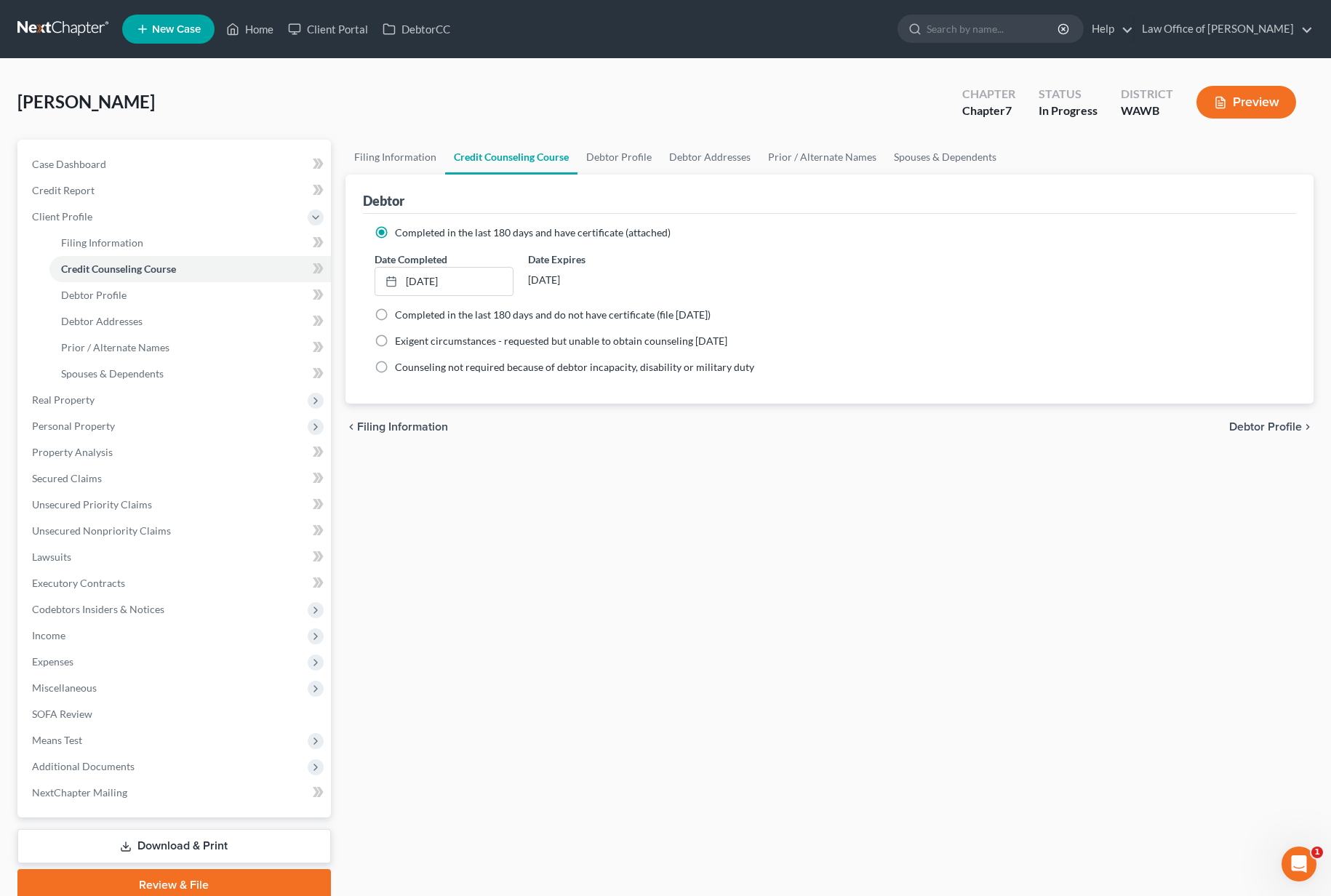
click at [72, 42] on nav "Home New Case Client Portal DebtorCC Law Office of Lisa S. Tse lisa@lisatselaw.…" at bounding box center [666, 28] width 1331 height 58
click at [49, 32] on link at bounding box center [64, 28] width 93 height 26
